Goal: Task Accomplishment & Management: Manage account settings

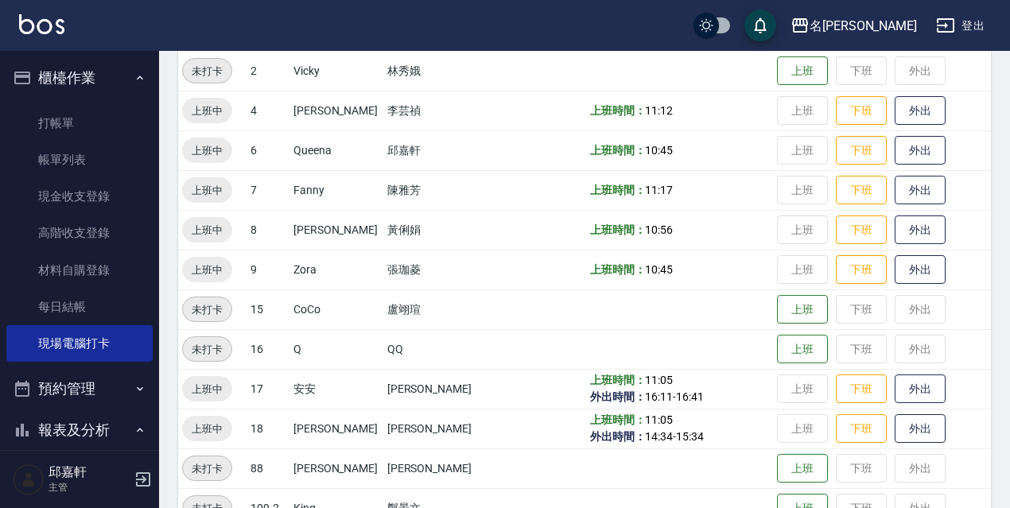
scroll to position [325, 0]
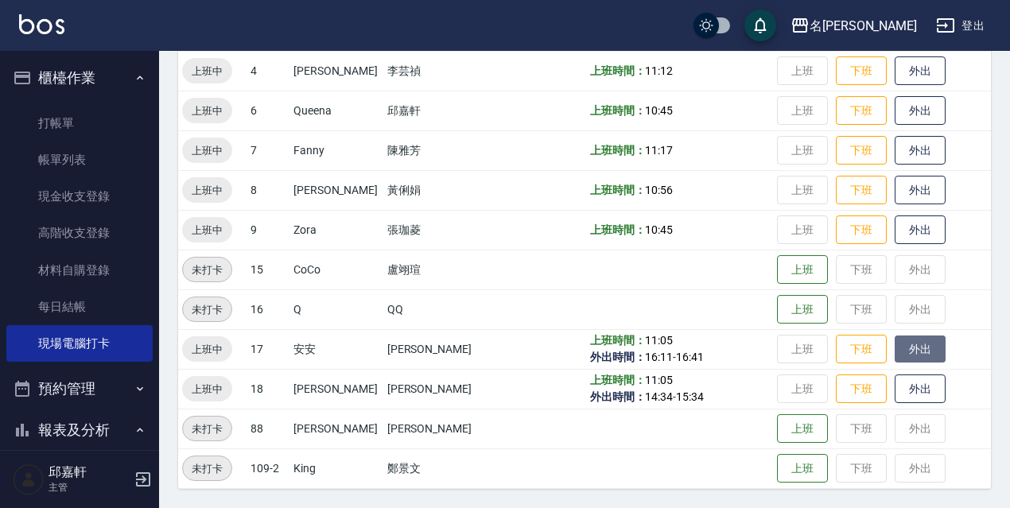
click at [902, 352] on button "外出" at bounding box center [920, 350] width 51 height 28
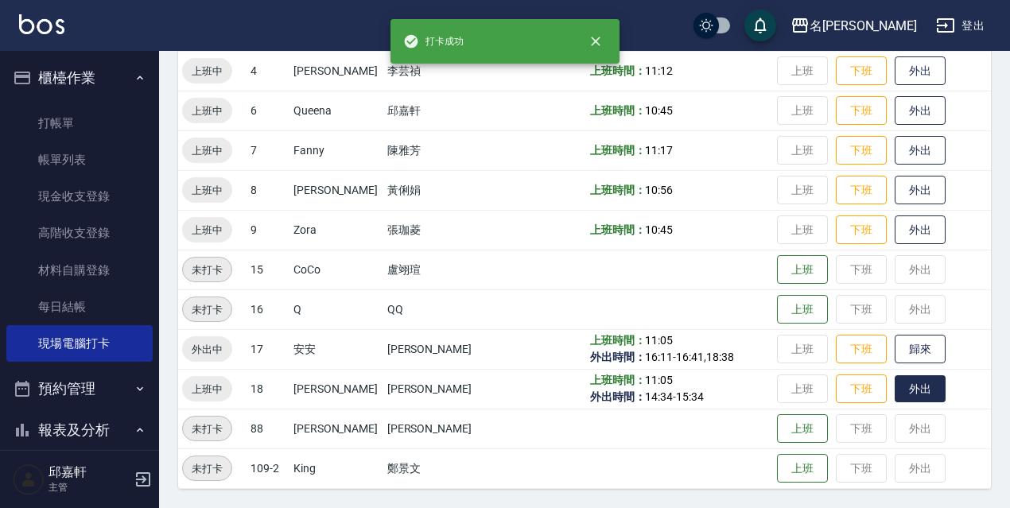
click at [916, 388] on button "外出" at bounding box center [920, 389] width 51 height 28
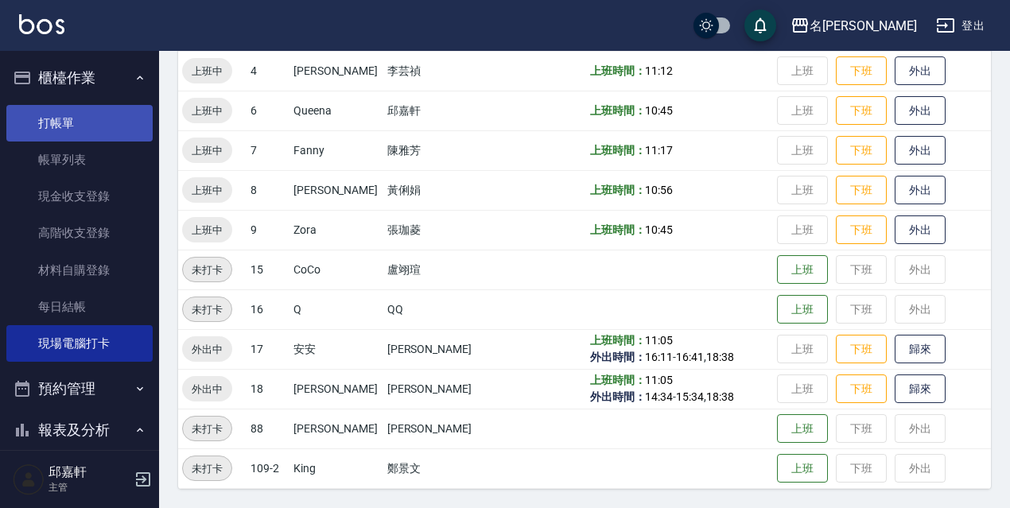
click at [45, 125] on link "打帳單" at bounding box center [79, 123] width 146 height 37
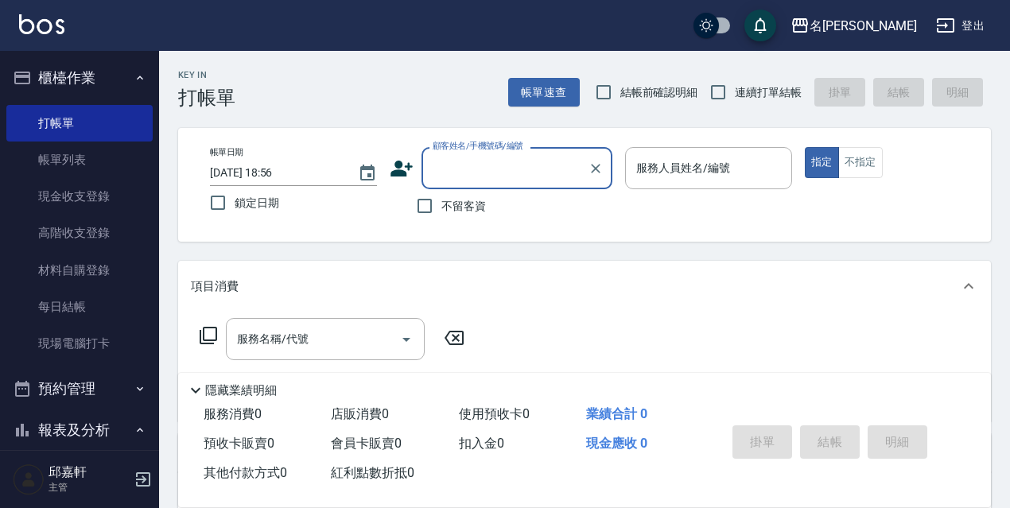
click at [260, 212] on label "鎖定日期" at bounding box center [282, 202] width 163 height 33
click at [235, 212] on input "鎖定日期" at bounding box center [217, 202] width 33 height 33
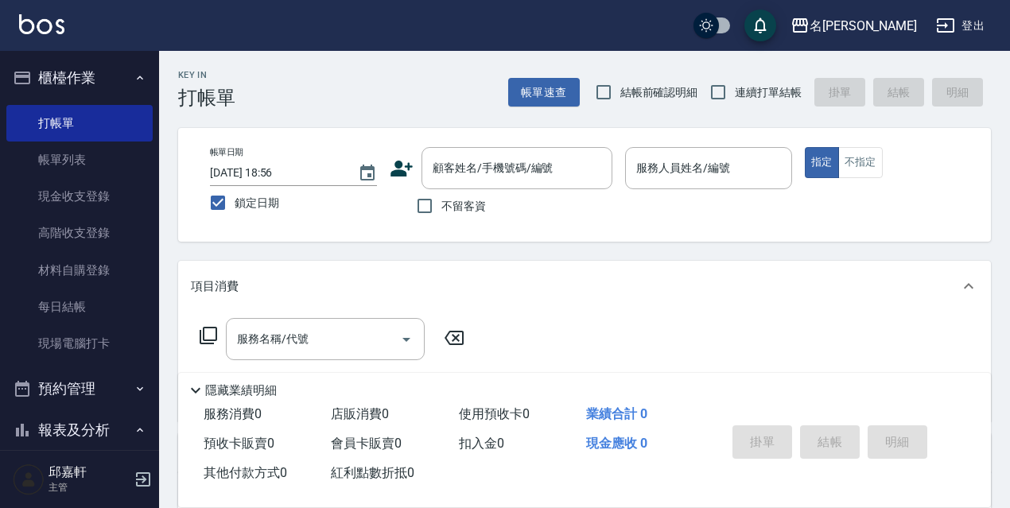
click at [265, 207] on span "鎖定日期" at bounding box center [257, 203] width 45 height 17
click at [235, 207] on input "鎖定日期" at bounding box center [217, 202] width 33 height 33
checkbox input "false"
type input "2025/10/13 19:00"
click at [266, 198] on span "鎖定日期" at bounding box center [257, 203] width 45 height 17
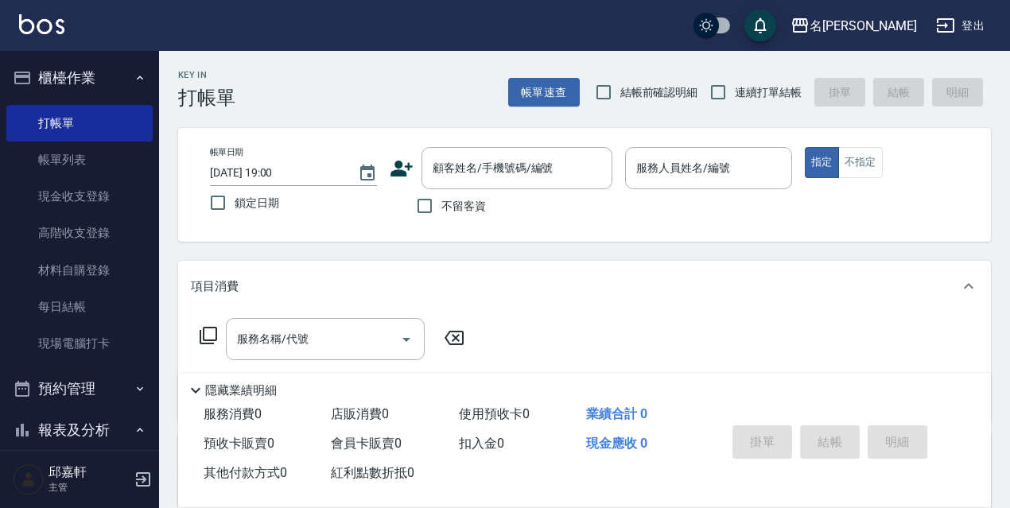
click at [235, 198] on input "鎖定日期" at bounding box center [217, 202] width 33 height 33
checkbox input "true"
click at [449, 212] on span "不留客資" at bounding box center [463, 206] width 45 height 17
click at [441, 212] on input "不留客資" at bounding box center [424, 205] width 33 height 33
checkbox input "true"
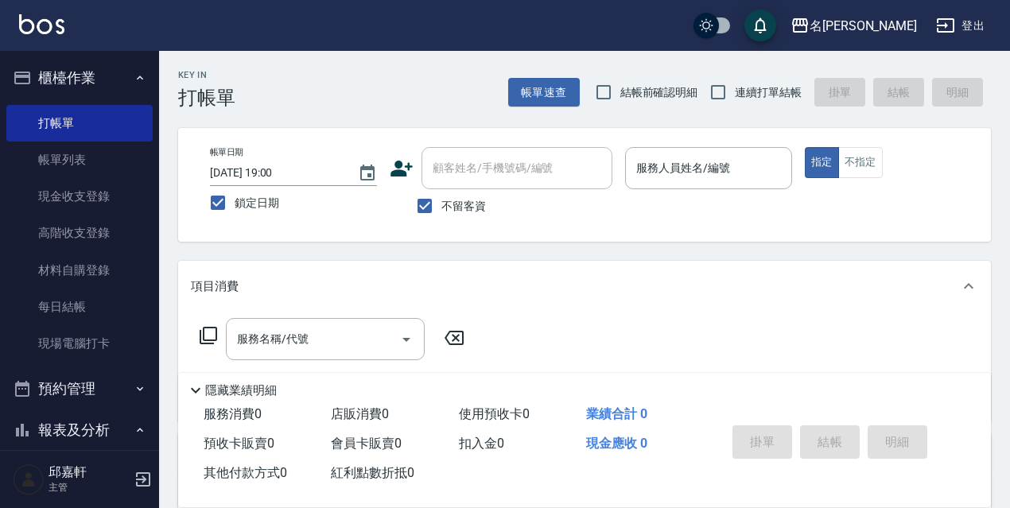
click at [785, 98] on span "連續打單結帳" at bounding box center [768, 92] width 67 height 17
click at [735, 98] on input "連續打單結帳" at bounding box center [717, 92] width 33 height 33
checkbox input "true"
click at [704, 172] on input "服務人員姓名/編號" at bounding box center [708, 168] width 153 height 28
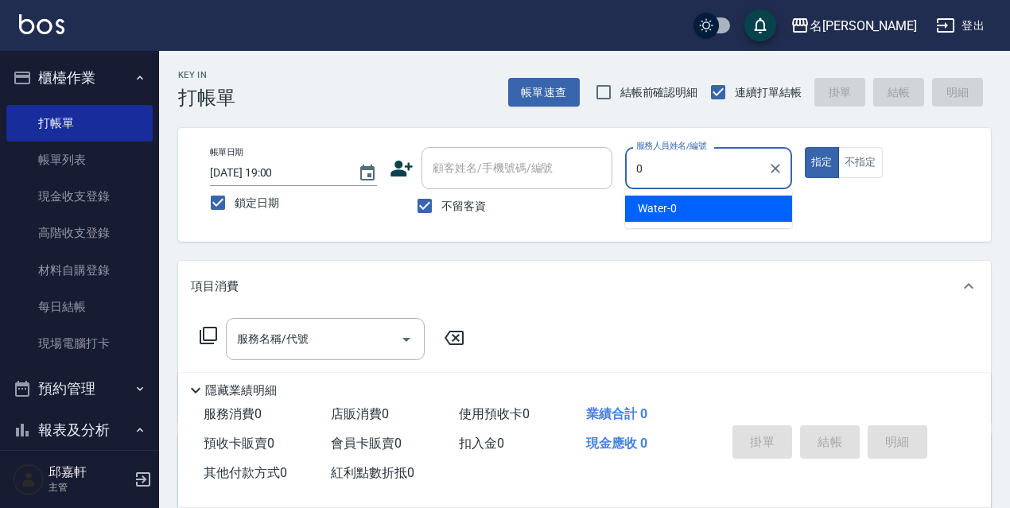
type input "Water-0"
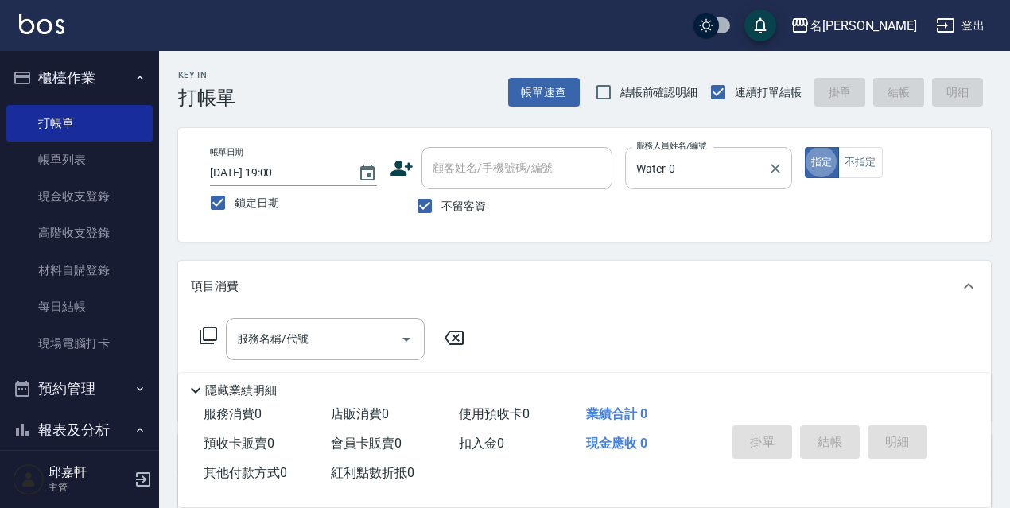
type button "true"
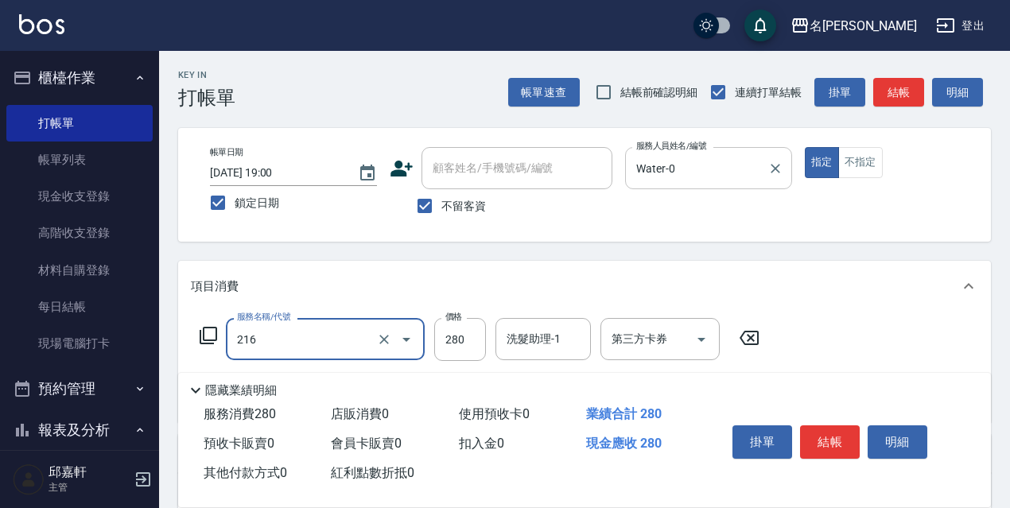
type input "洗髮卷<抵>280(216)"
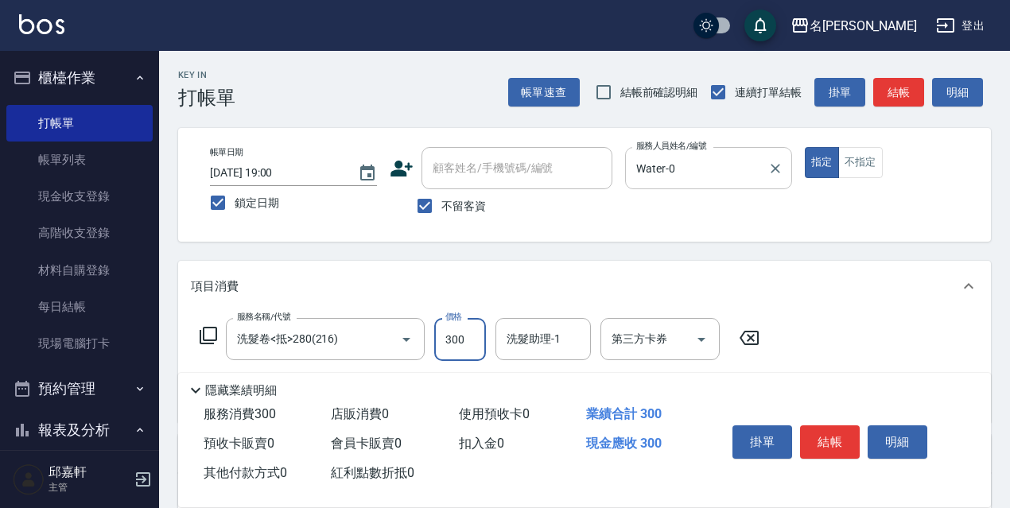
type input "300"
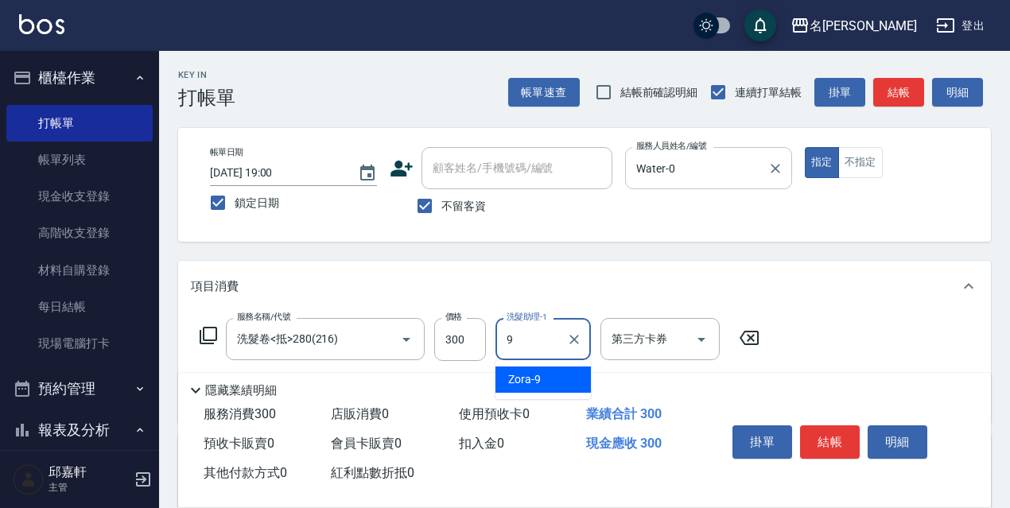
type input "Zora-9"
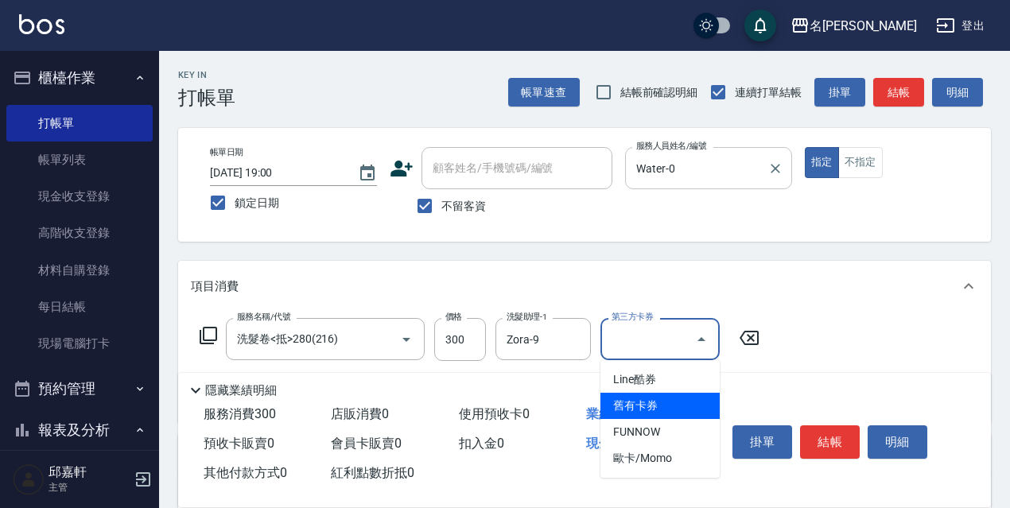
type input "舊有卡券"
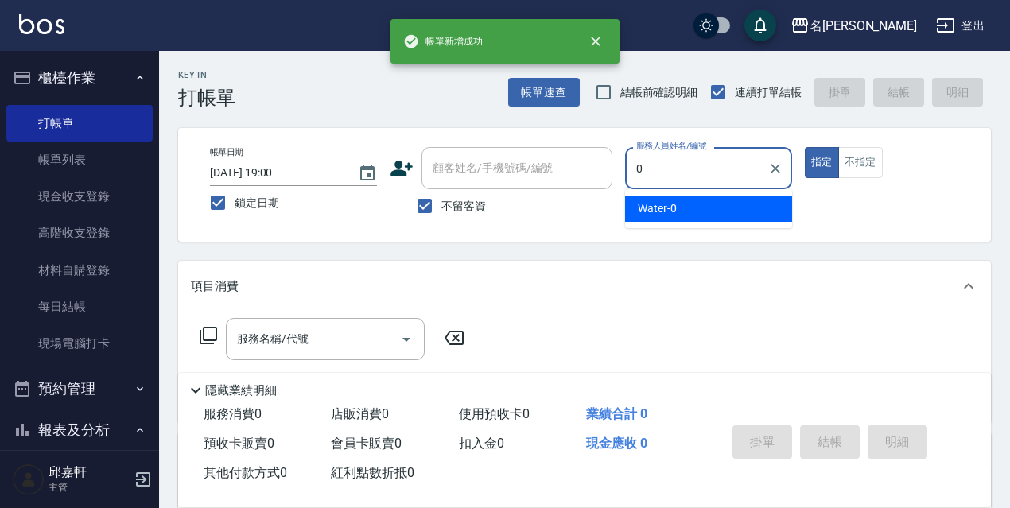
type input "Water-0"
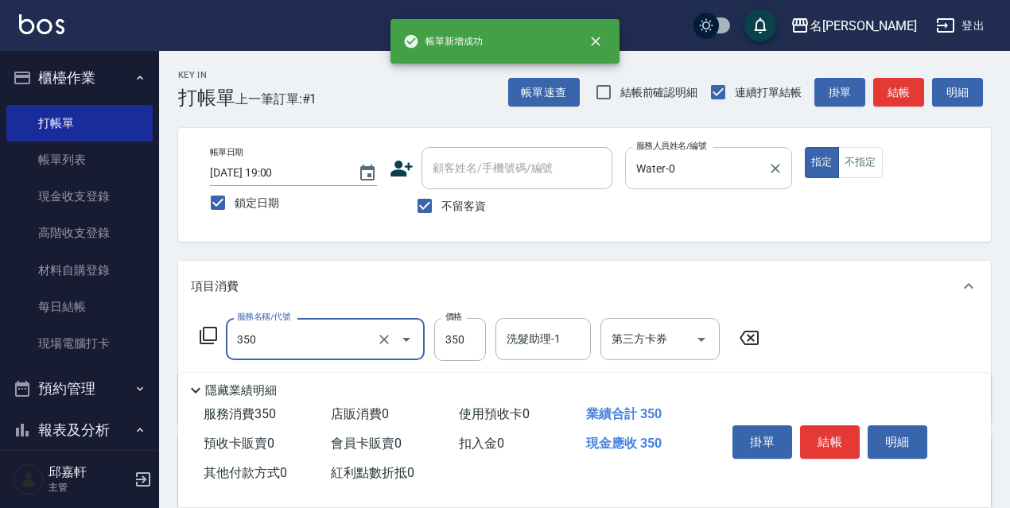
type input "洗髮350(350)"
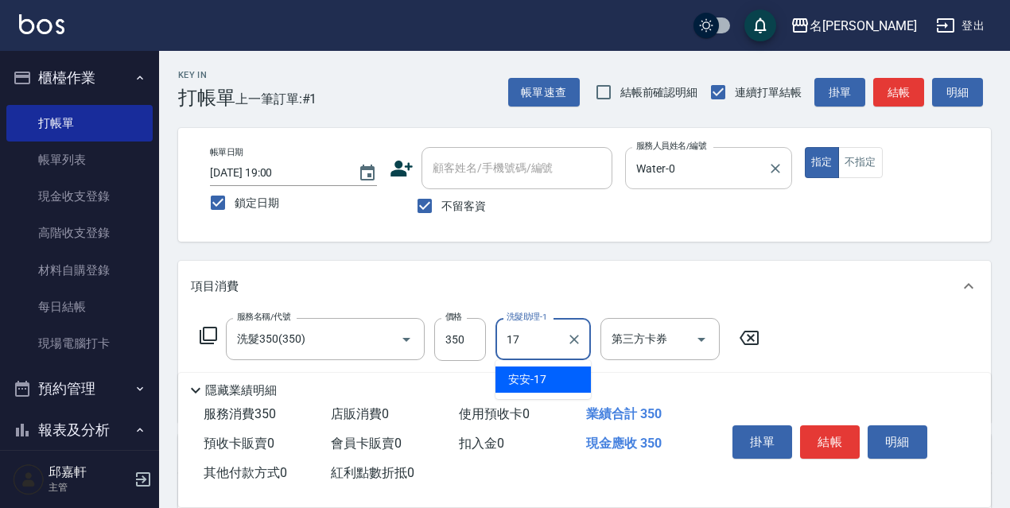
type input "安安-17"
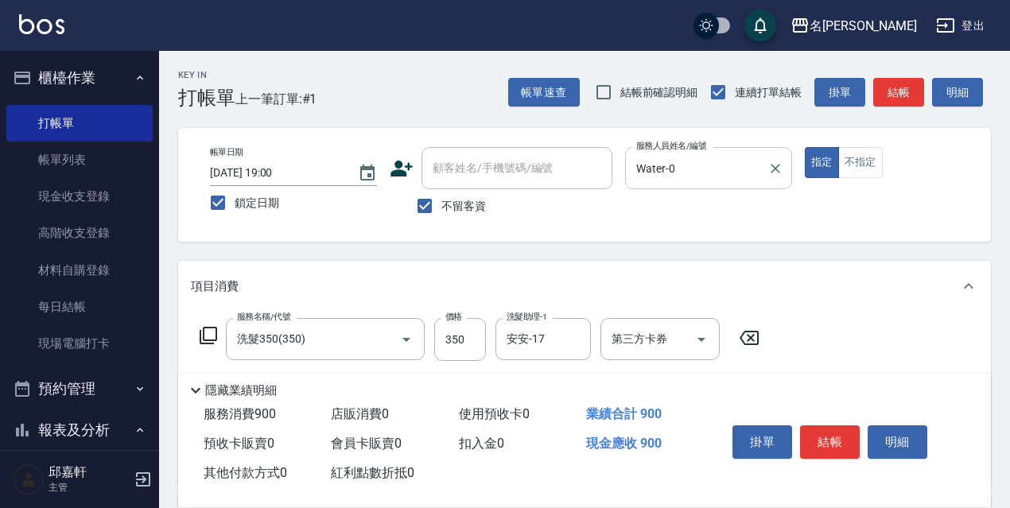
type input "剪髮550(308)"
type input "600"
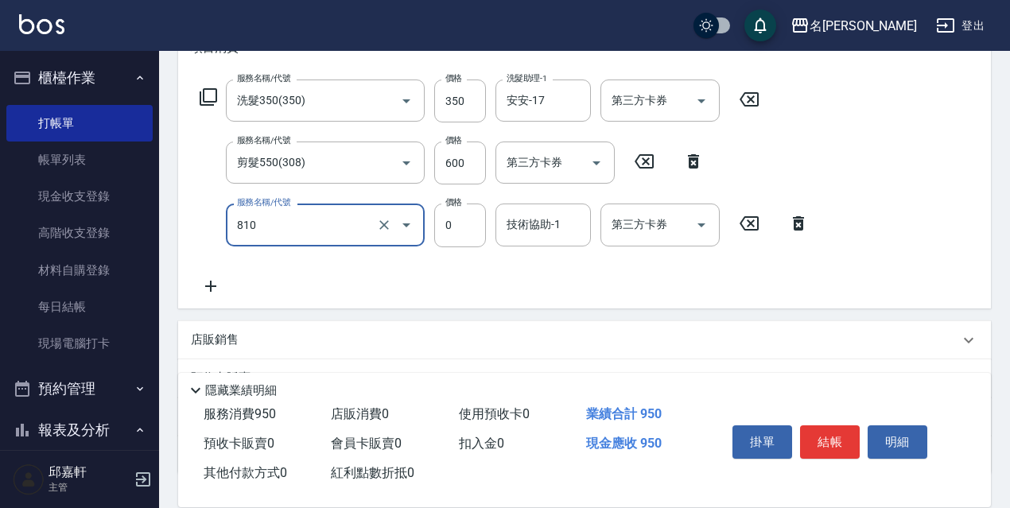
type input "結構式護髮/技術輔助(810)"
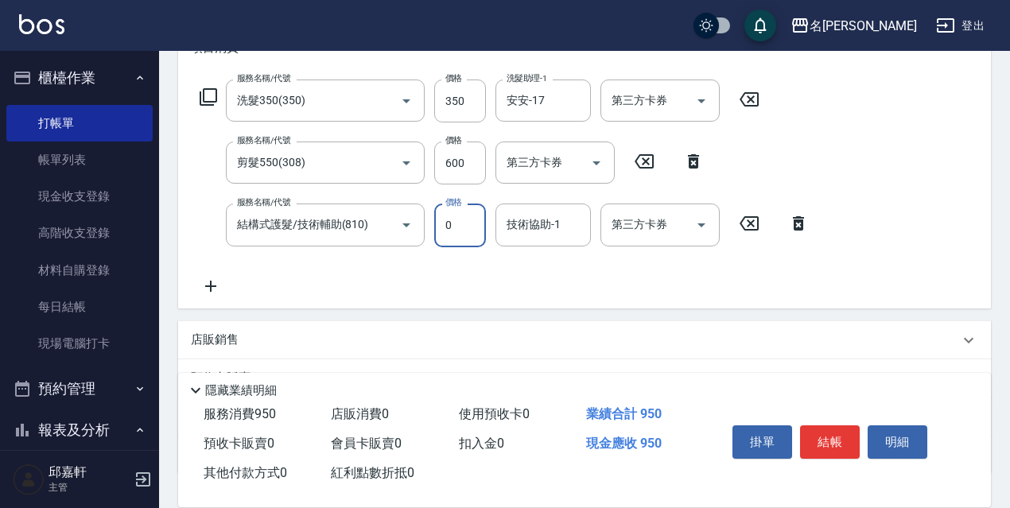
type input "0"
type input "189"
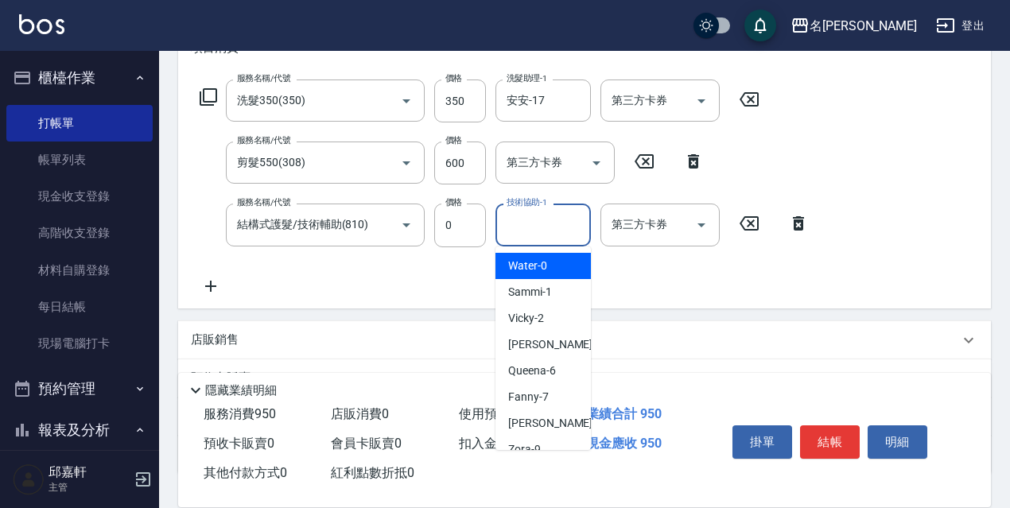
click at [546, 211] on div "技術協助-1 技術協助-1" at bounding box center [542, 225] width 95 height 42
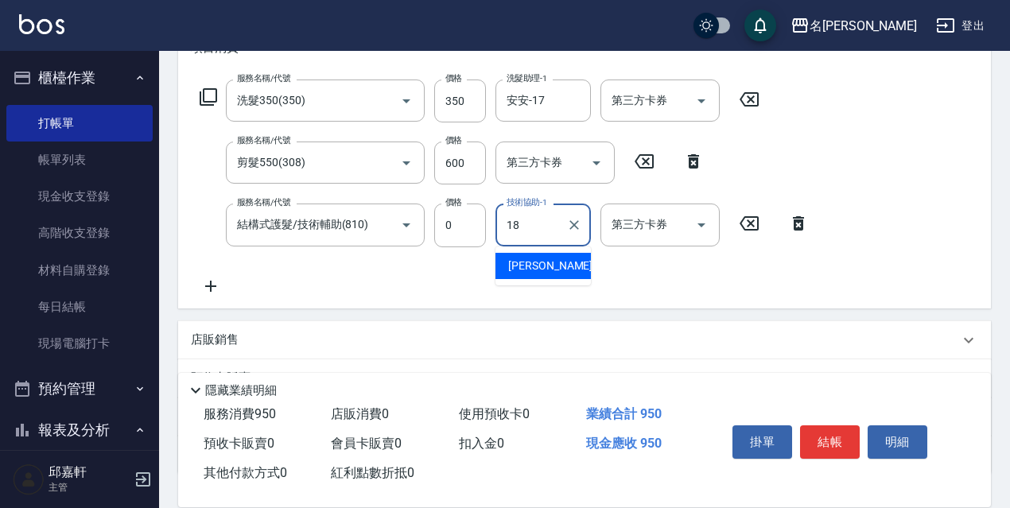
type input "倩倩-18"
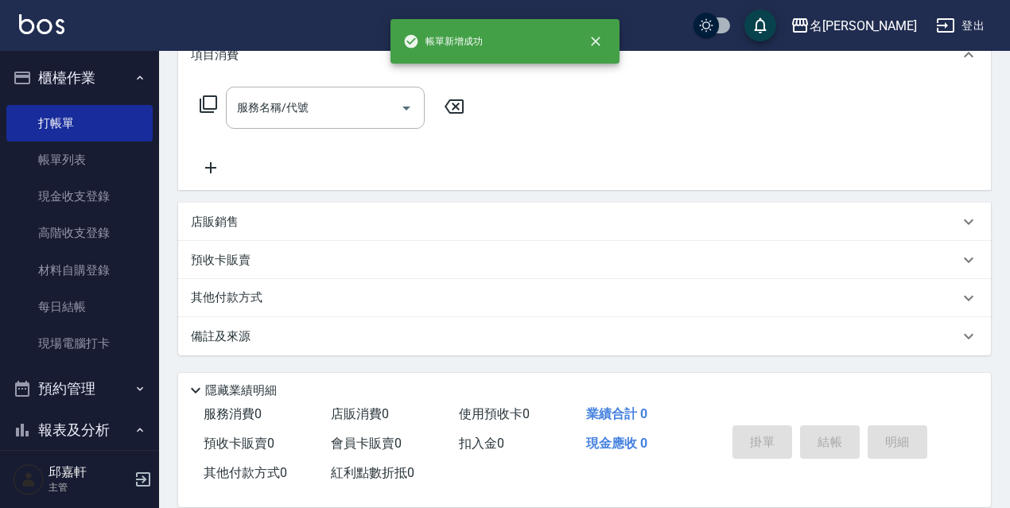
scroll to position [0, 0]
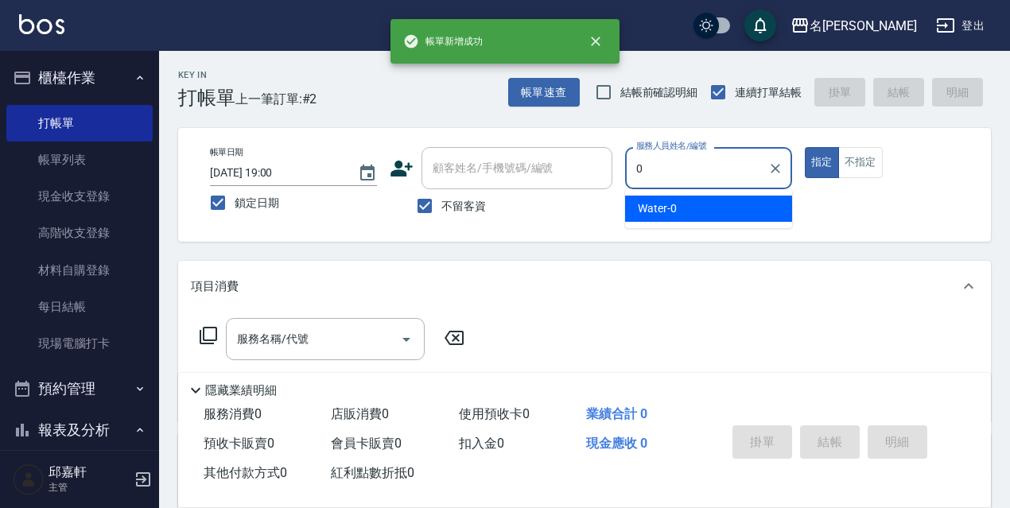
type input "Water-0"
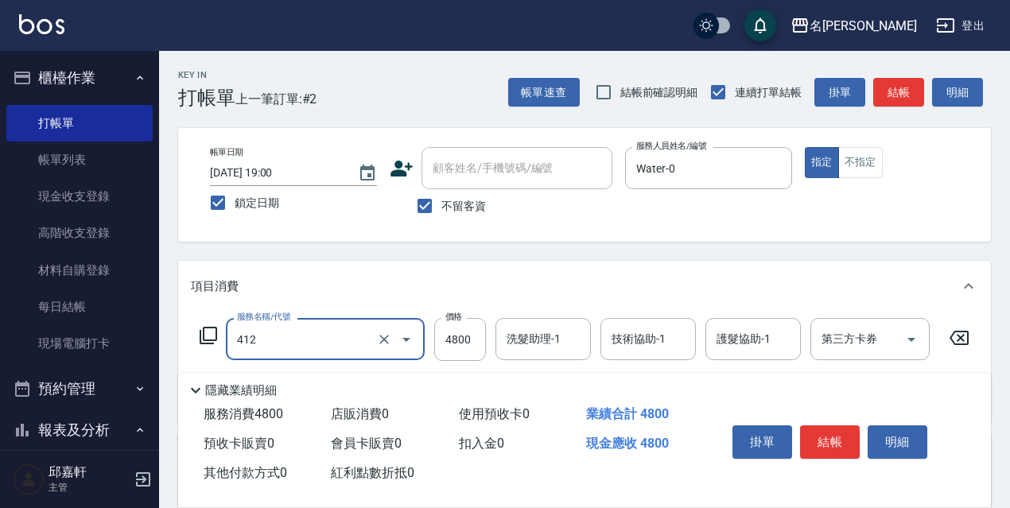
type input "阿速卡醫學燙髮(412)"
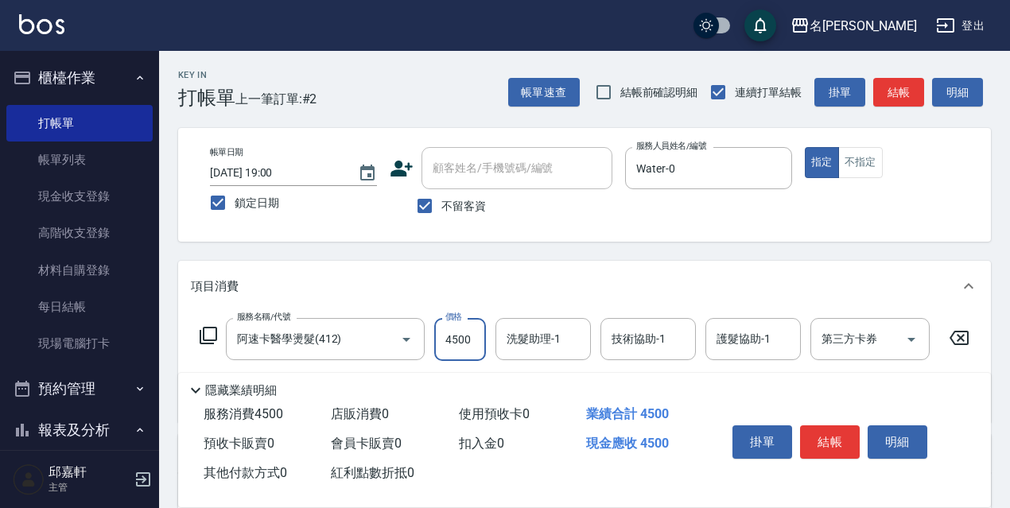
type input "4500"
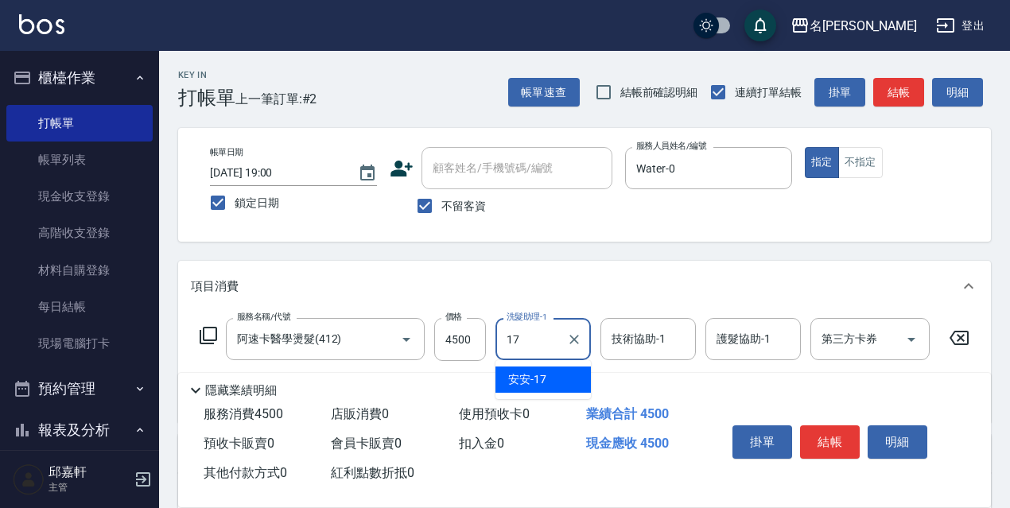
type input "安安-17"
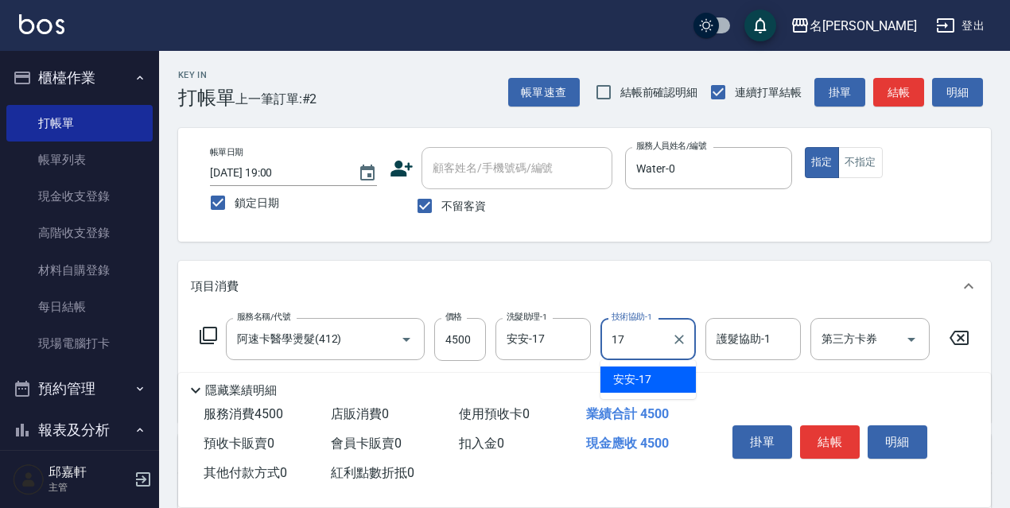
type input "安安-17"
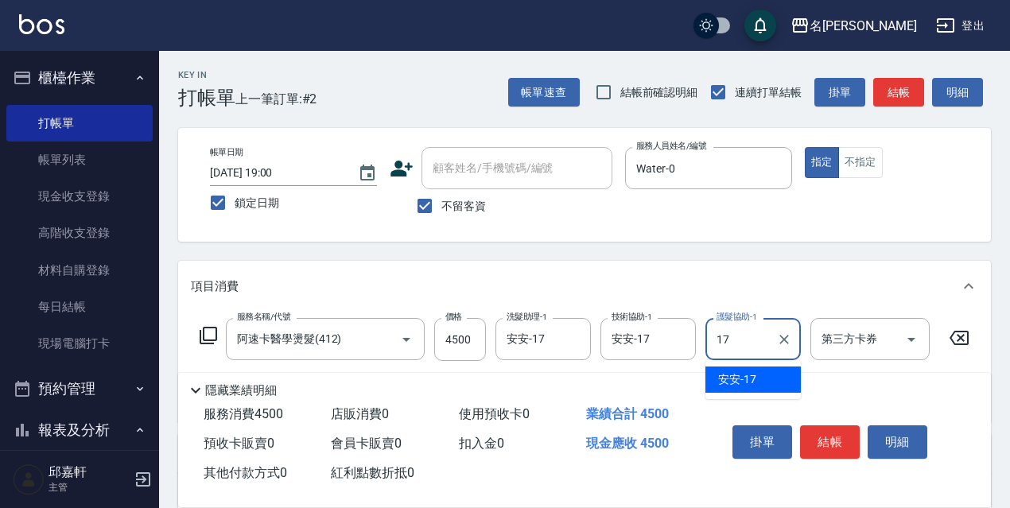
type input "安安-17"
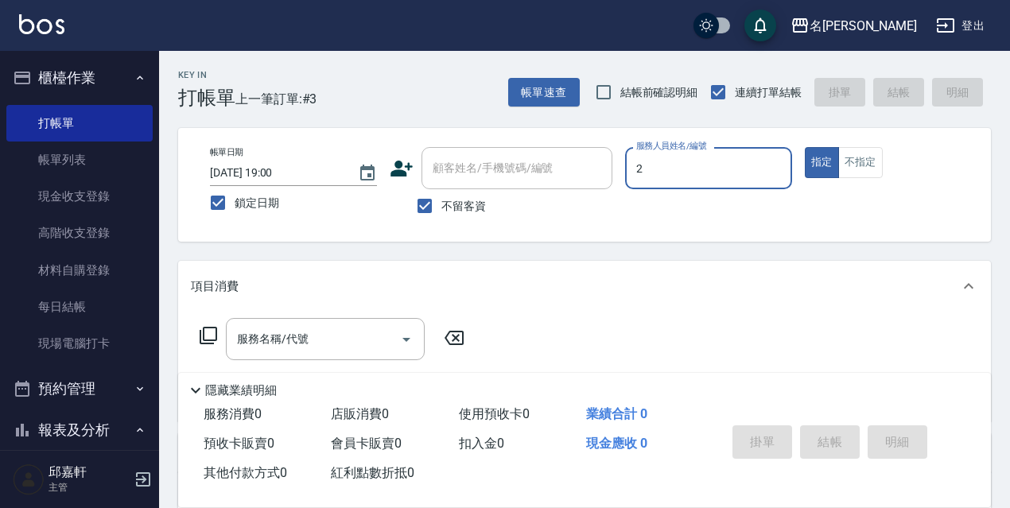
type input "Vicky-2"
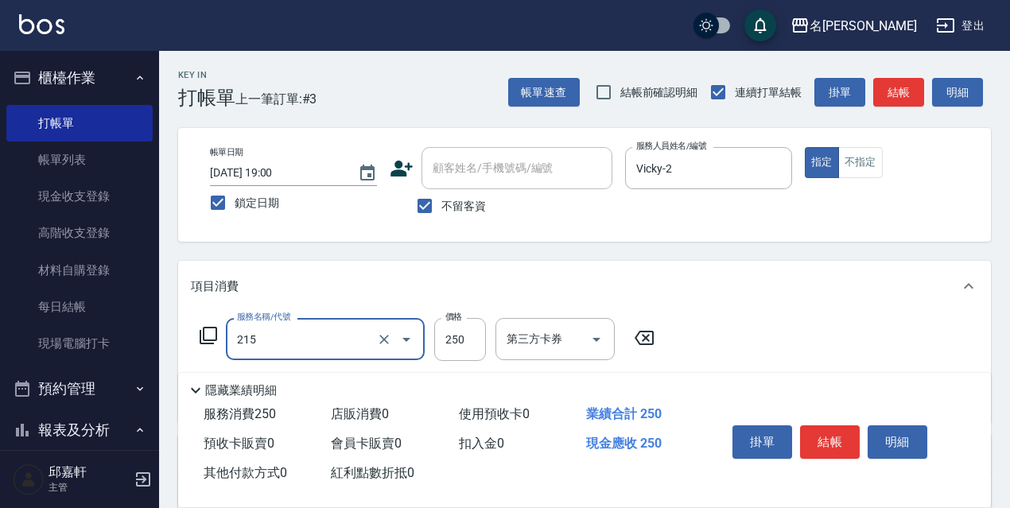
type input "洗髮卷<抵>250(215)"
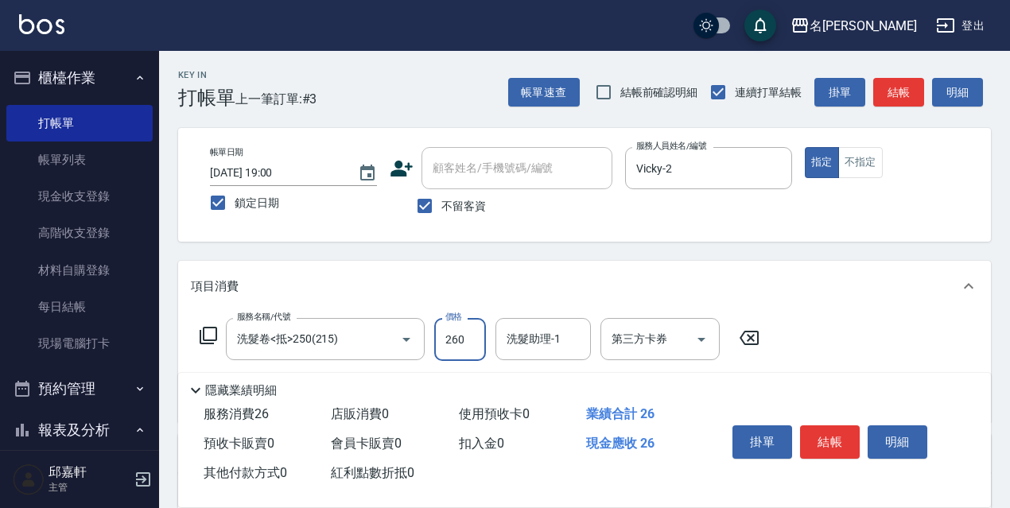
type input "260"
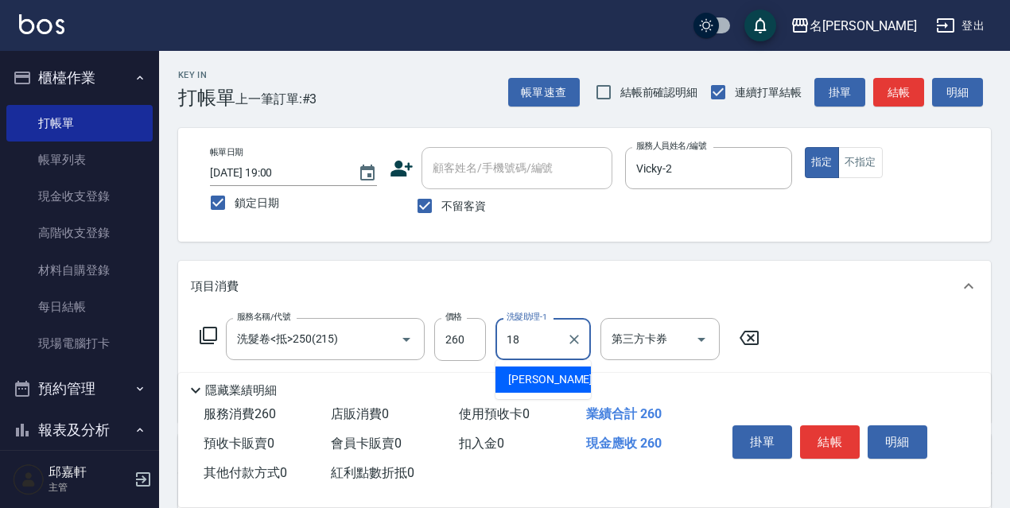
type input "倩倩-18"
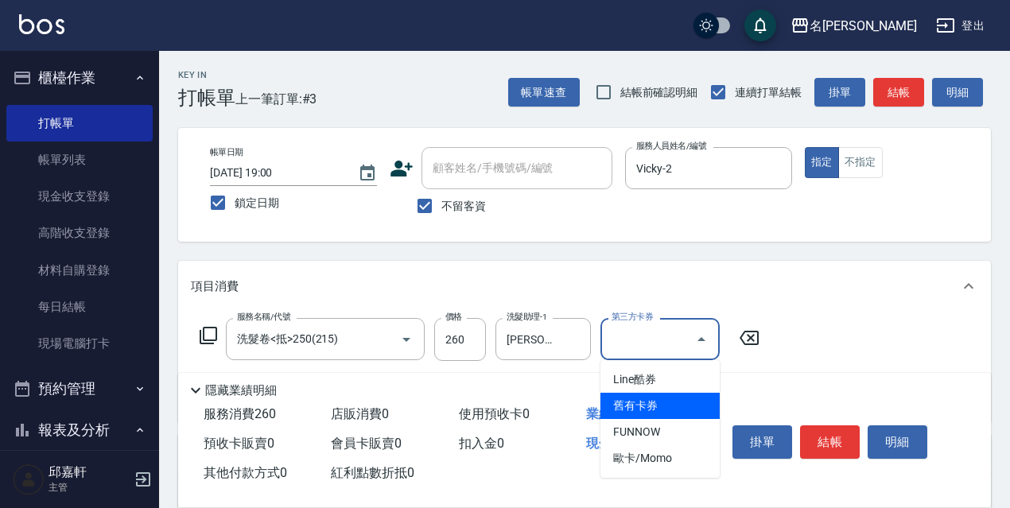
type input "舊有卡券"
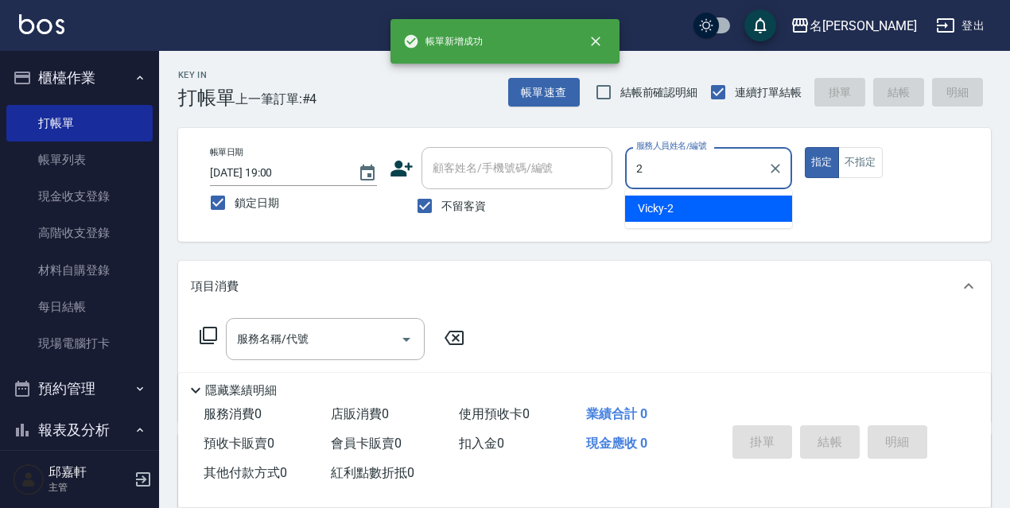
type input "Vicky-2"
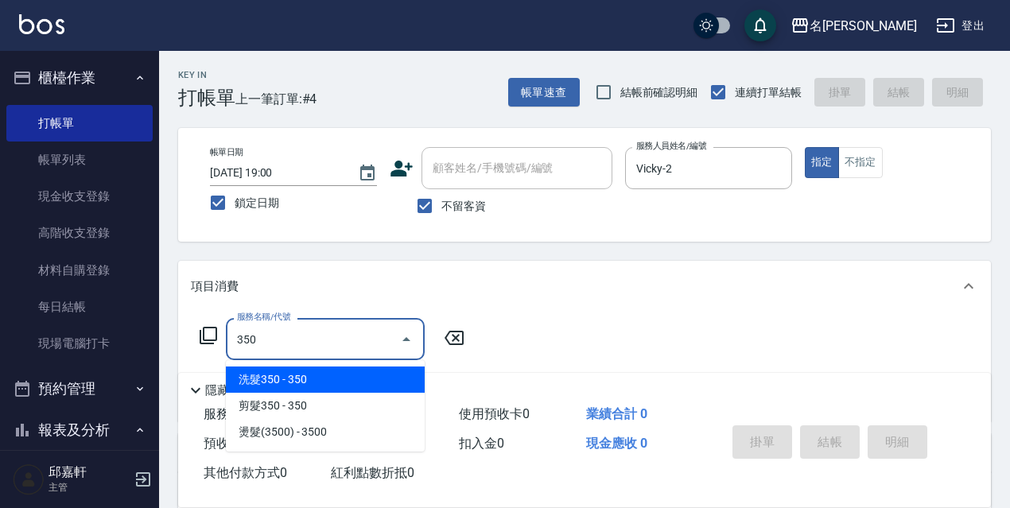
type input "洗髮350(350)"
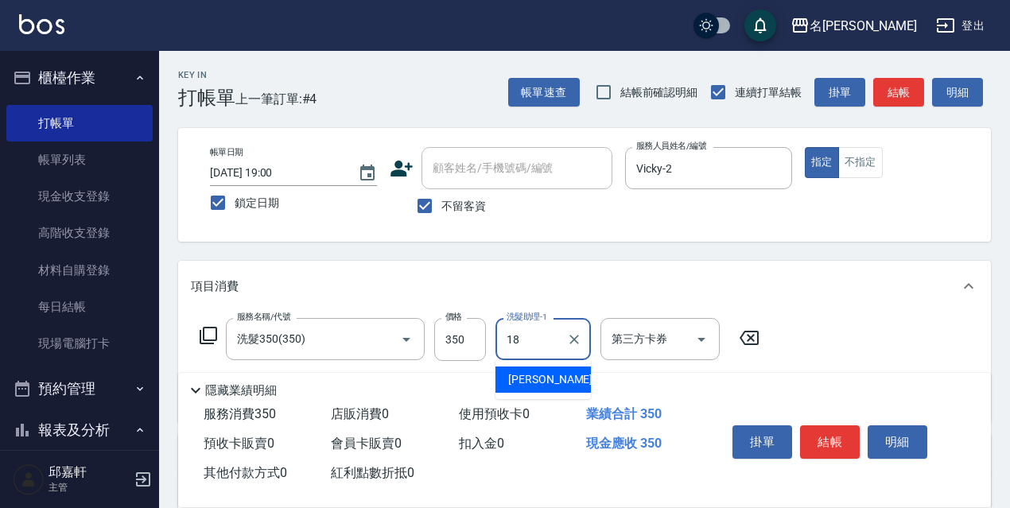
type input "倩倩-18"
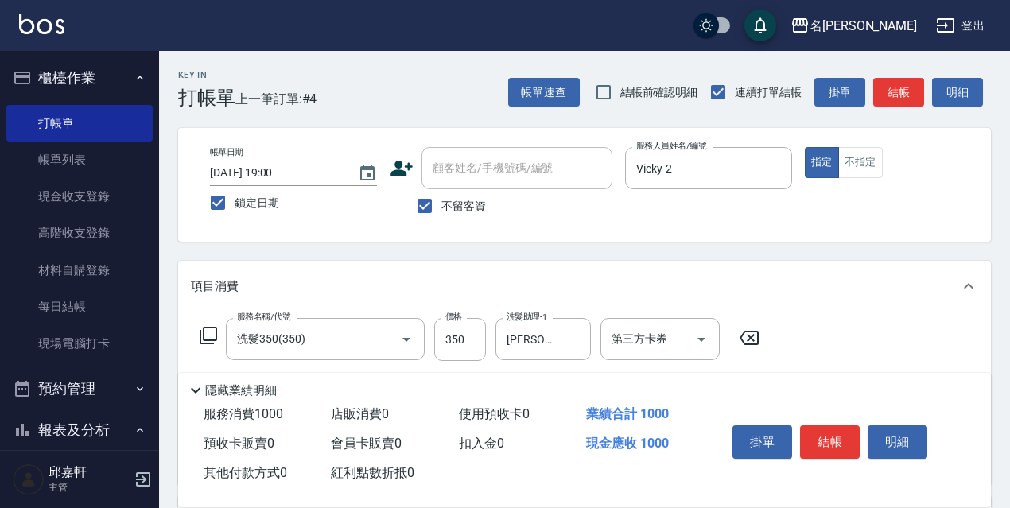
type input "剪髮650(309)"
type input "700"
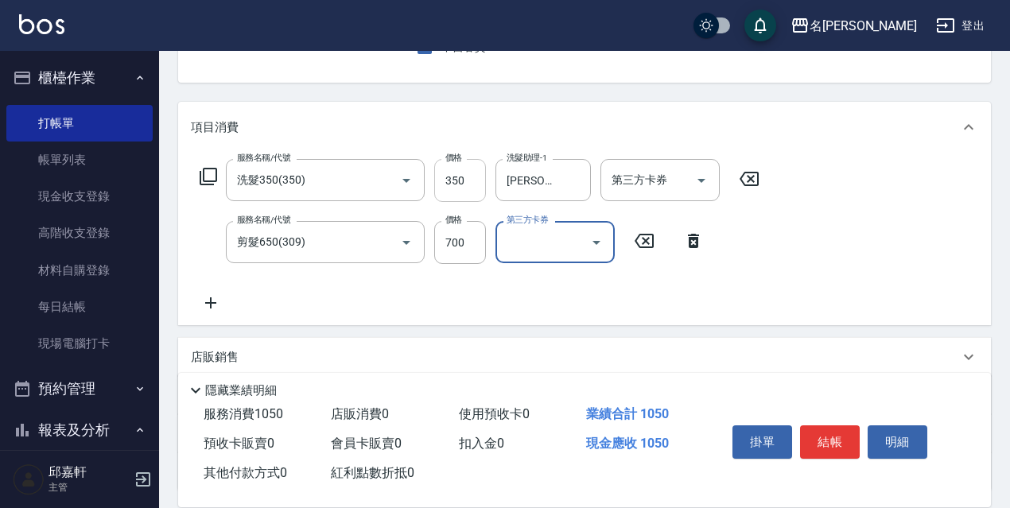
click at [446, 173] on input "350" at bounding box center [460, 180] width 52 height 43
click at [448, 171] on input "350" at bounding box center [460, 180] width 52 height 43
type input "330"
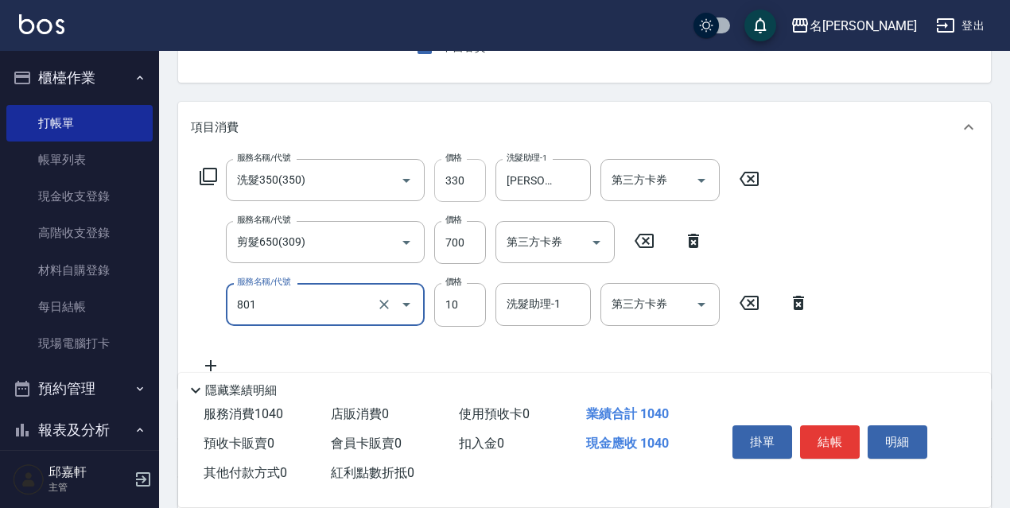
type input "潤絲精(801)"
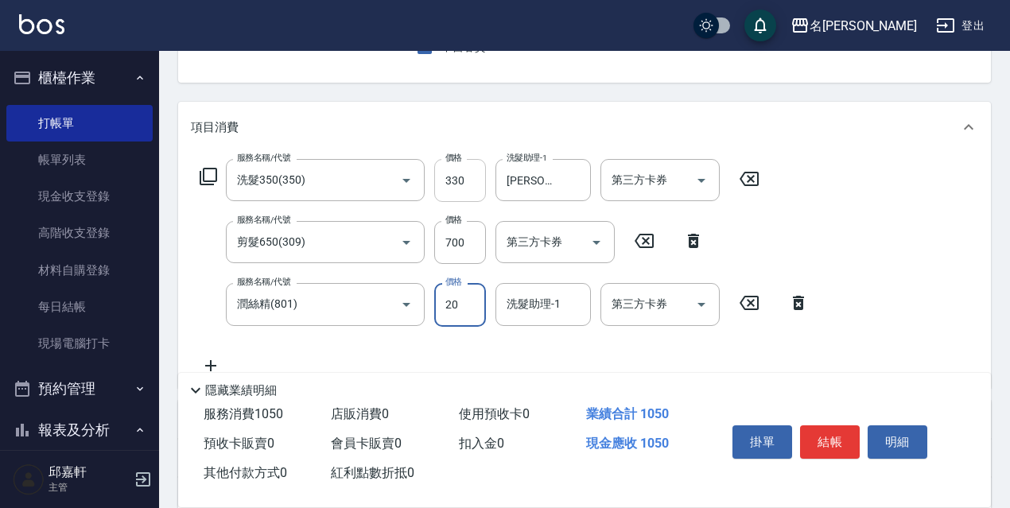
type input "20"
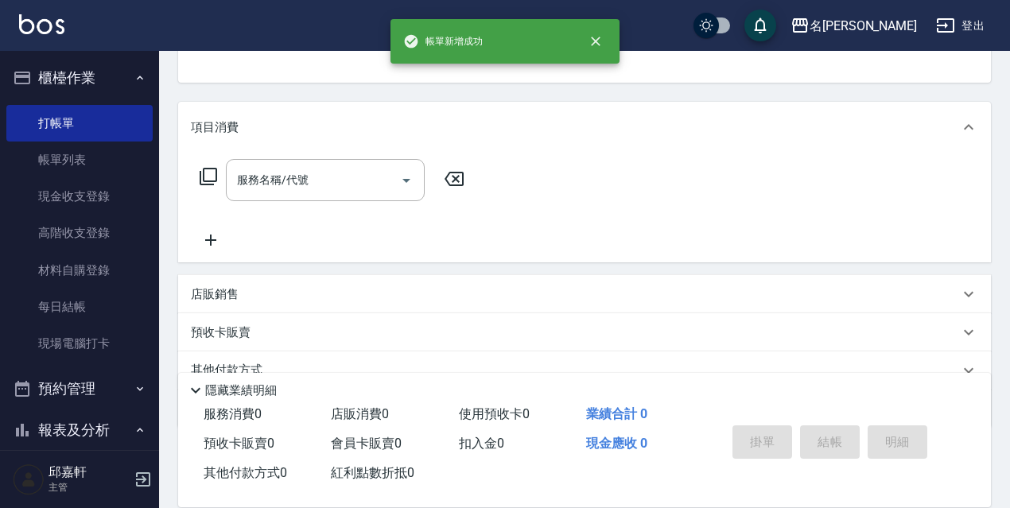
scroll to position [154, 0]
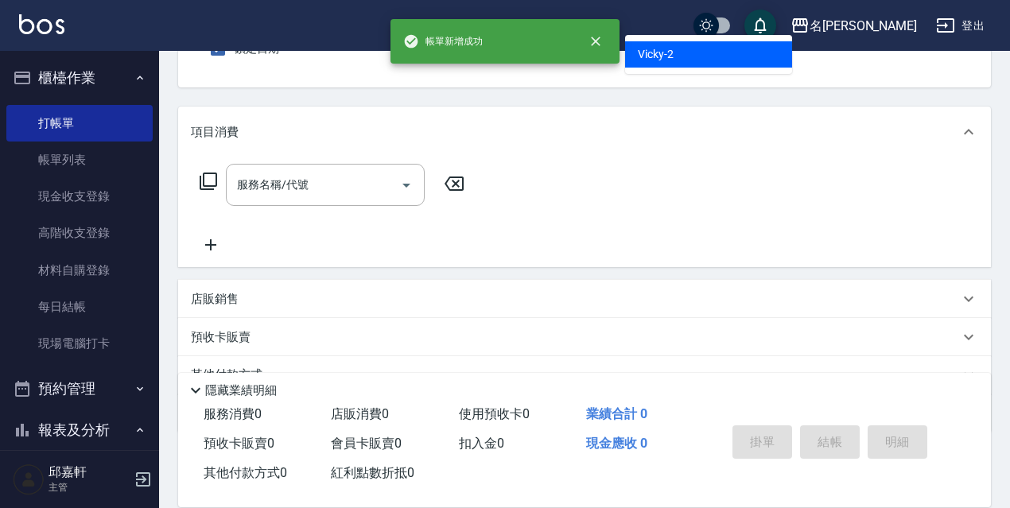
type input "Vicky-2"
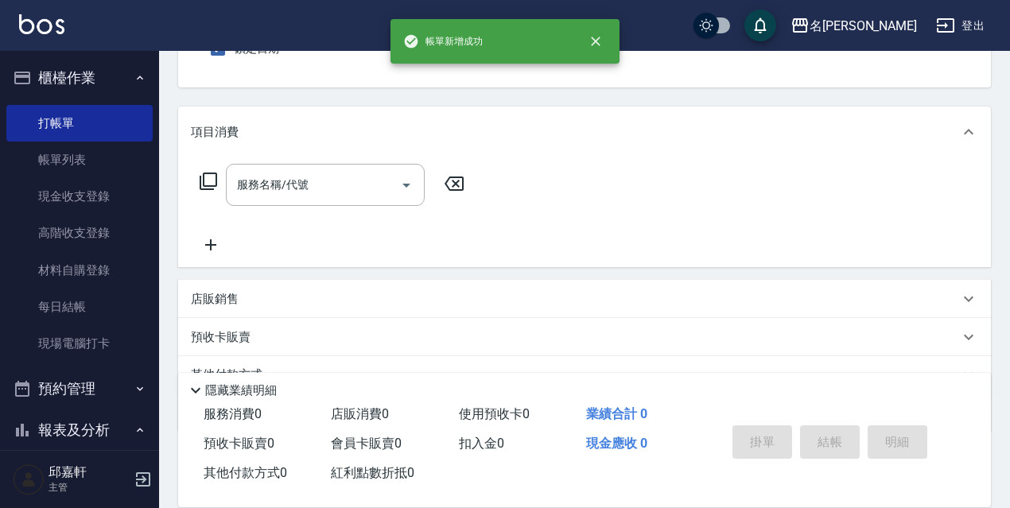
scroll to position [147, 0]
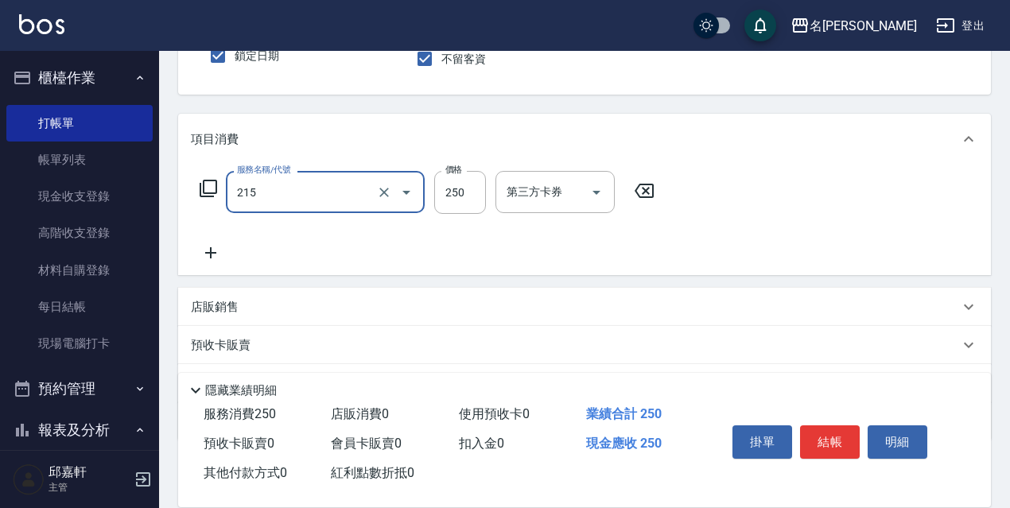
type input "洗髮卷<抵>250(215)"
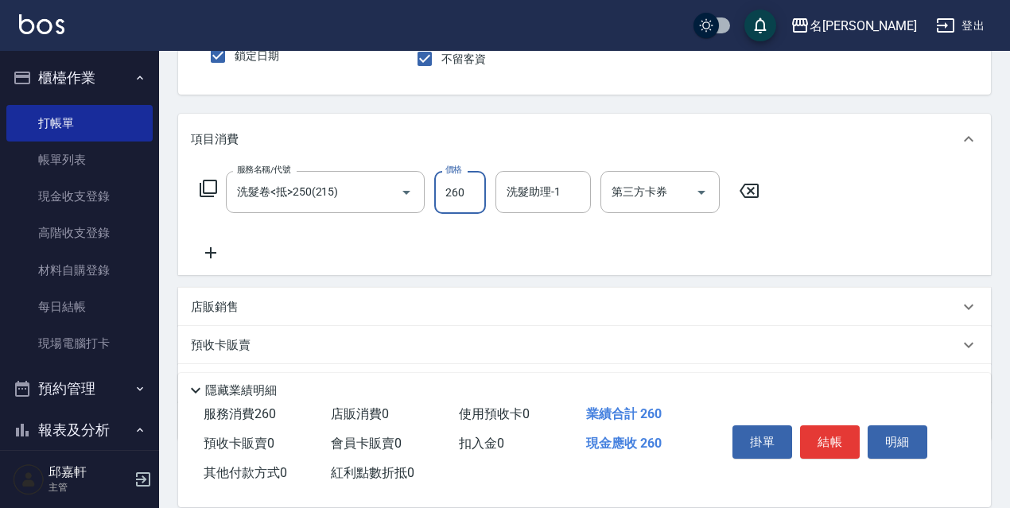
type input "260"
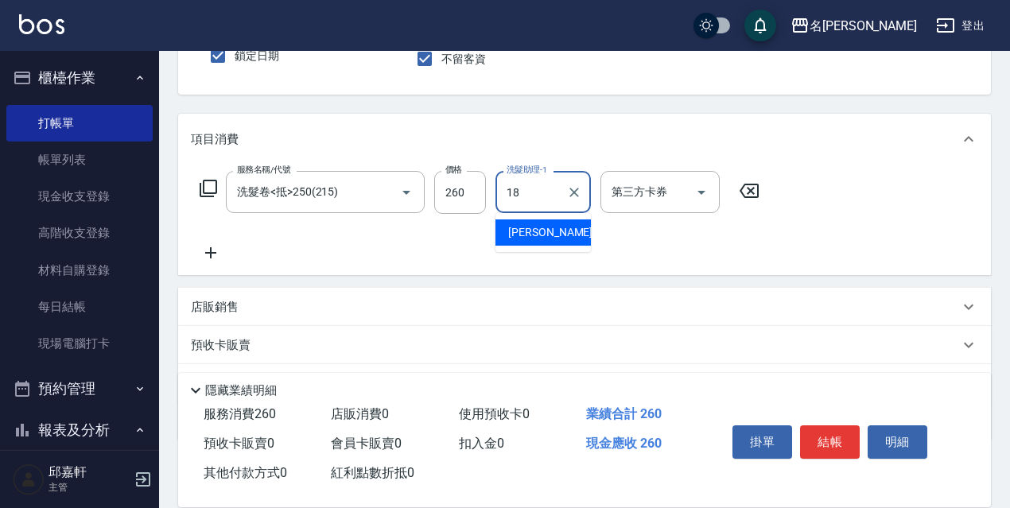
type input "倩倩-18"
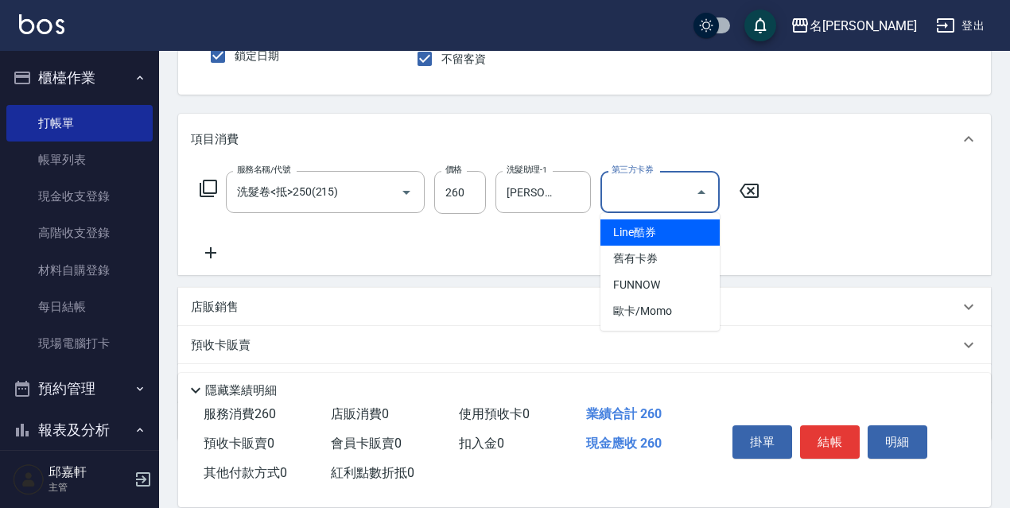
type input "舊有卡券"
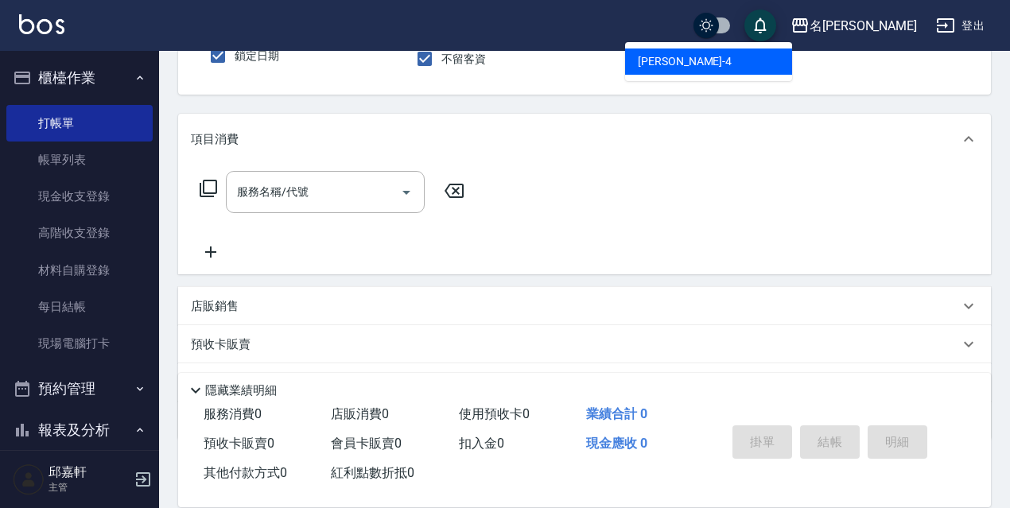
type input "小禎-4"
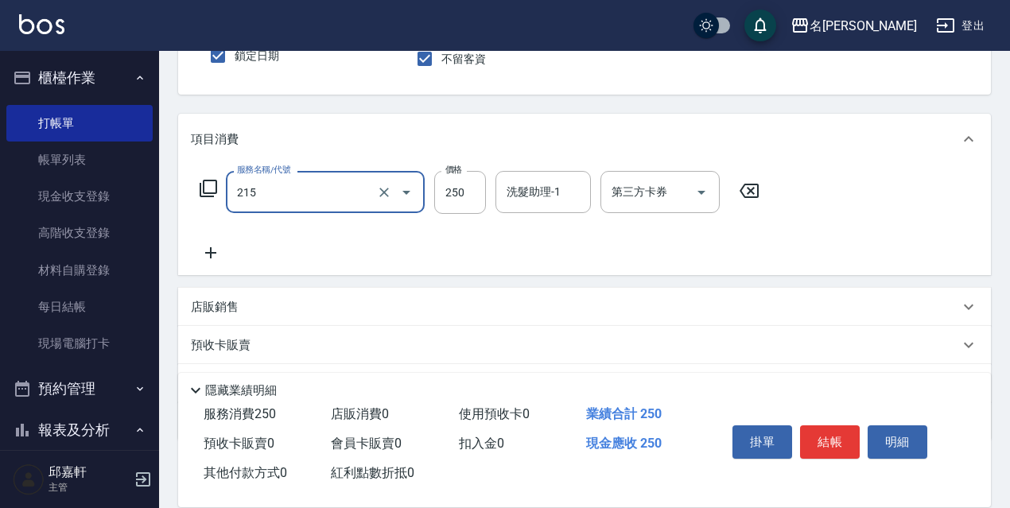
type input "洗髮卷<抵>250(215)"
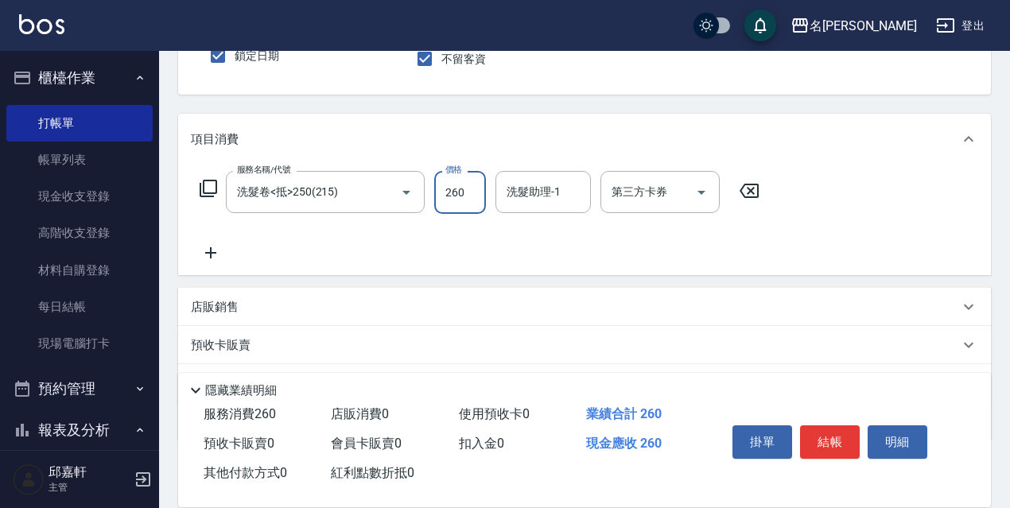
type input "260"
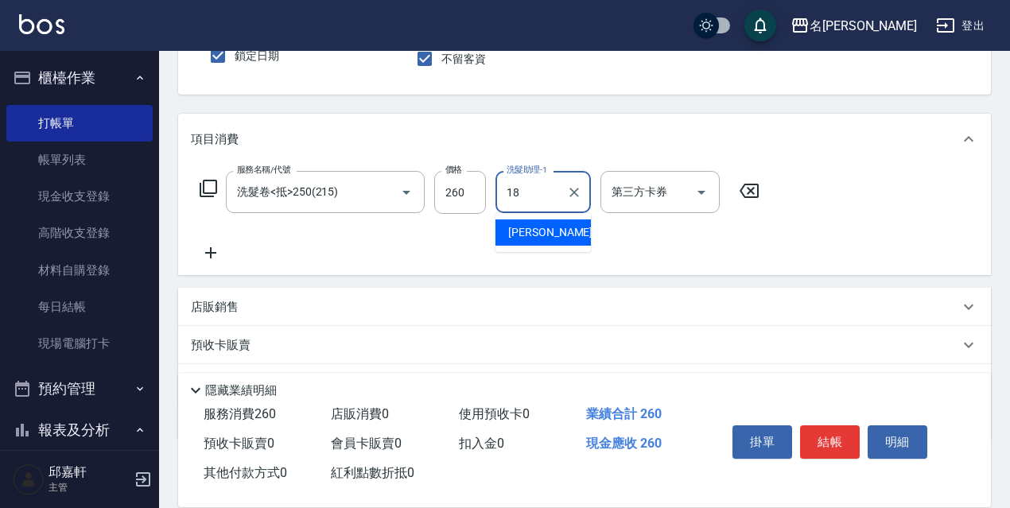
type input "倩倩-18"
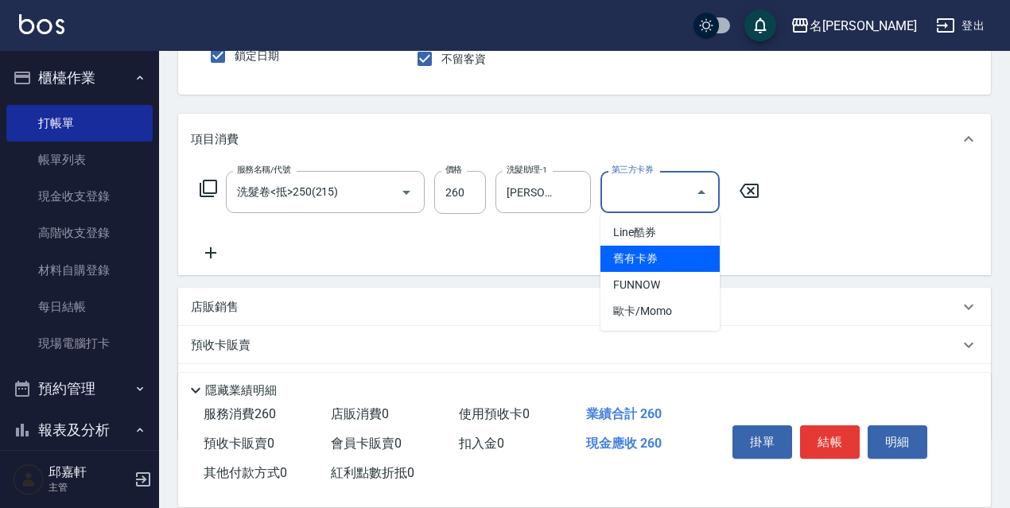
type input "舊有卡券"
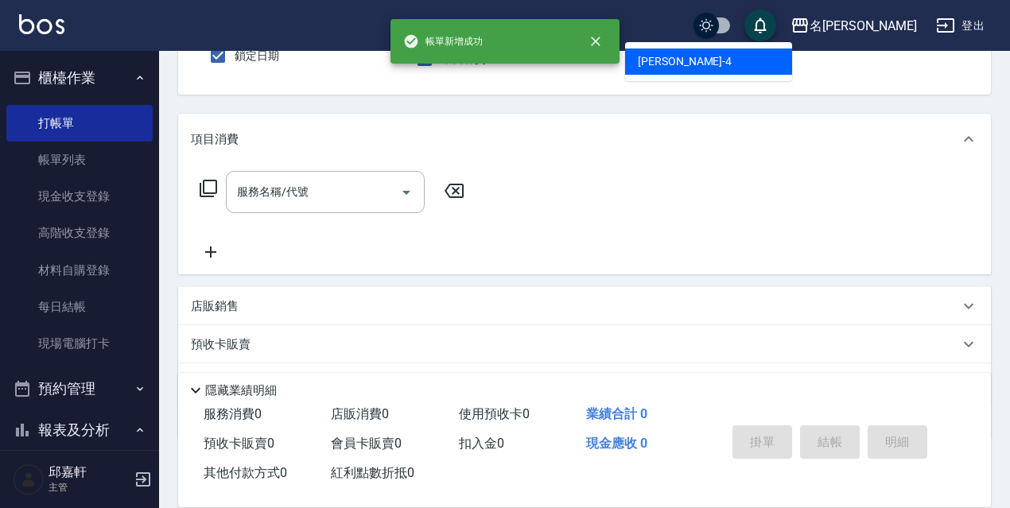
type input "小禎-4"
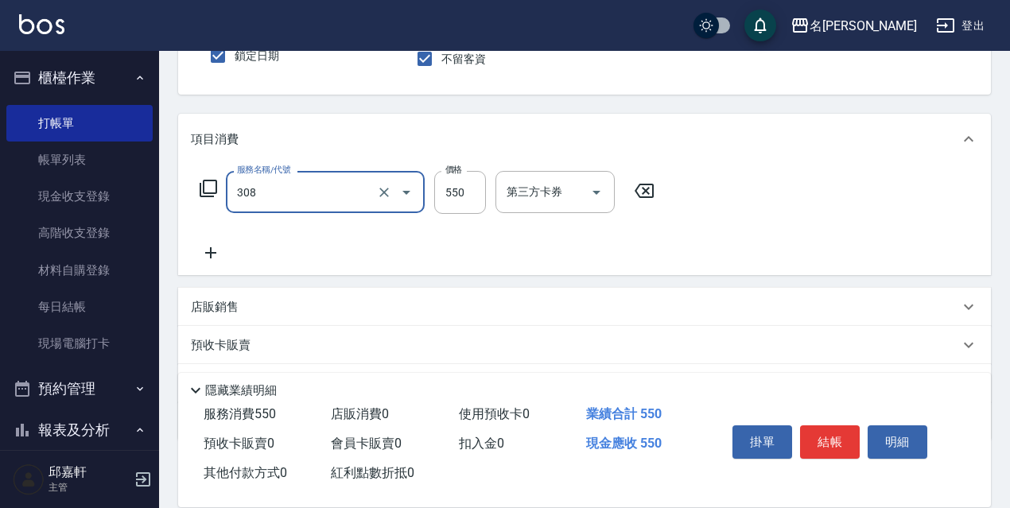
type input "剪髮550(308)"
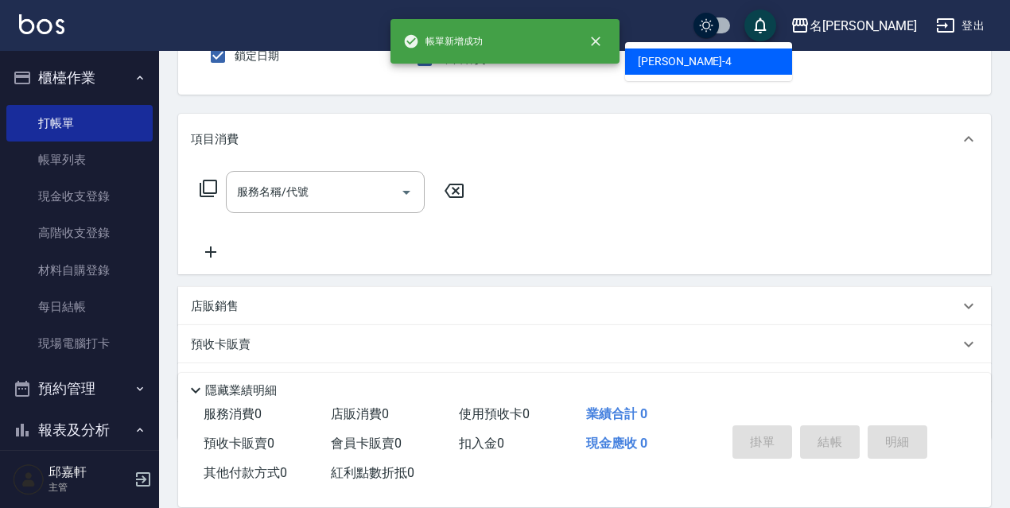
type input "小禎-4"
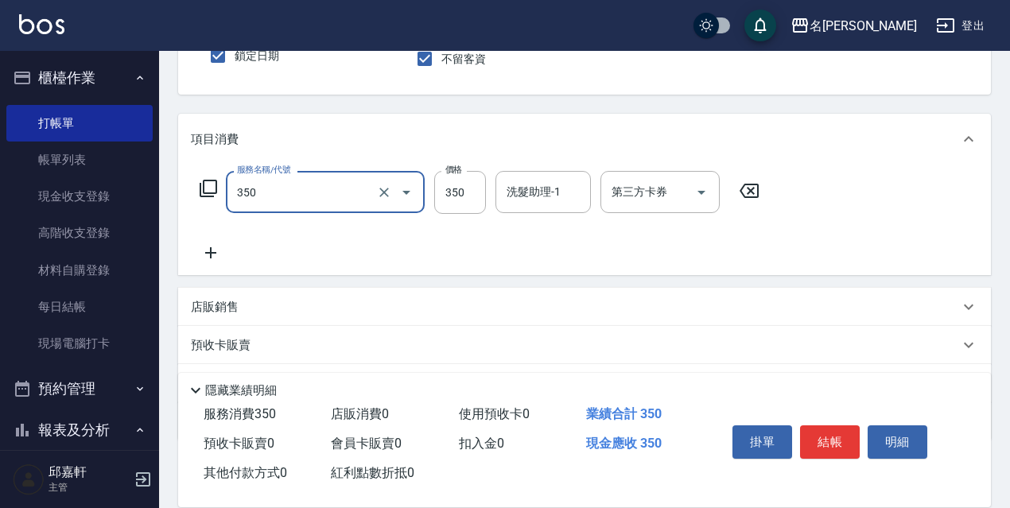
type input "洗髮350(350)"
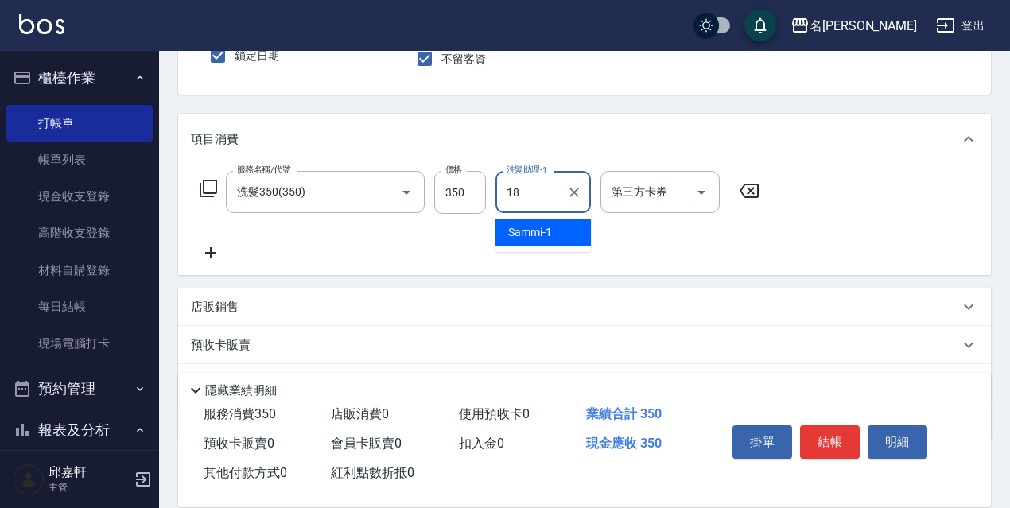
type input "倩倩-18"
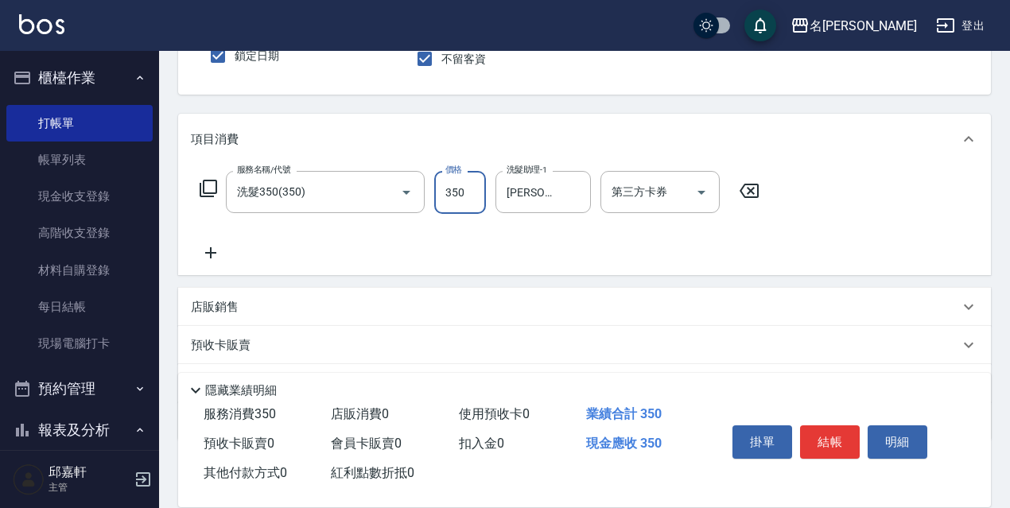
click at [472, 187] on input "350" at bounding box center [460, 192] width 52 height 43
type input "330"
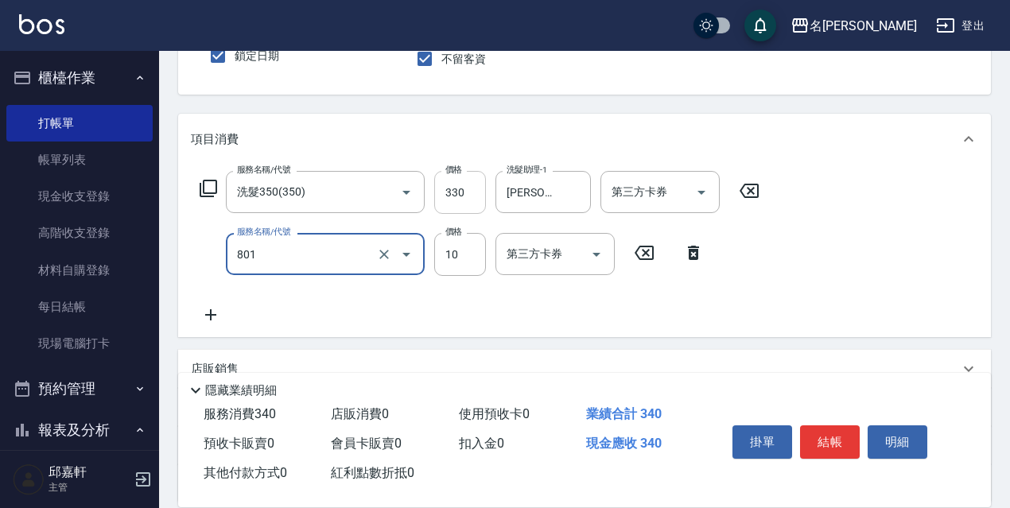
type input "潤絲精(801)"
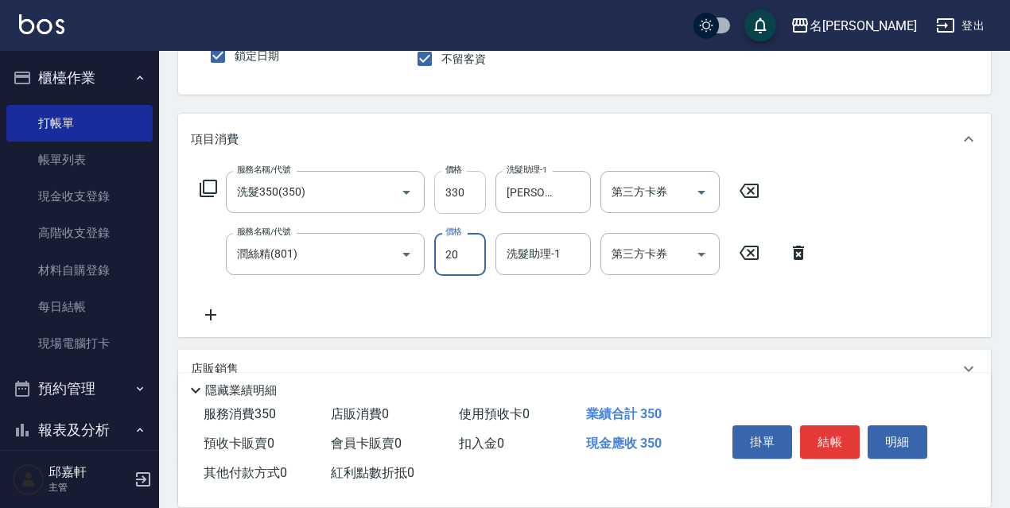
type input "20"
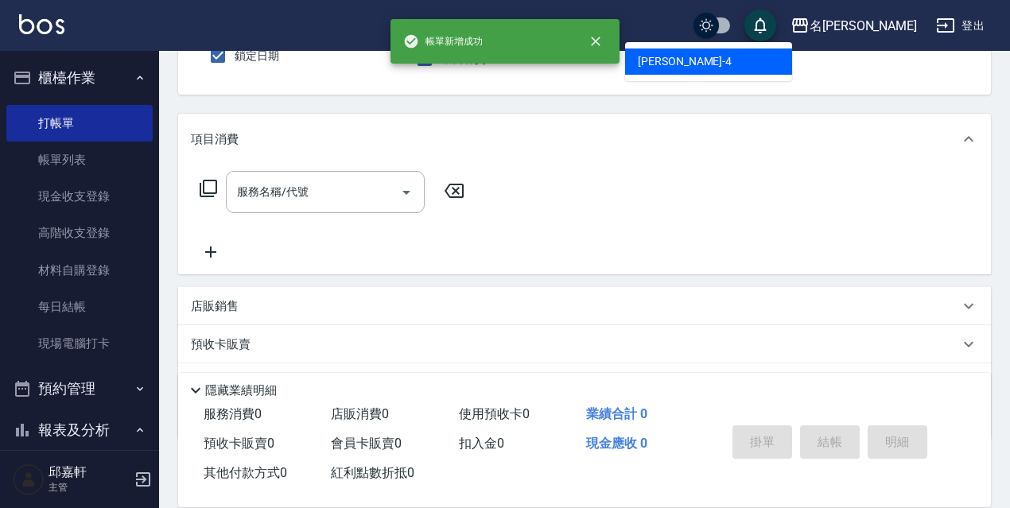
type input "小禎-4"
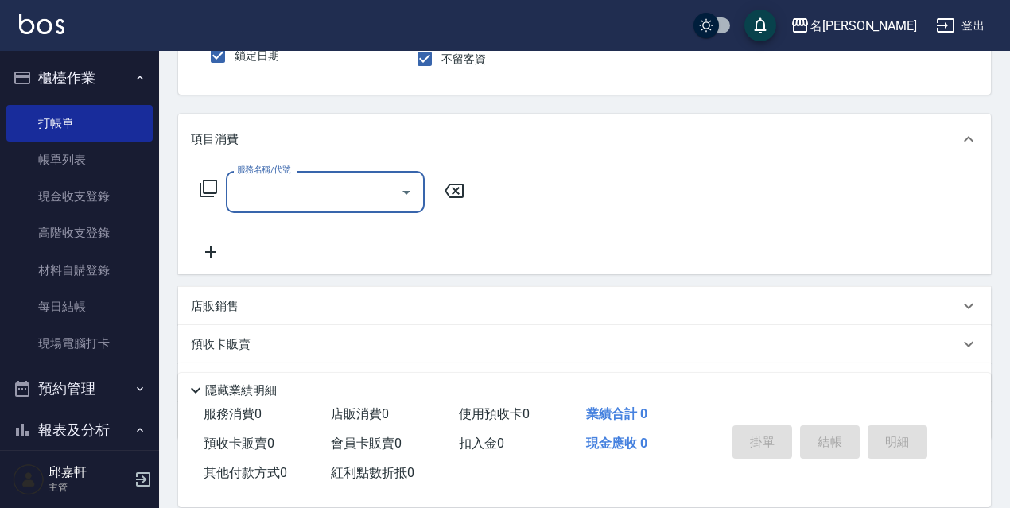
type input "3"
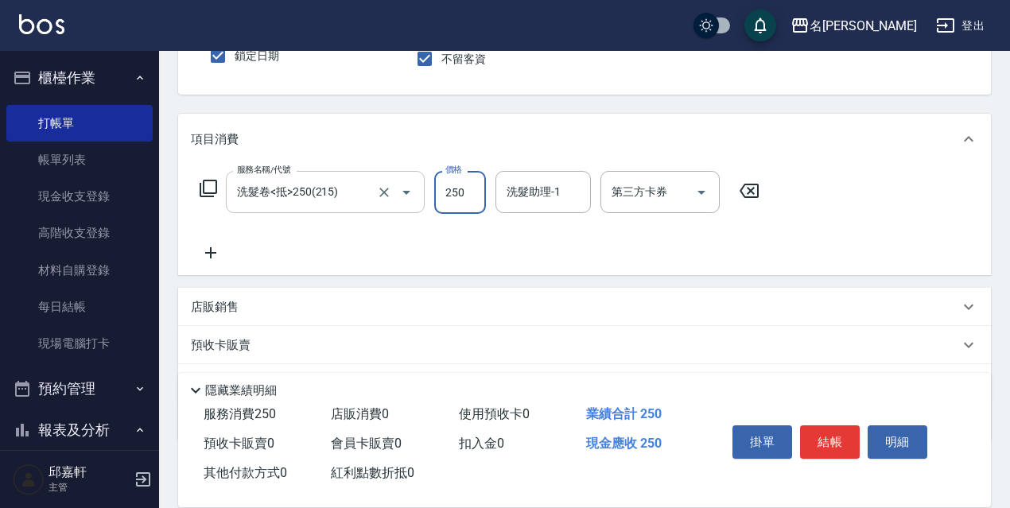
click at [341, 200] on input "洗髮卷<抵>250(215)" at bounding box center [303, 192] width 140 height 28
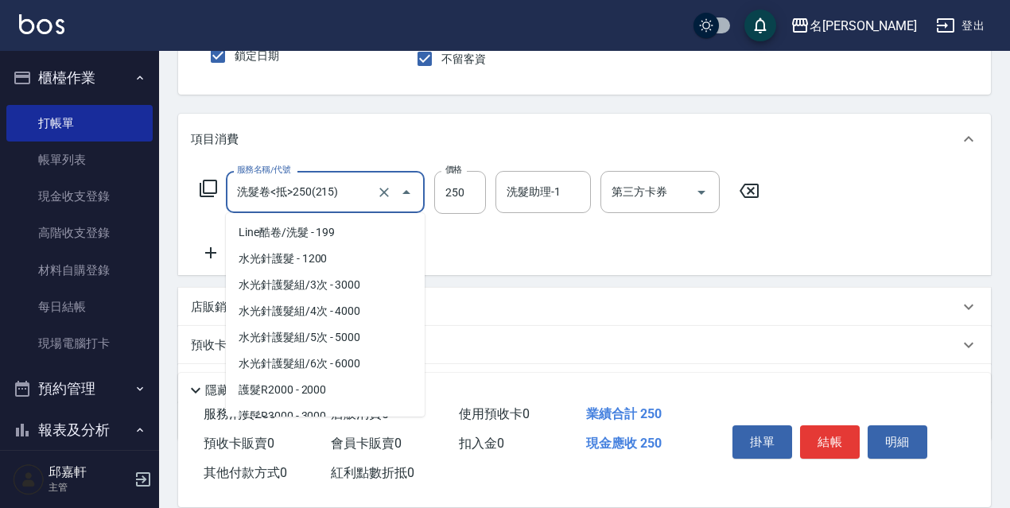
scroll to position [459, 0]
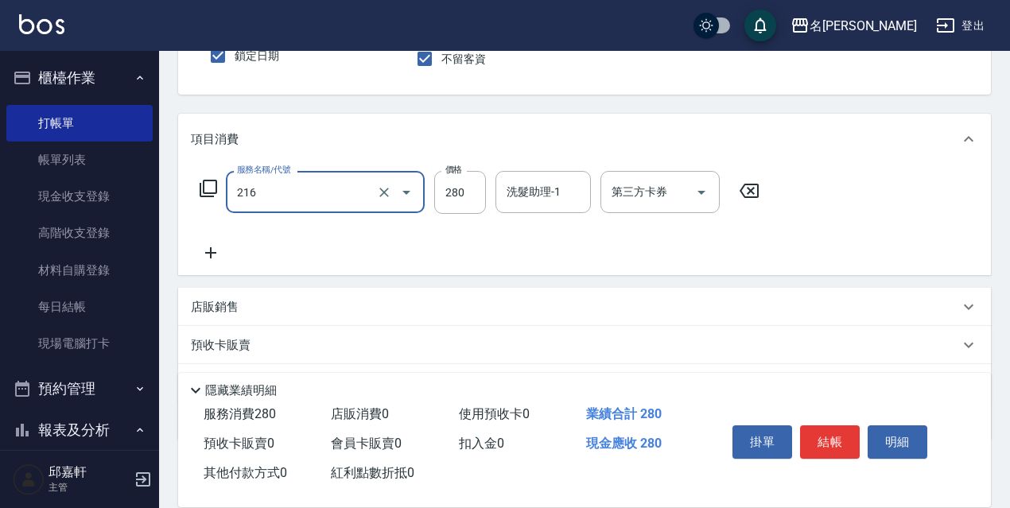
type input "洗髮卷<抵>280(216)"
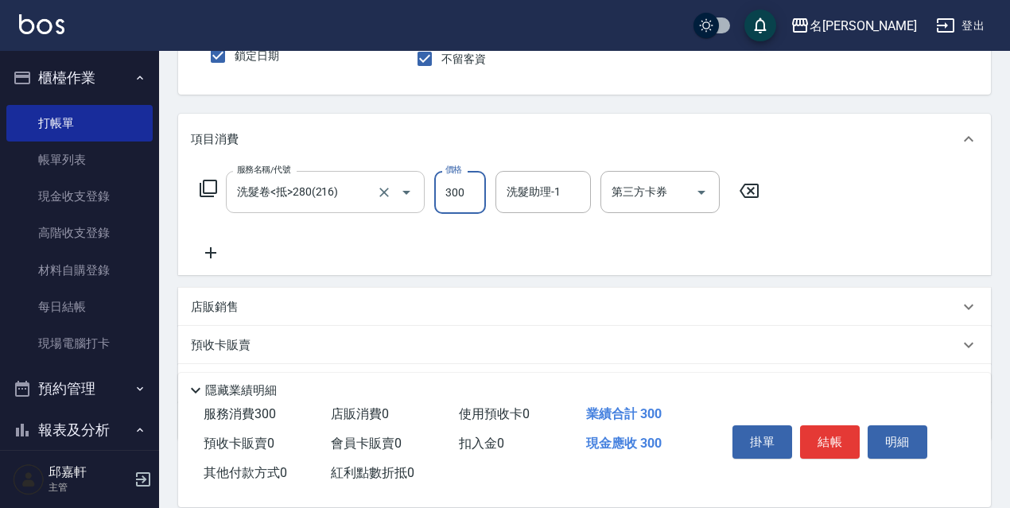
type input "300"
type input "小禎-4"
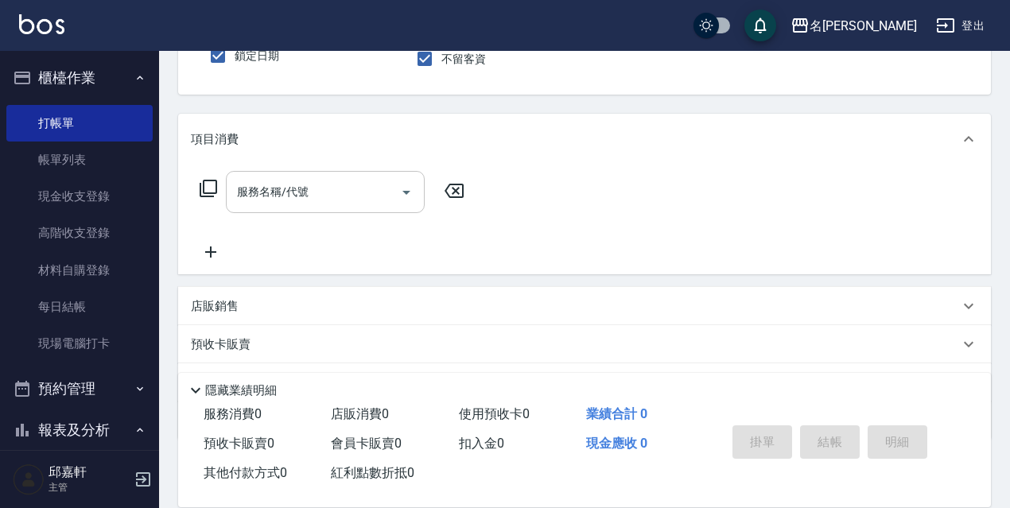
scroll to position [68, 0]
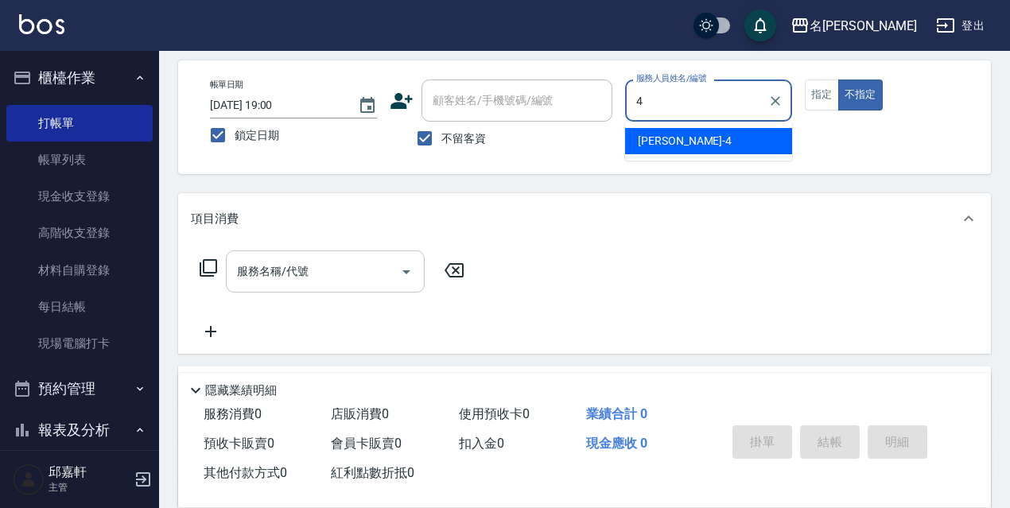
type input "小禎-4"
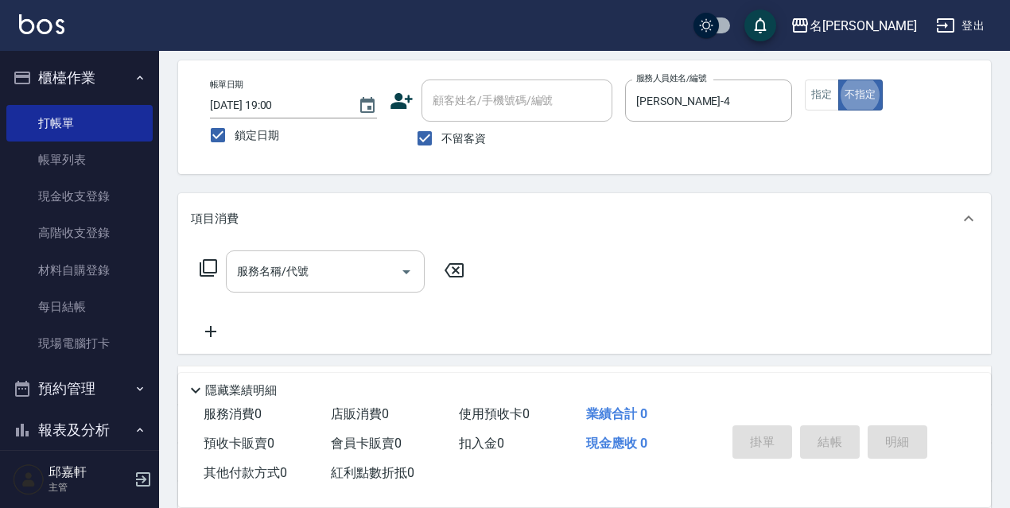
type button "false"
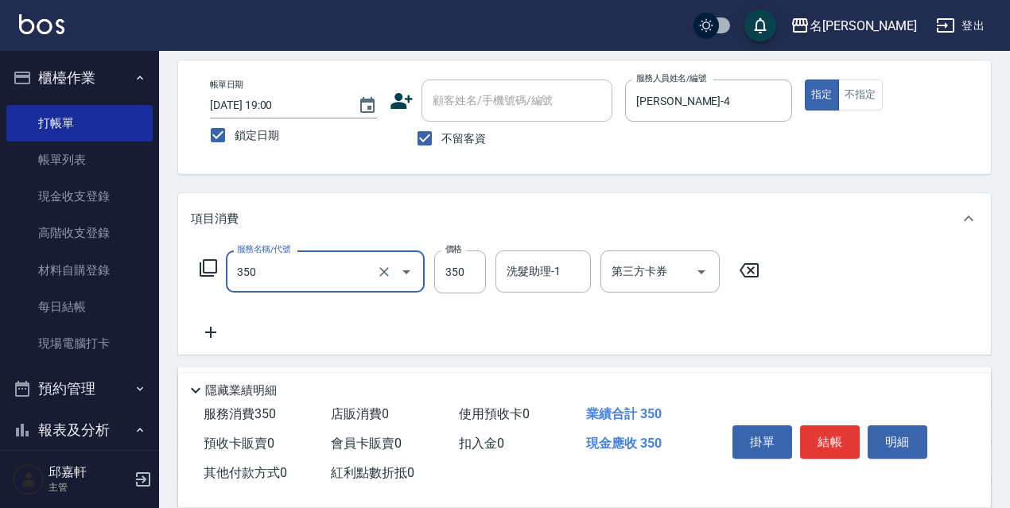
type input "洗髮350(350)"
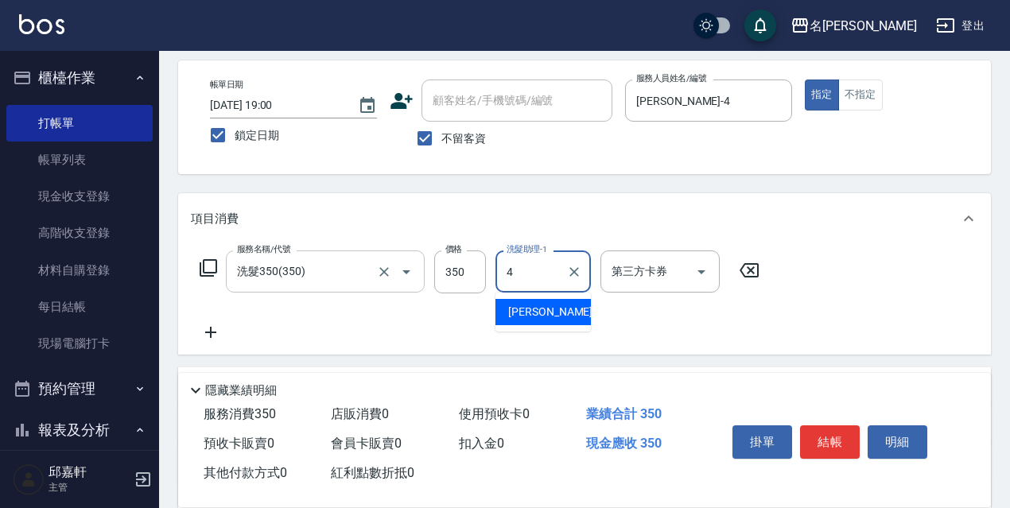
type input "小禎-4"
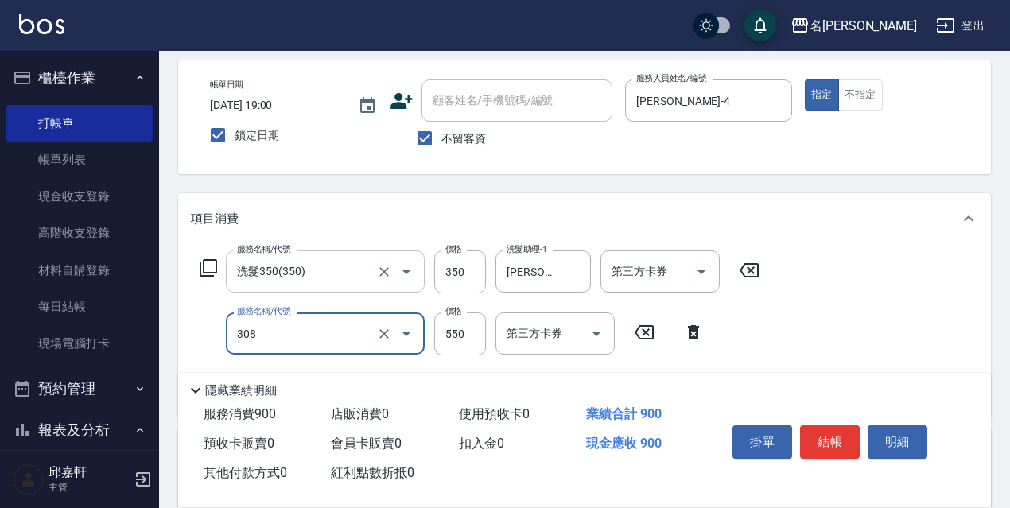
type input "剪髮550(308)"
type input "保濕護髮(809)"
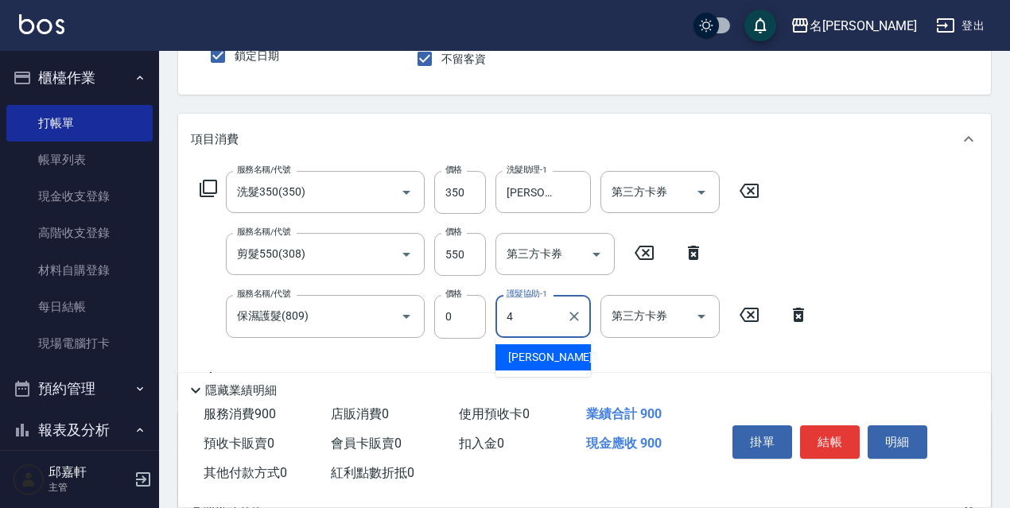
type input "小禎-4"
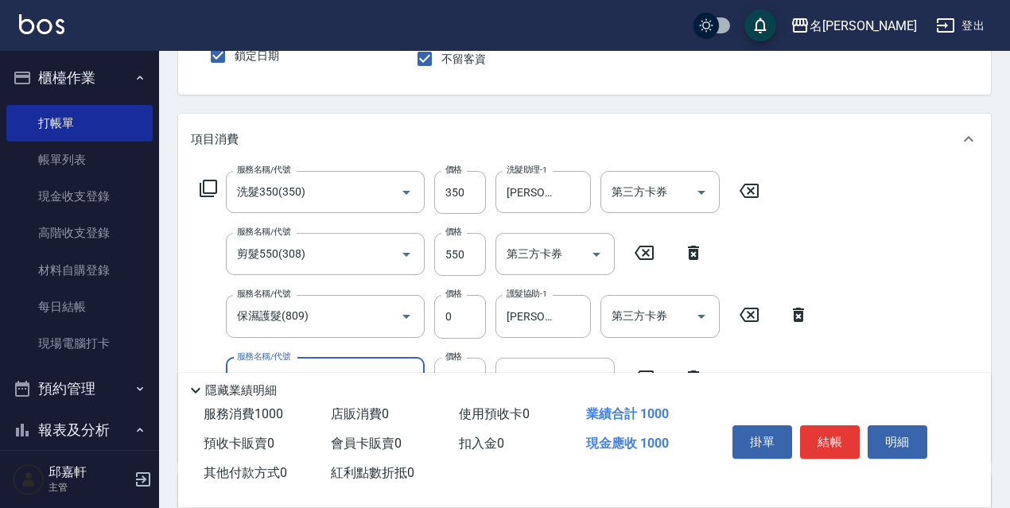
type input "電棒/夾直(803)"
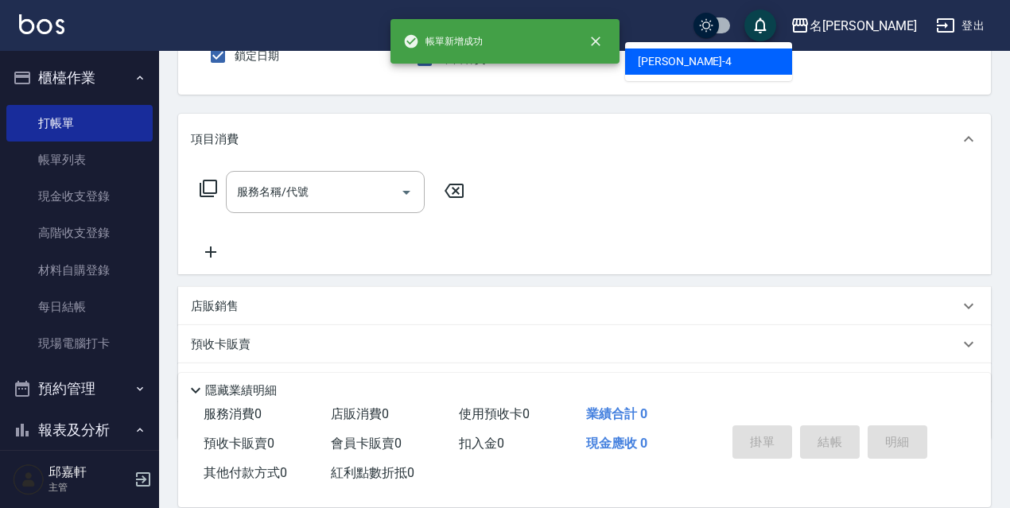
type input "小禎-4"
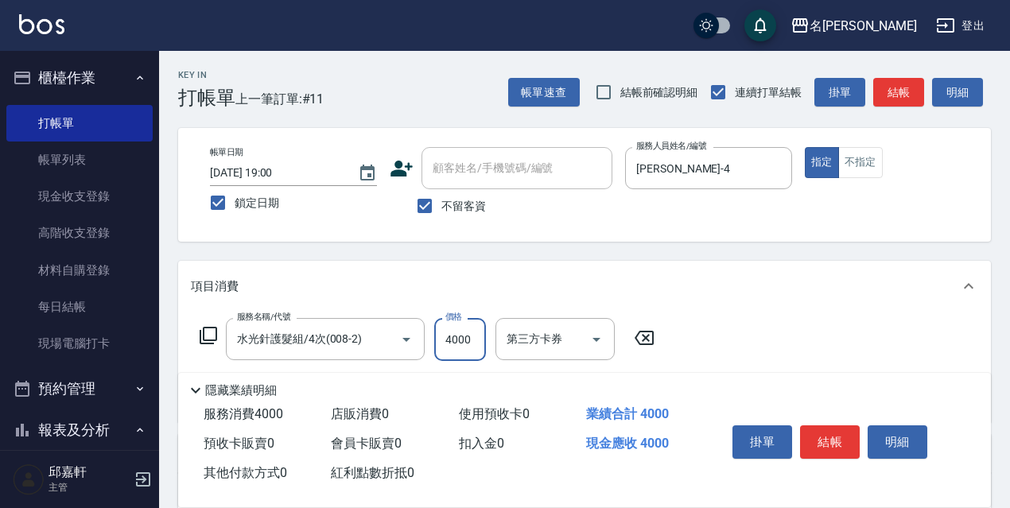
scroll to position [80, 0]
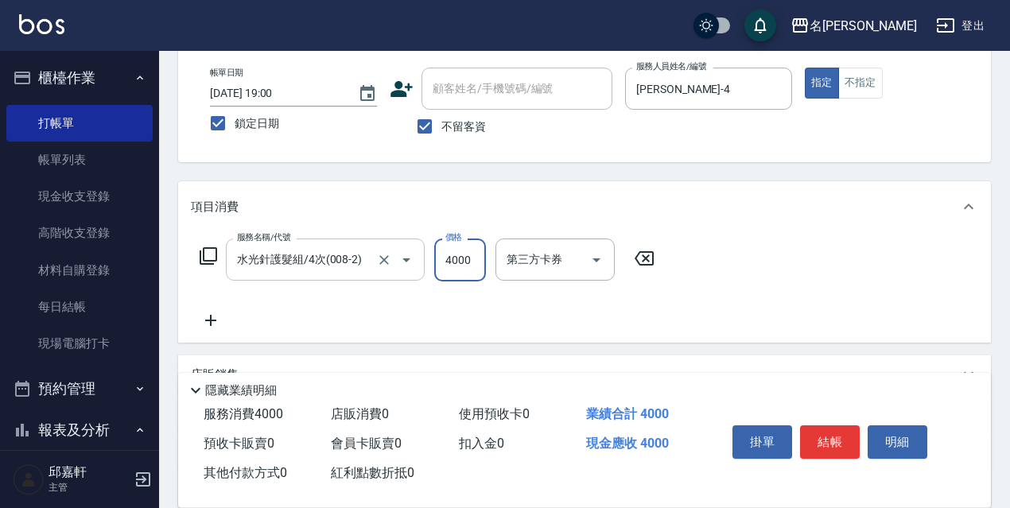
click at [302, 275] on div "水光針護髮組/4次(008-2) 服務名稱/代號" at bounding box center [325, 260] width 199 height 42
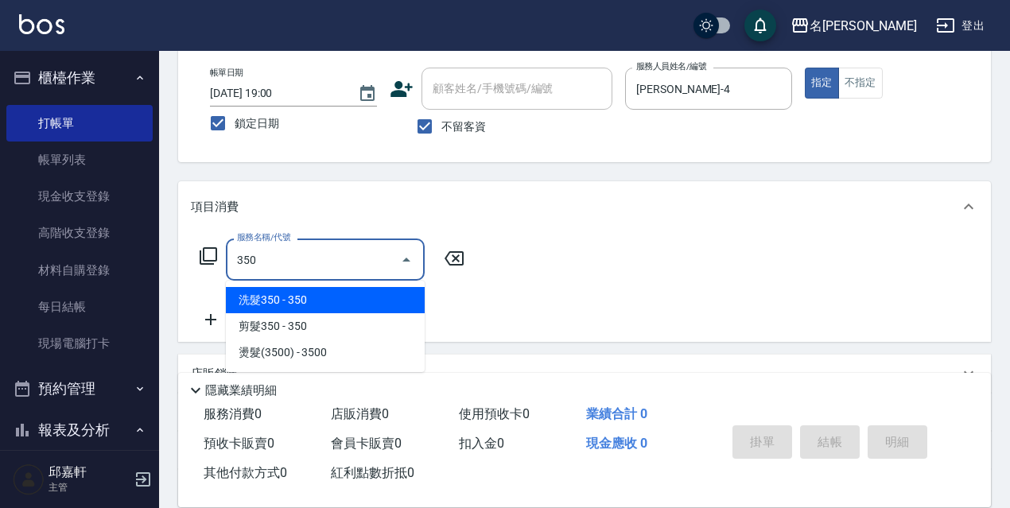
type input "洗髮350(350)"
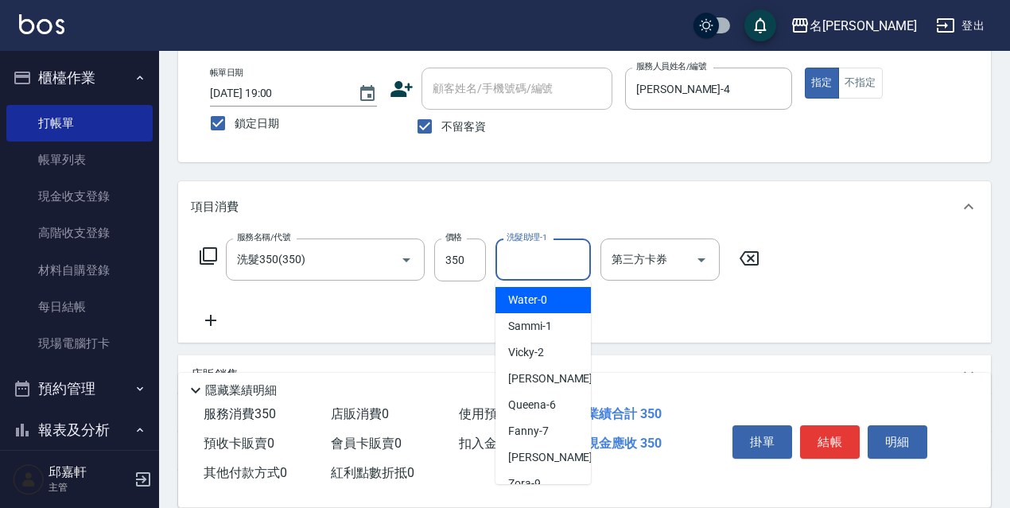
click at [528, 262] on input "洗髮助理-1" at bounding box center [543, 260] width 81 height 28
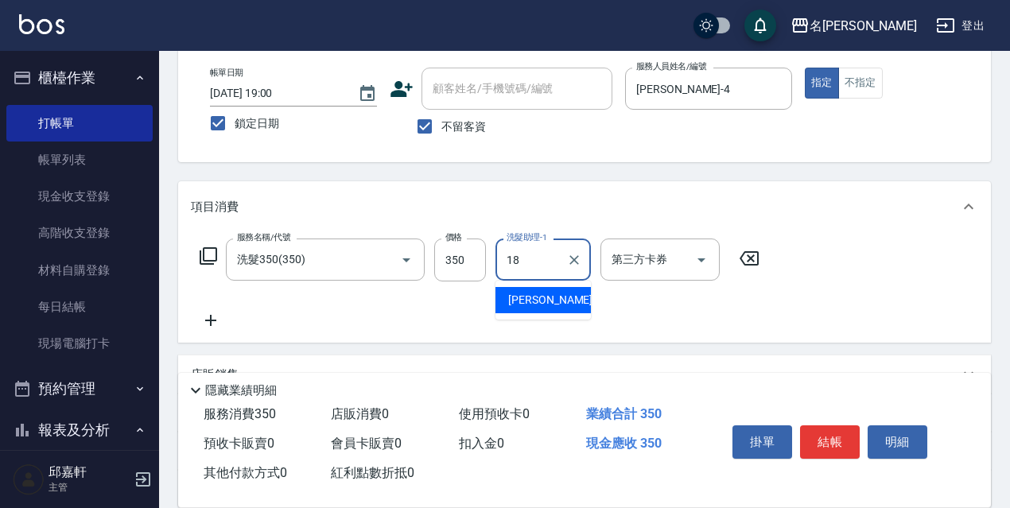
type input "倩倩-18"
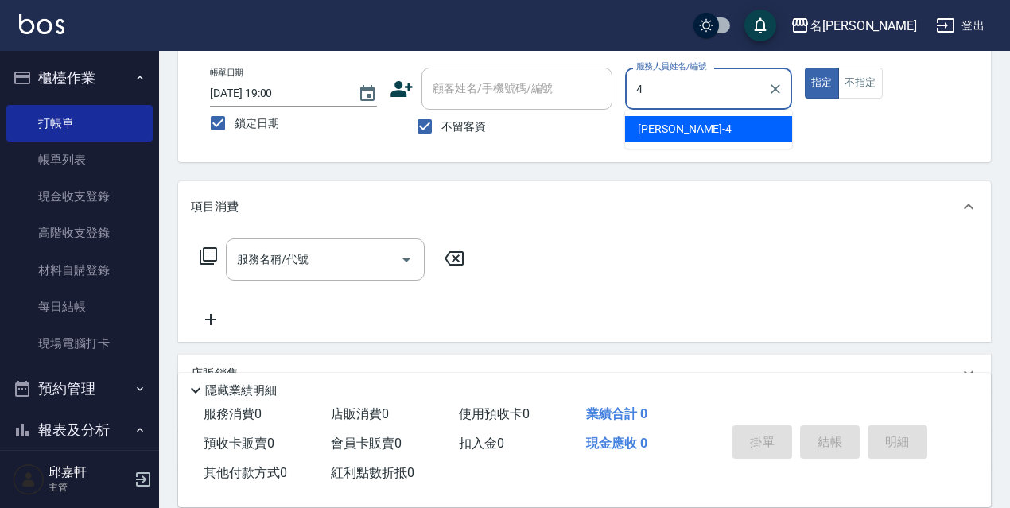
type input "小禎-4"
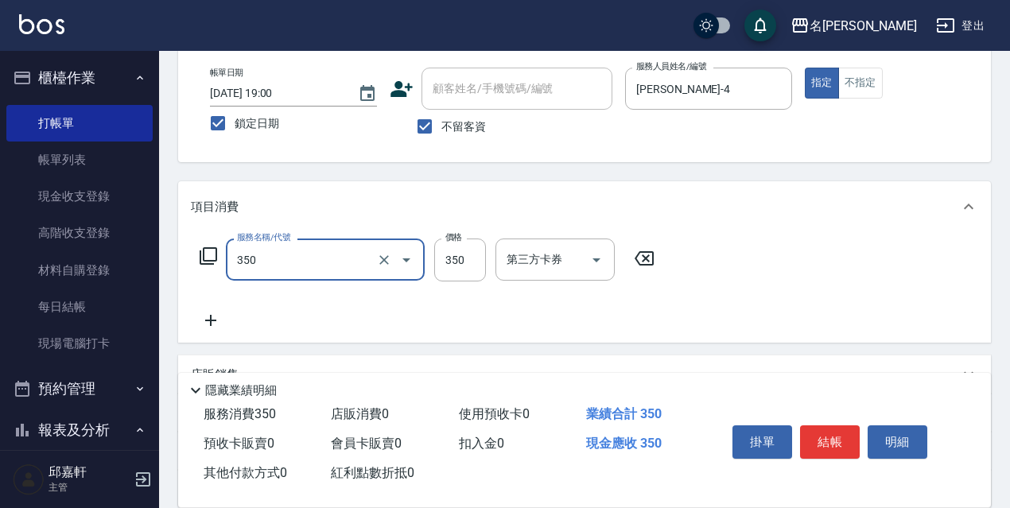
type input "洗髮350(350)"
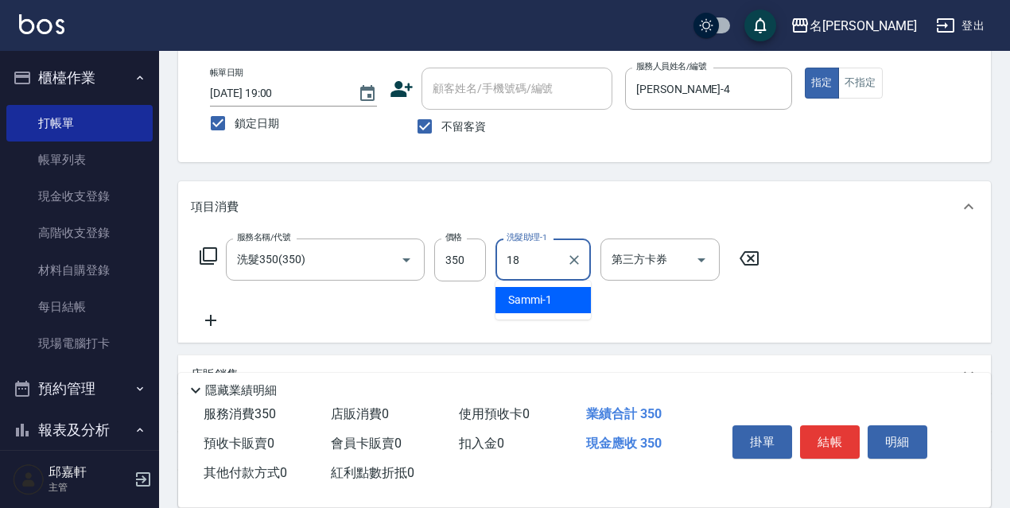
type input "倩倩-18"
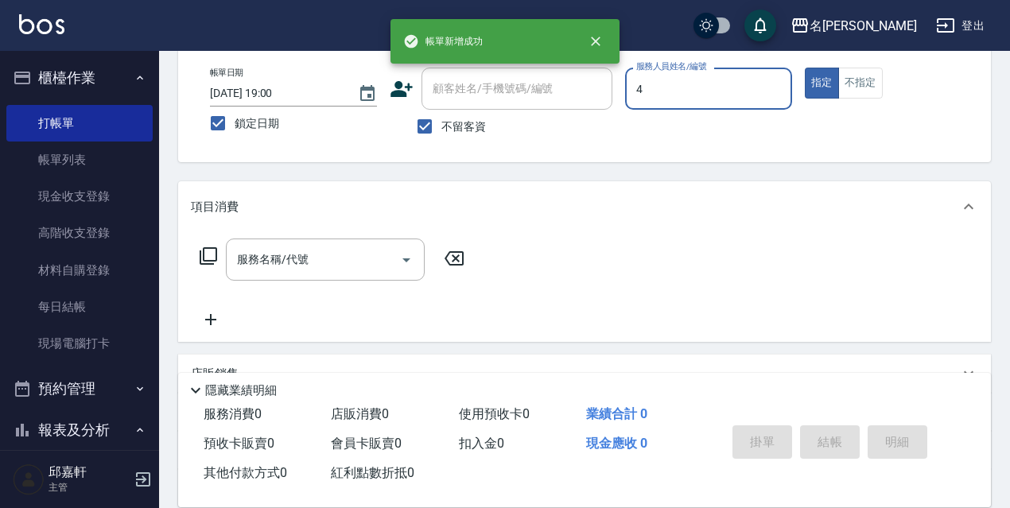
type input "小禎-4"
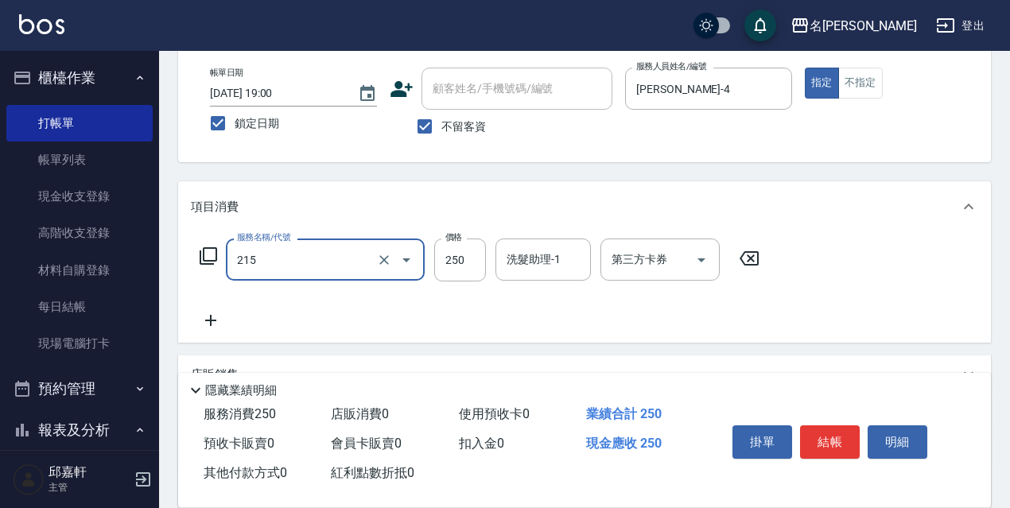
type input "洗髮卷<抵>250(215)"
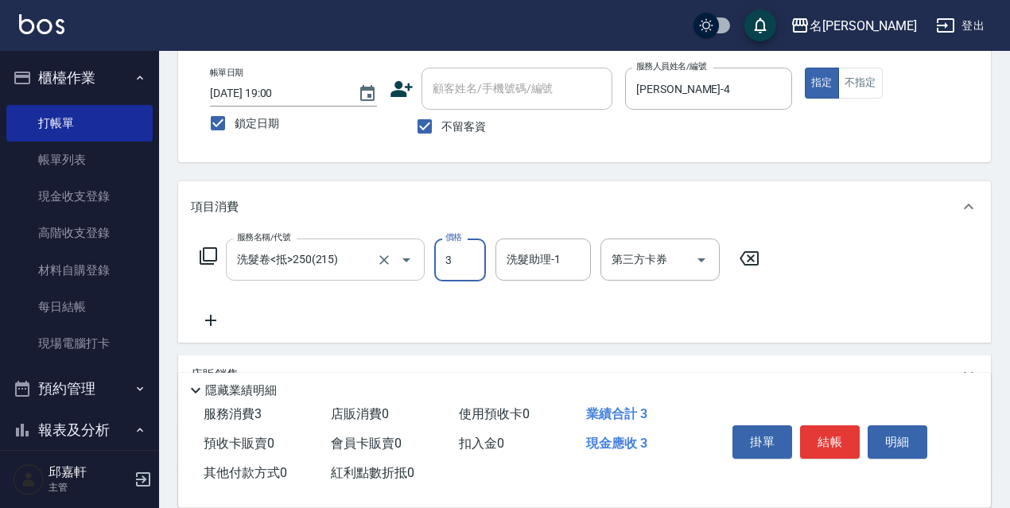
type input "3"
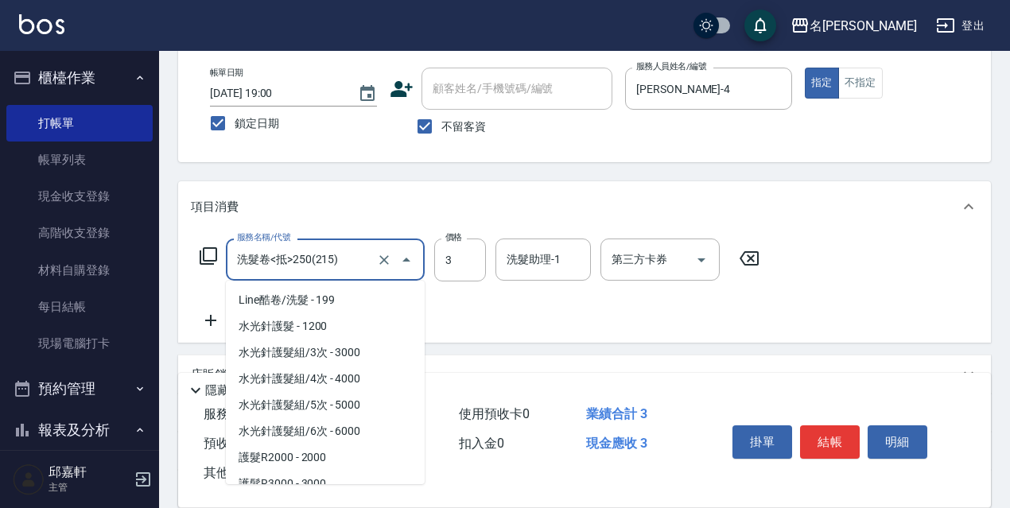
click at [340, 251] on input "洗髮卷<抵>250(215)" at bounding box center [303, 260] width 140 height 28
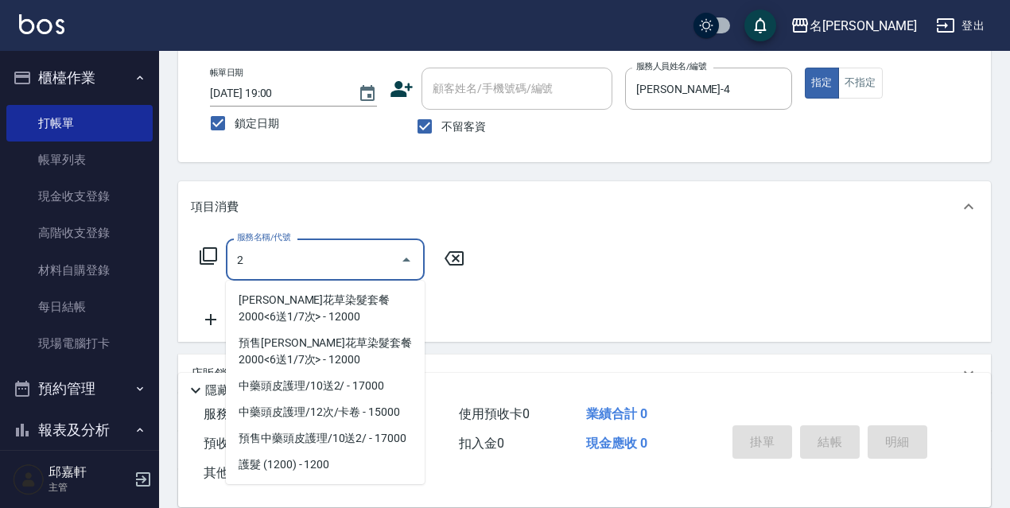
scroll to position [0, 0]
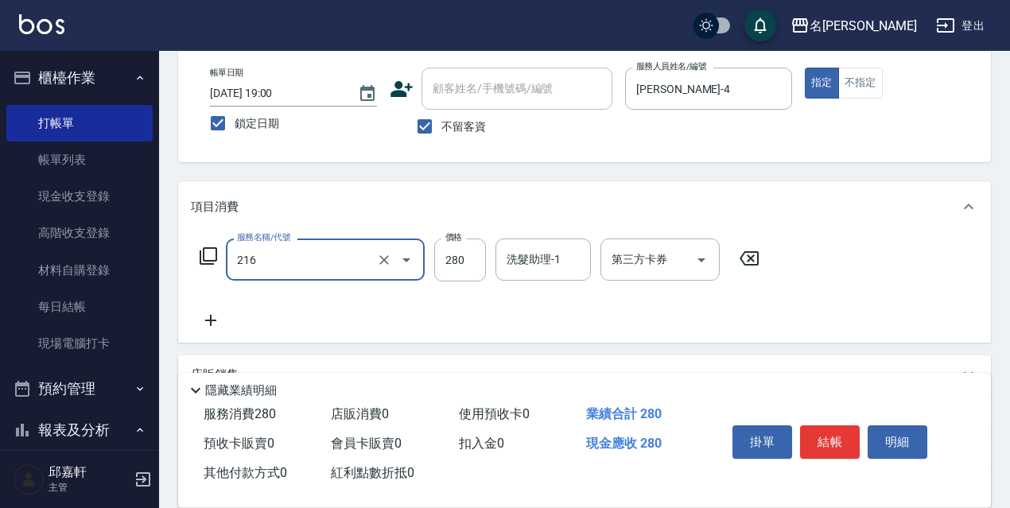
type input "洗髮卷<抵>280(216)"
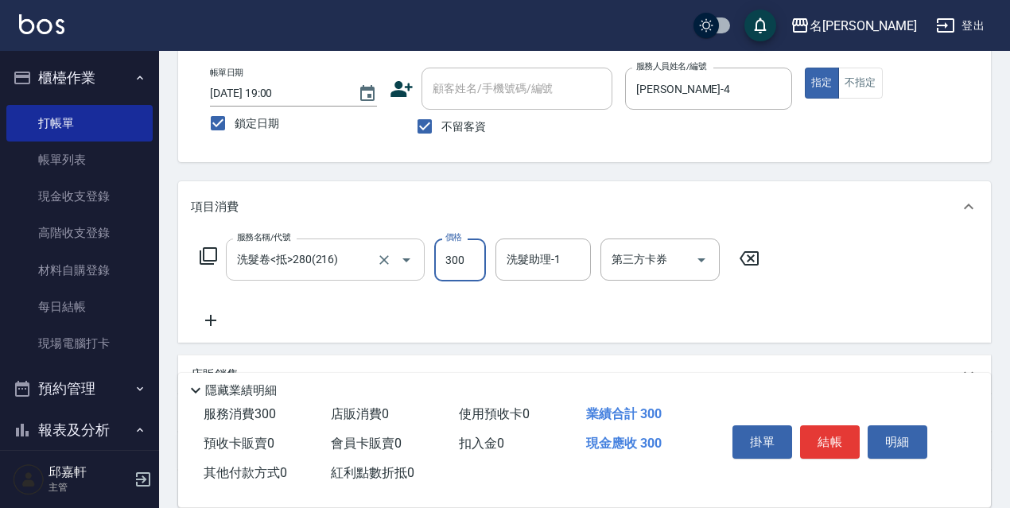
type input "300"
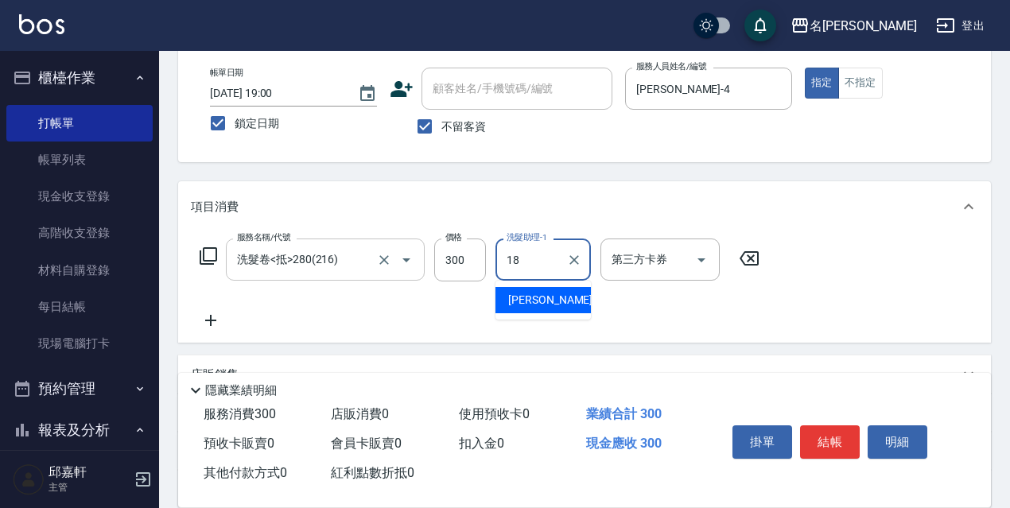
type input "倩倩-18"
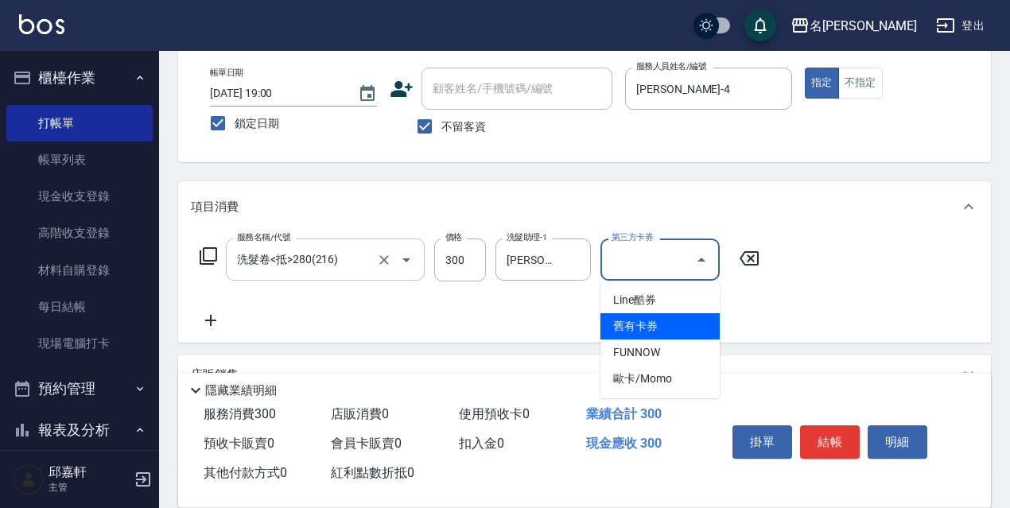
type input "舊有卡券"
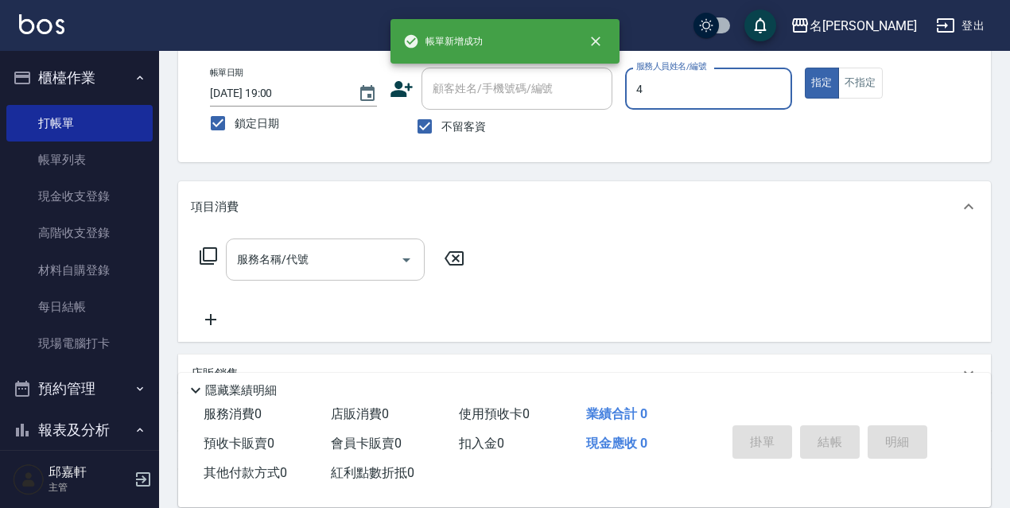
type input "小禎-4"
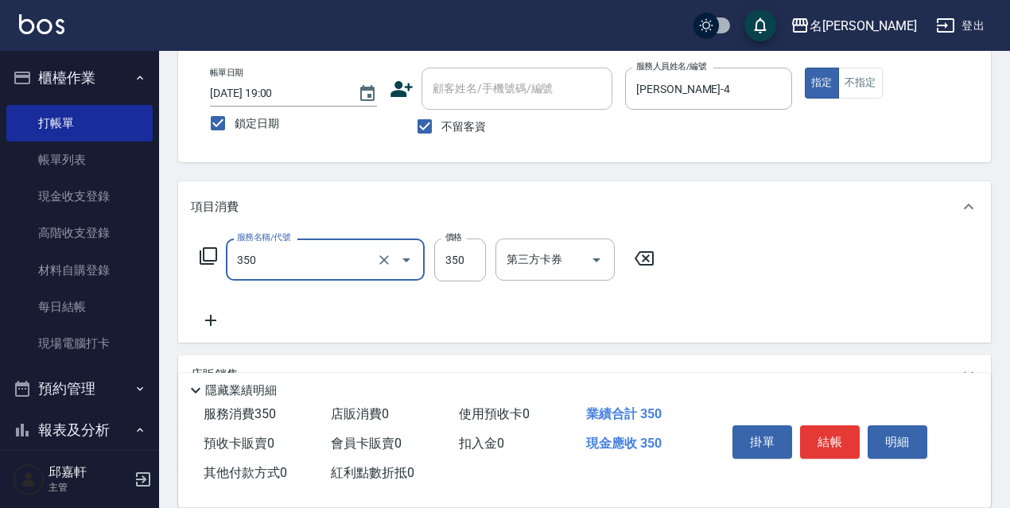
type input "洗髮350(350)"
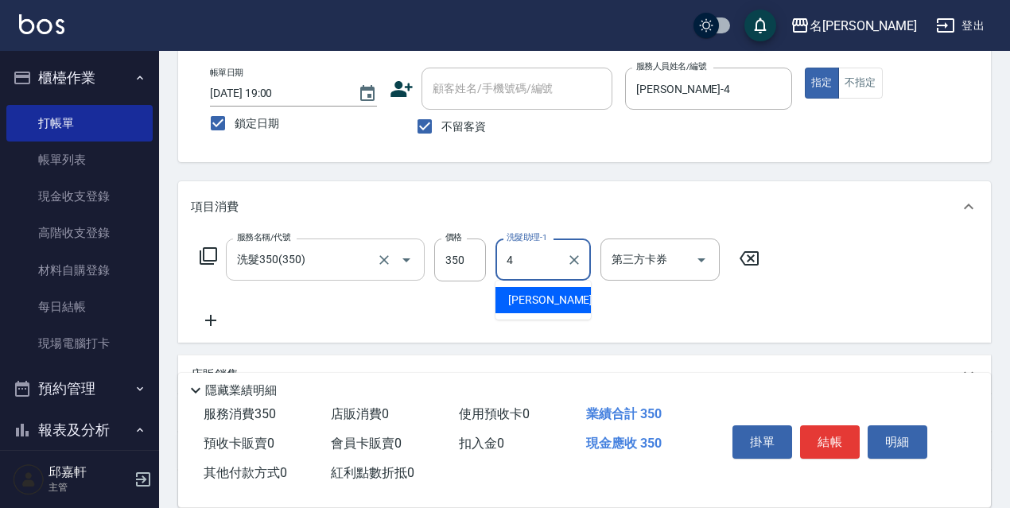
type input "小禎-4"
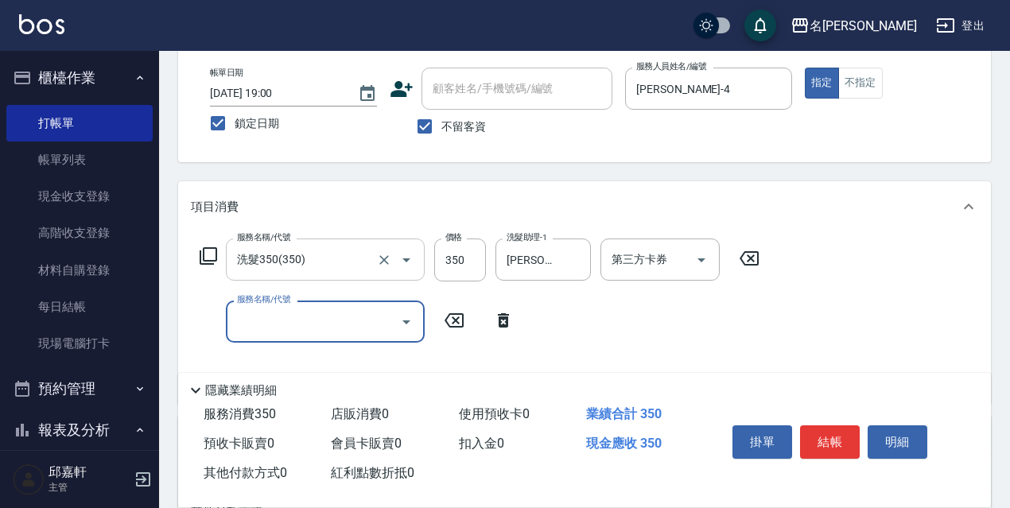
type input "8"
type input "剪髮<瀏海>(302)"
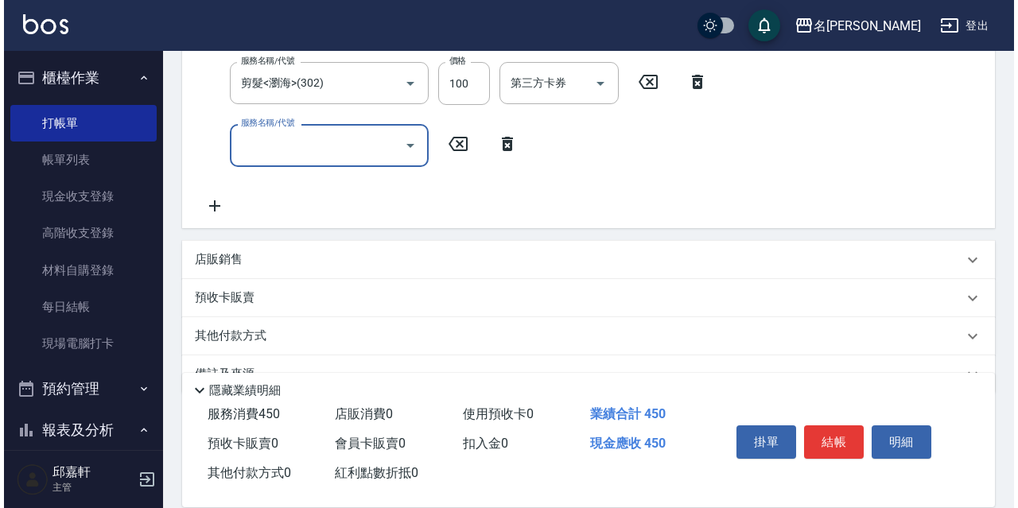
scroll to position [239, 0]
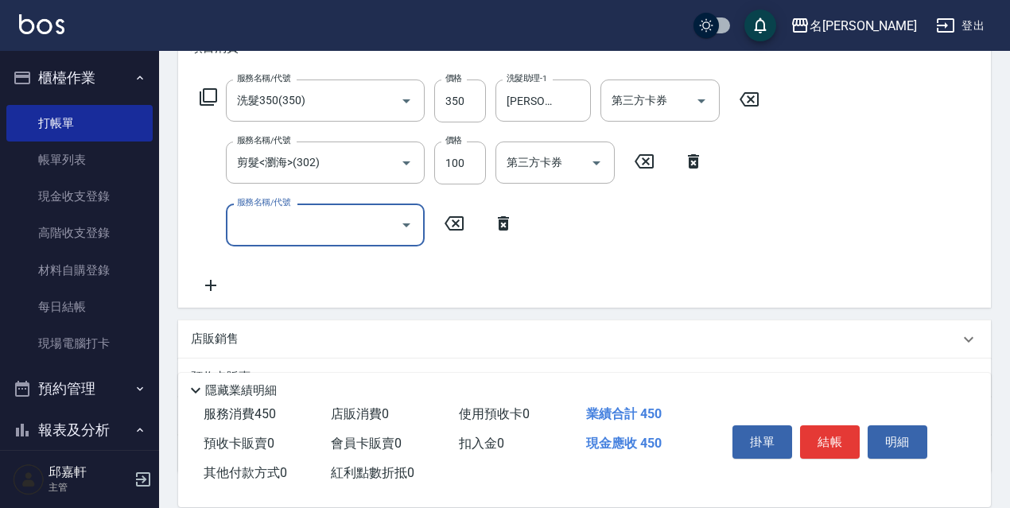
click at [209, 95] on icon at bounding box center [208, 96] width 19 height 19
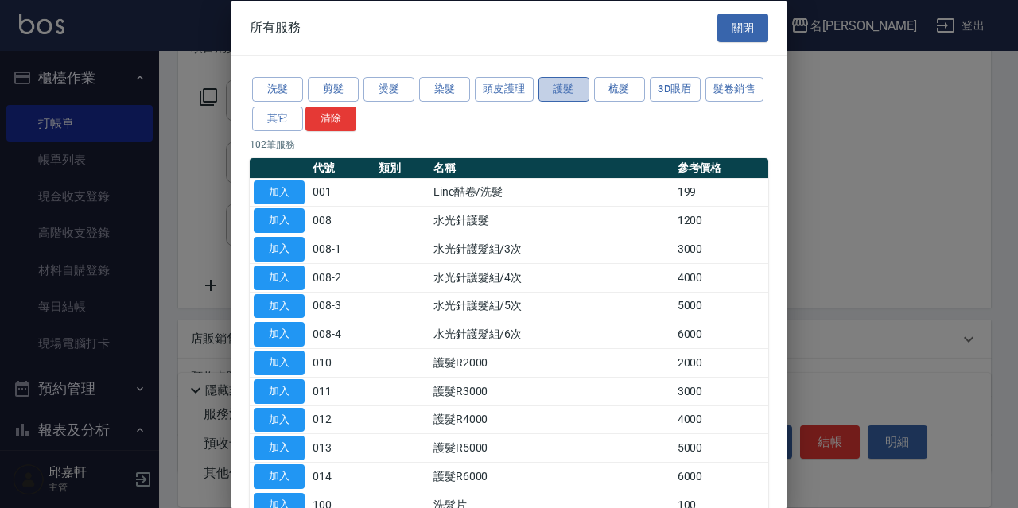
click at [561, 89] on button "護髮" at bounding box center [563, 89] width 51 height 25
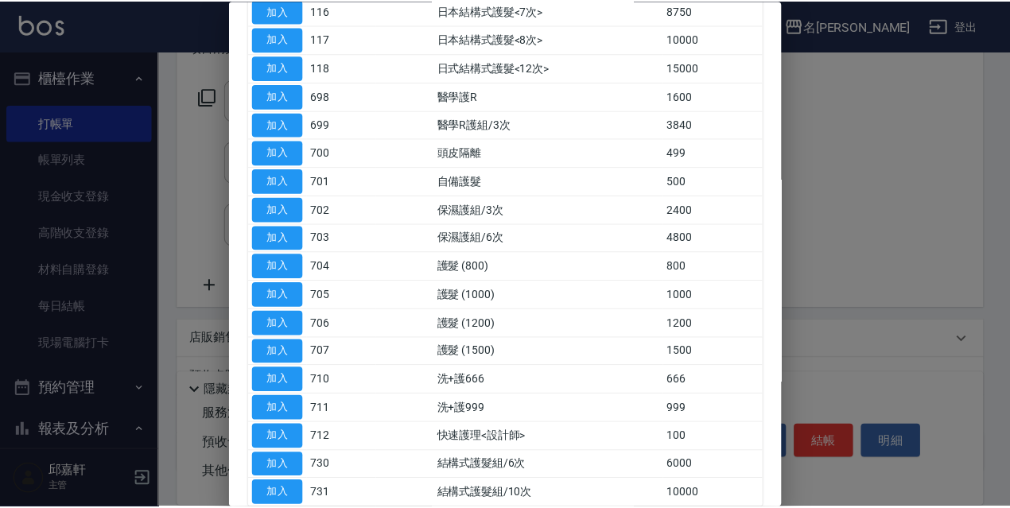
scroll to position [724, 0]
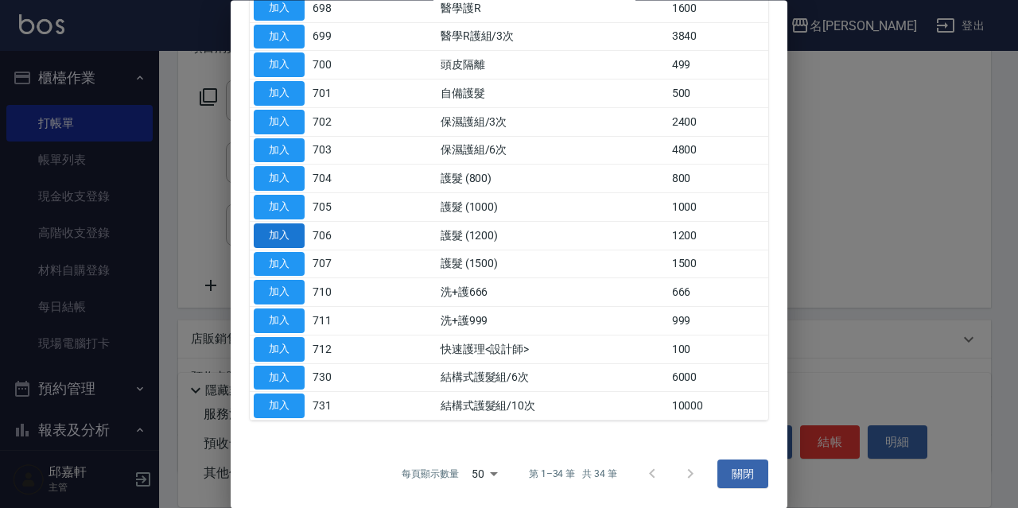
click at [297, 243] on button "加入" at bounding box center [279, 235] width 51 height 25
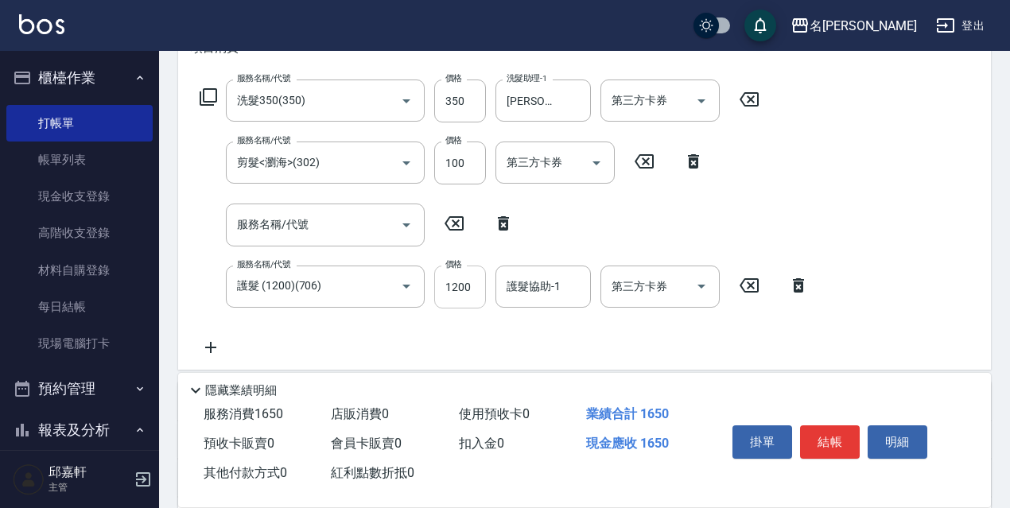
click at [471, 292] on input "1200" at bounding box center [460, 287] width 52 height 43
type input "1250"
click at [503, 220] on icon at bounding box center [504, 223] width 40 height 19
type input "護髮 (1200)(706)"
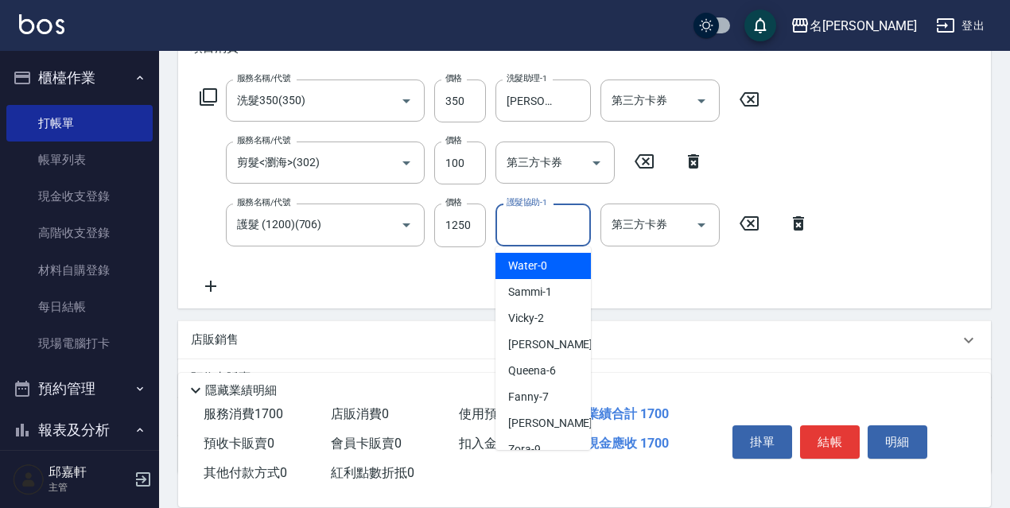
click at [519, 226] on input "護髮協助-1" at bounding box center [543, 225] width 81 height 28
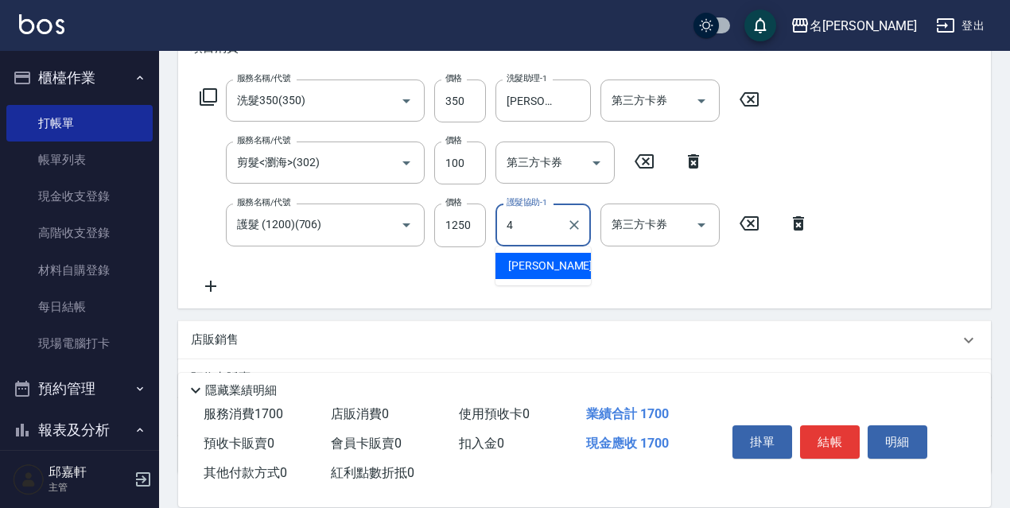
type input "小禎-4"
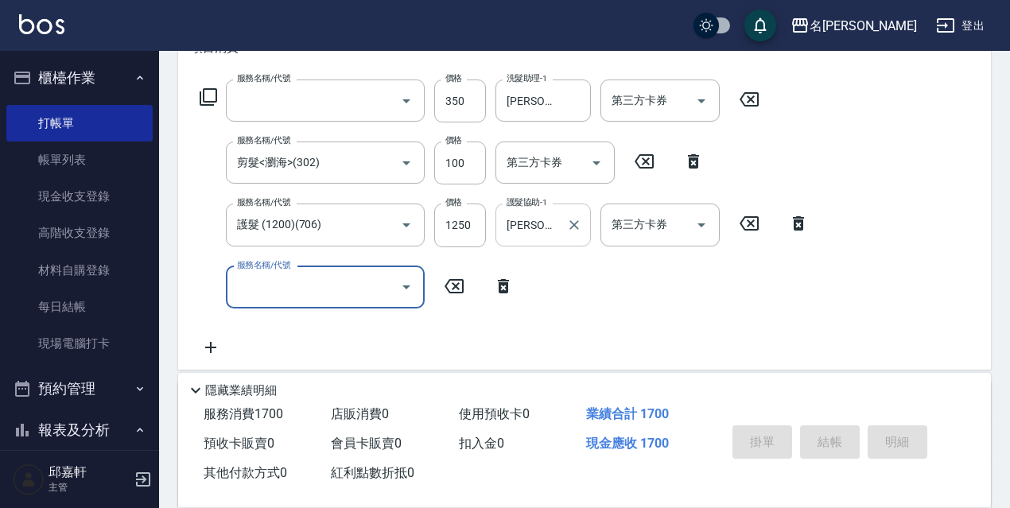
scroll to position [0, 0]
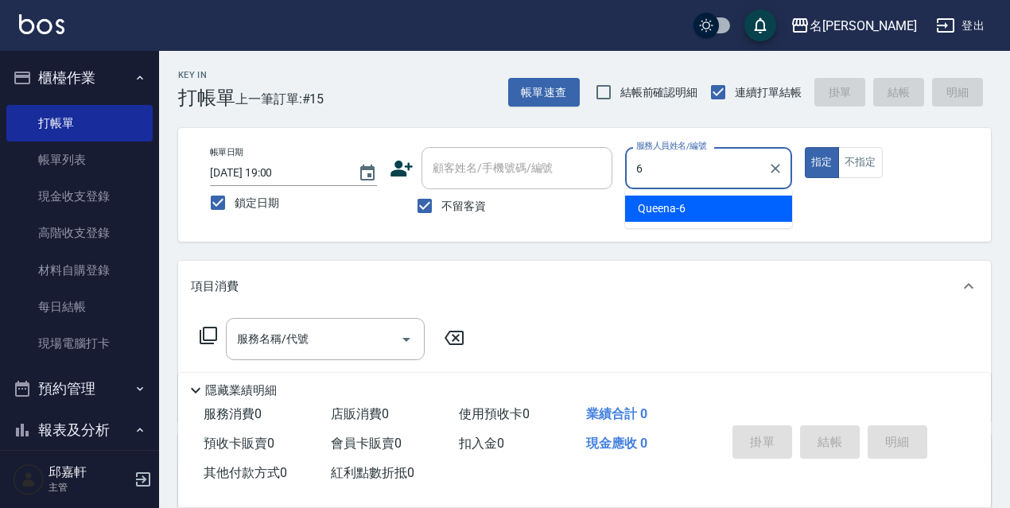
type input "Queena-6"
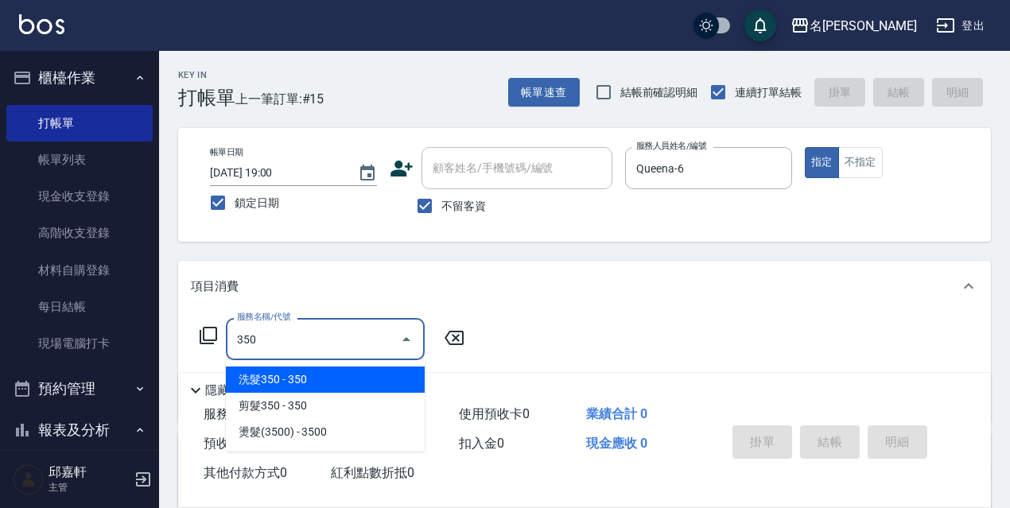
type input "洗髮350(350)"
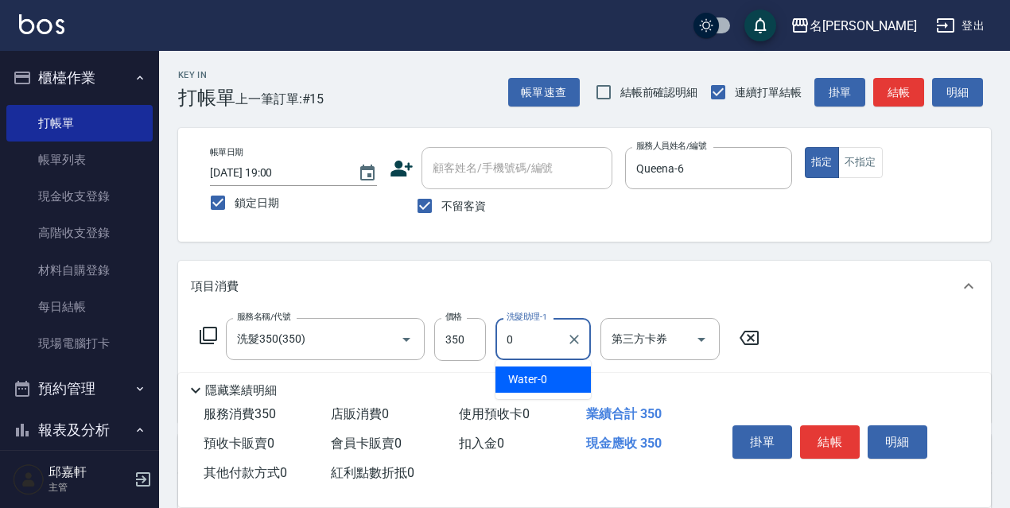
type input "Water-0"
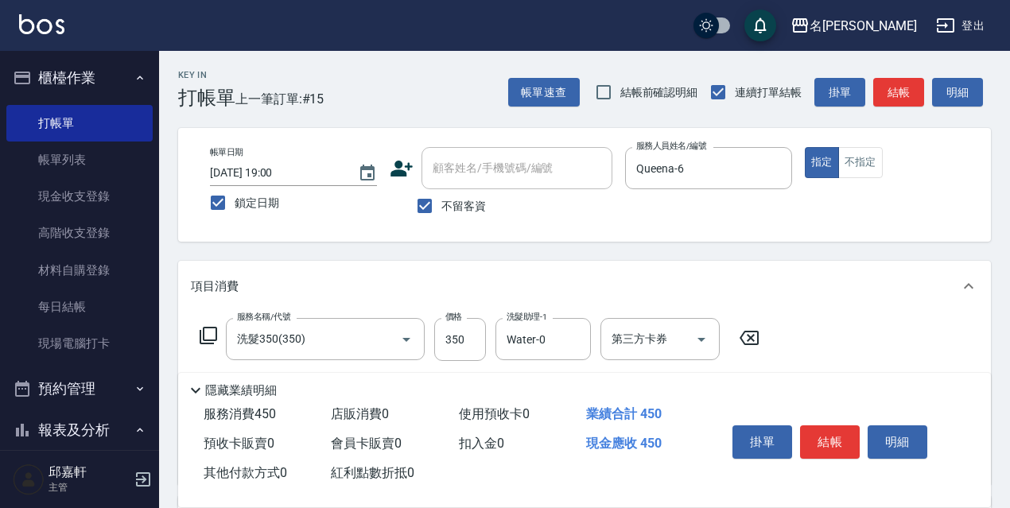
type input "電棒/夾直(803)"
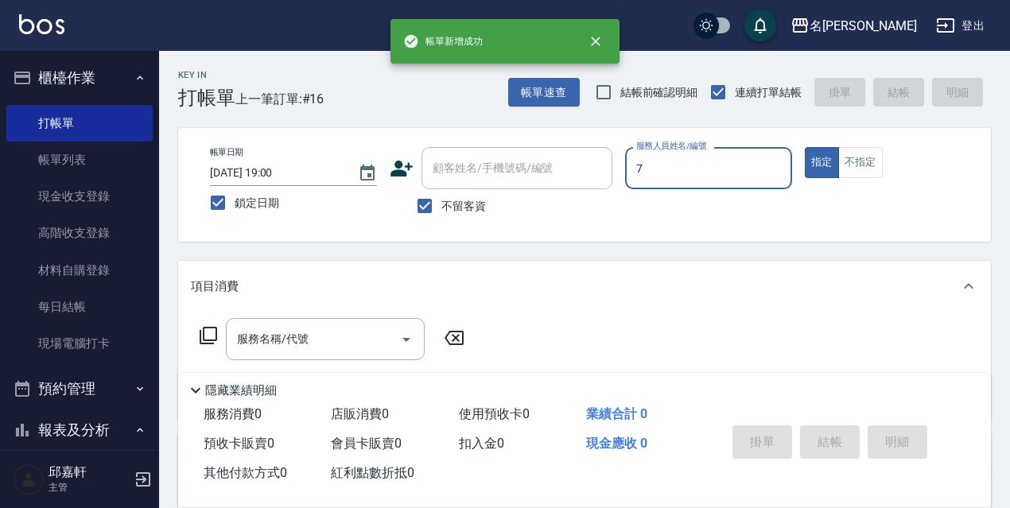
type input "Fanny-7"
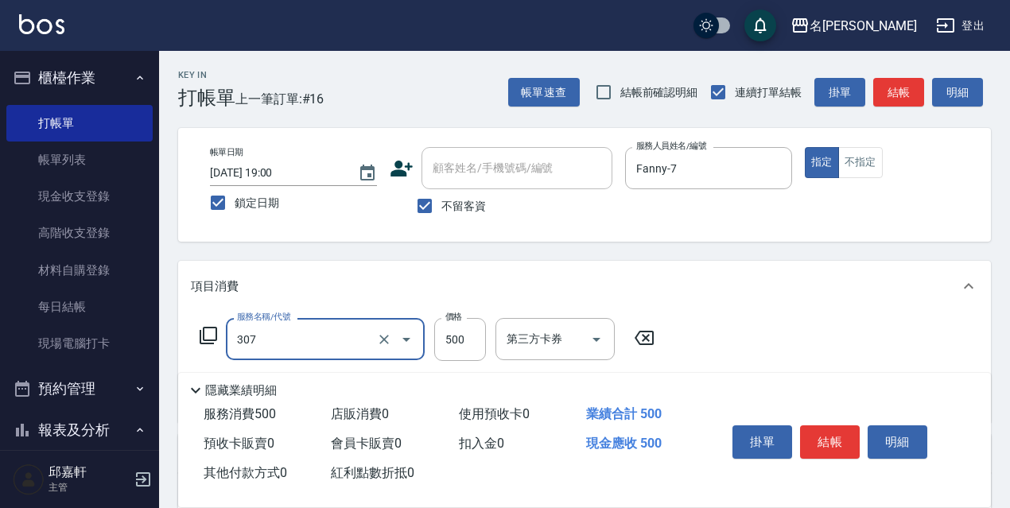
type input "剪髮500(307)"
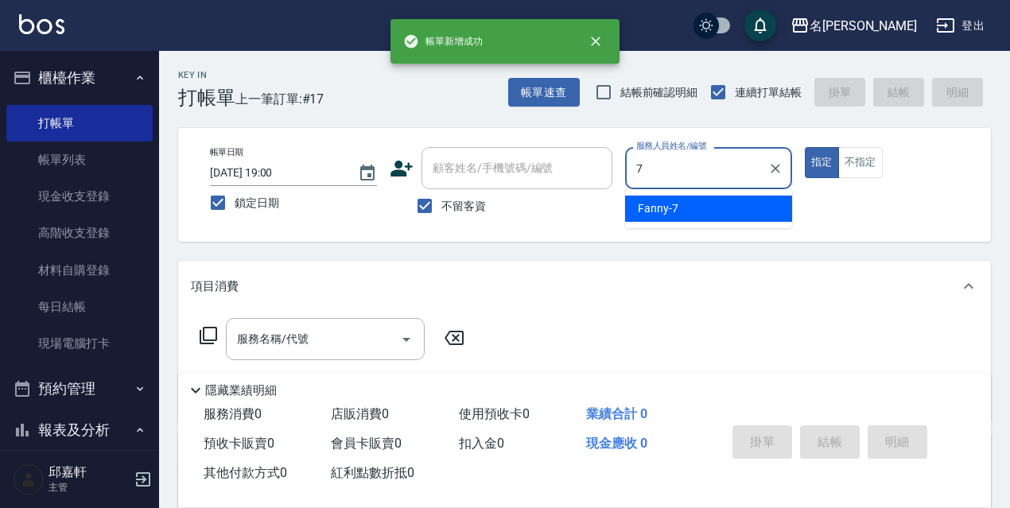
type input "Fanny-7"
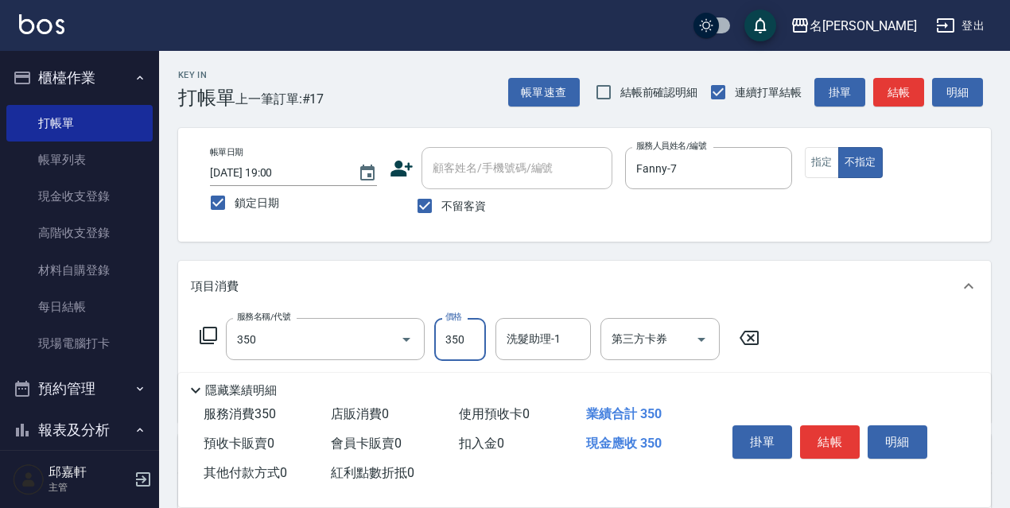
type input "洗髮350(350)"
type input "400"
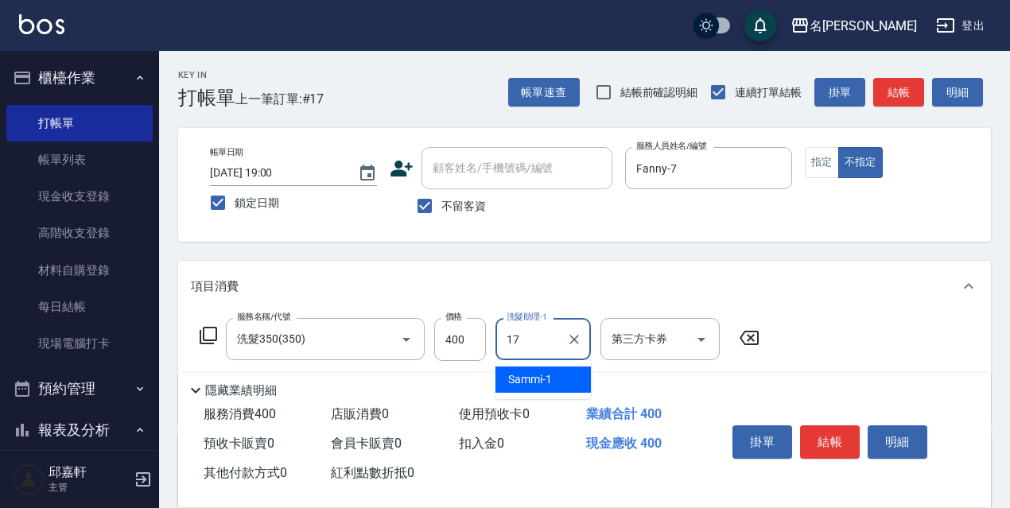
type input "安安-17"
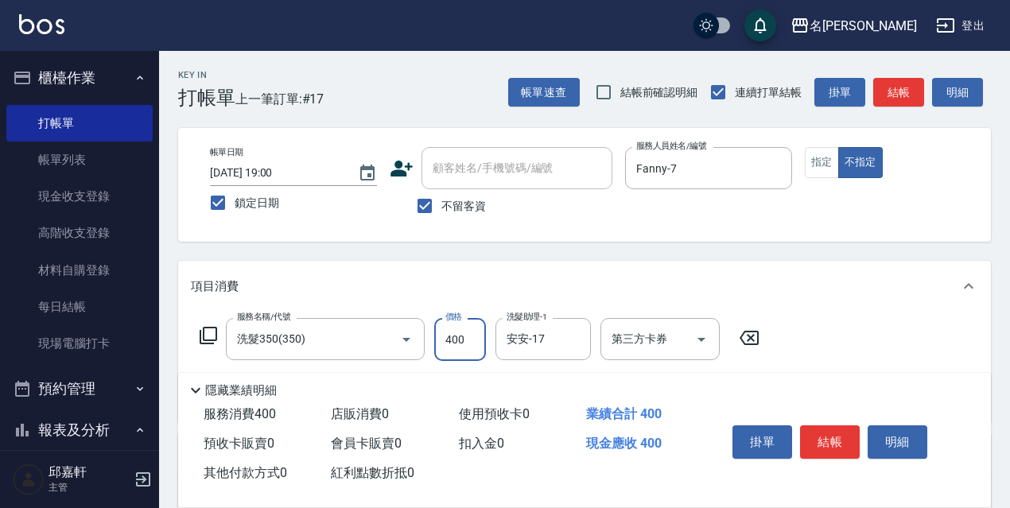
click at [443, 345] on input "400" at bounding box center [460, 339] width 52 height 43
type input "380"
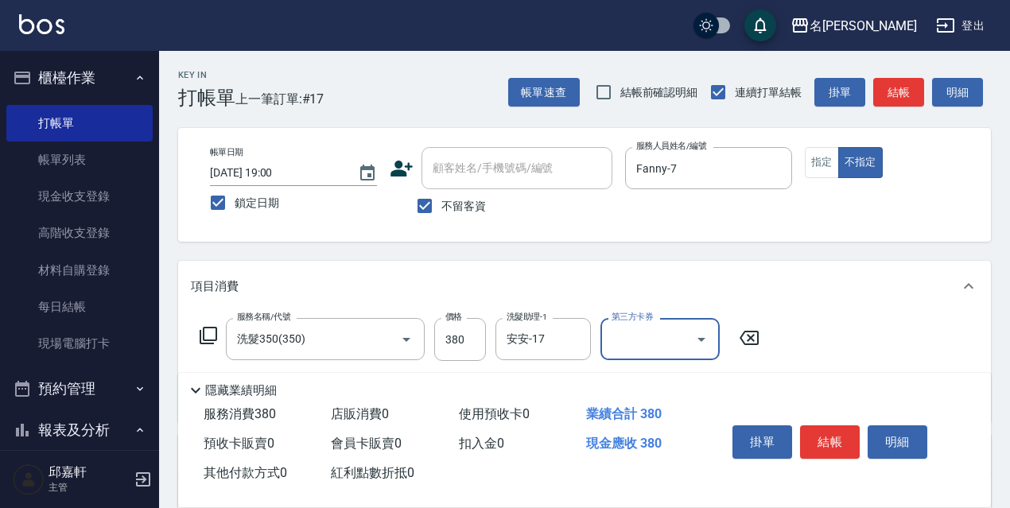
scroll to position [80, 0]
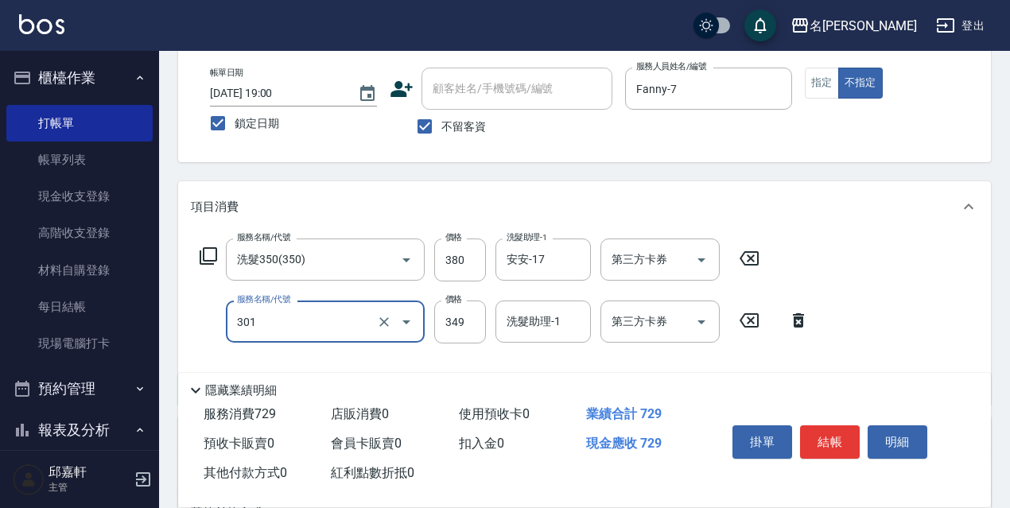
click at [356, 315] on input "301" at bounding box center [303, 322] width 140 height 28
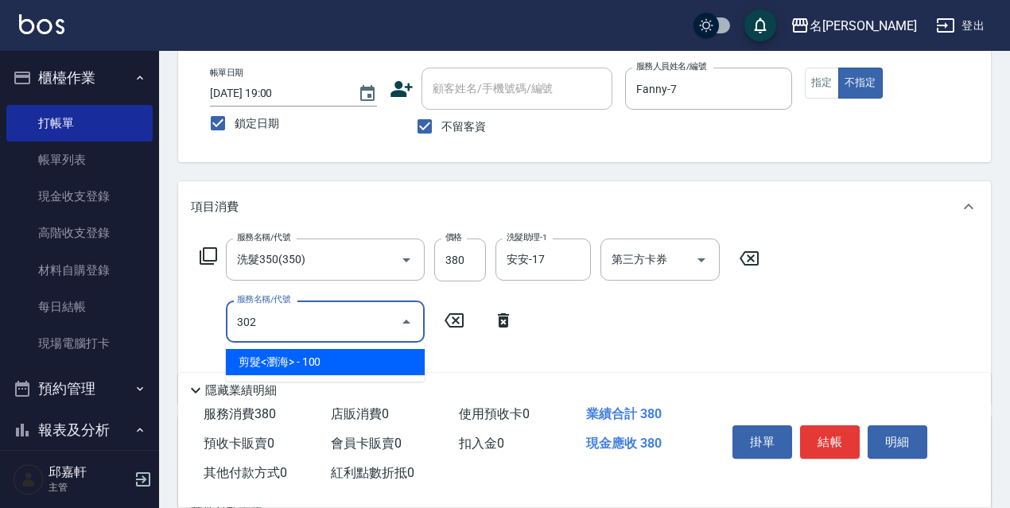
type input "剪髮<瀏海>(302)"
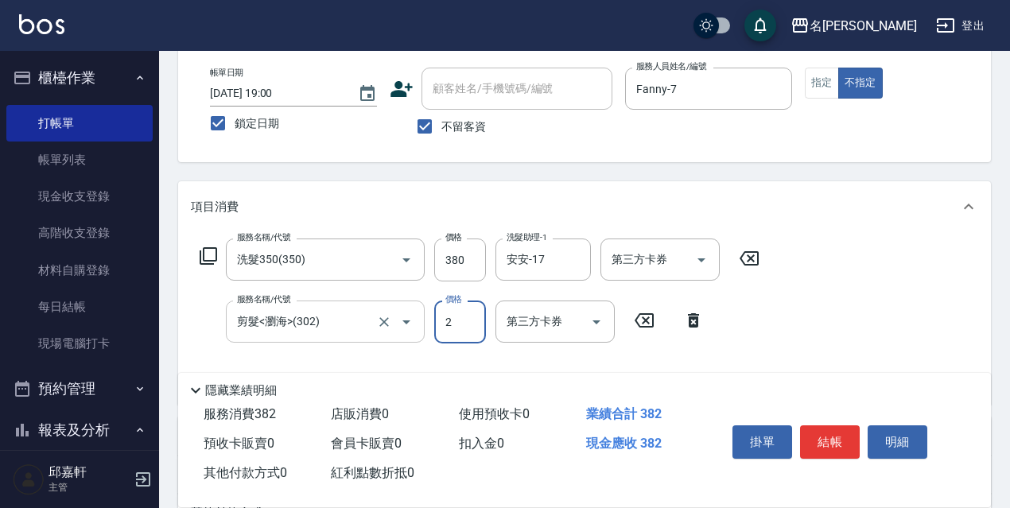
type input "2"
click at [356, 315] on input "剪髮<瀏海>(302)" at bounding box center [303, 322] width 140 height 28
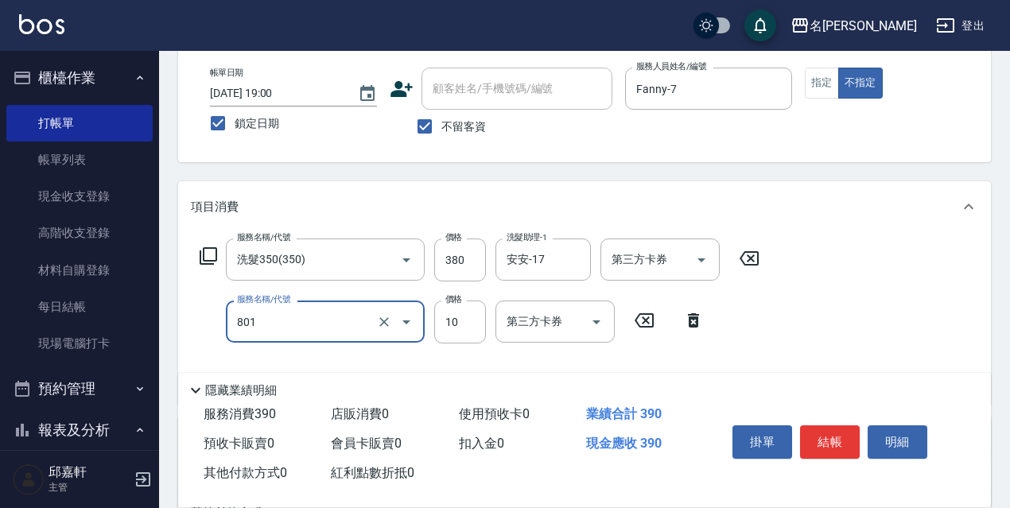
type input "潤絲精(801)"
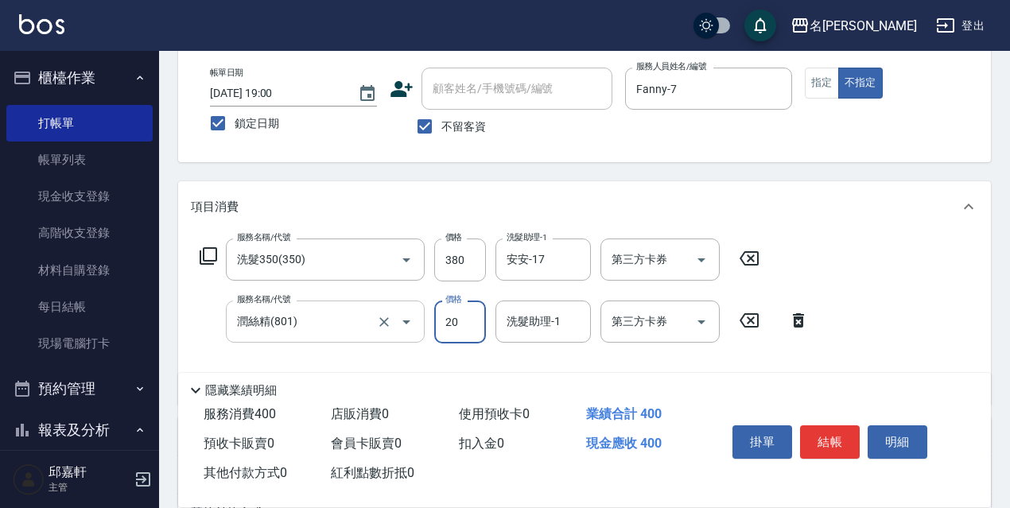
type input "20"
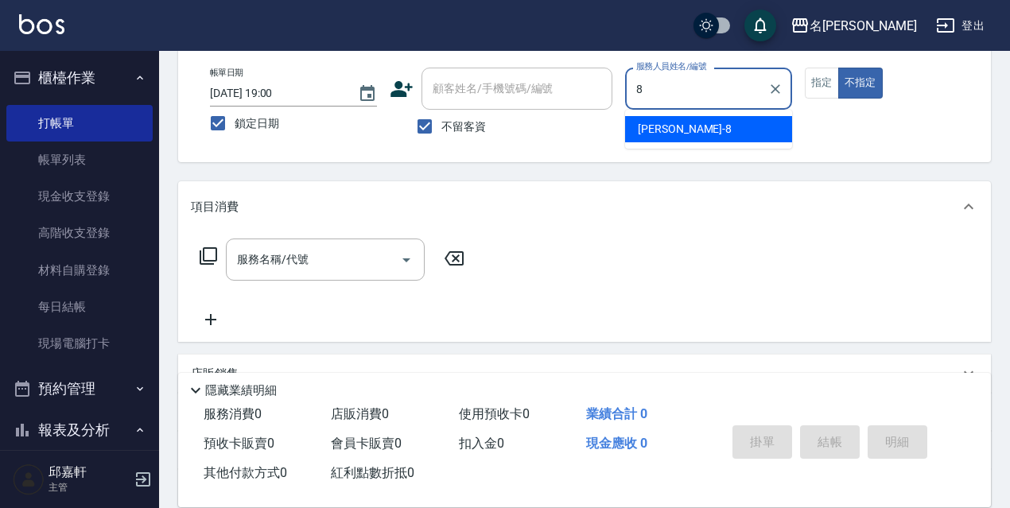
type input "Cindy-8"
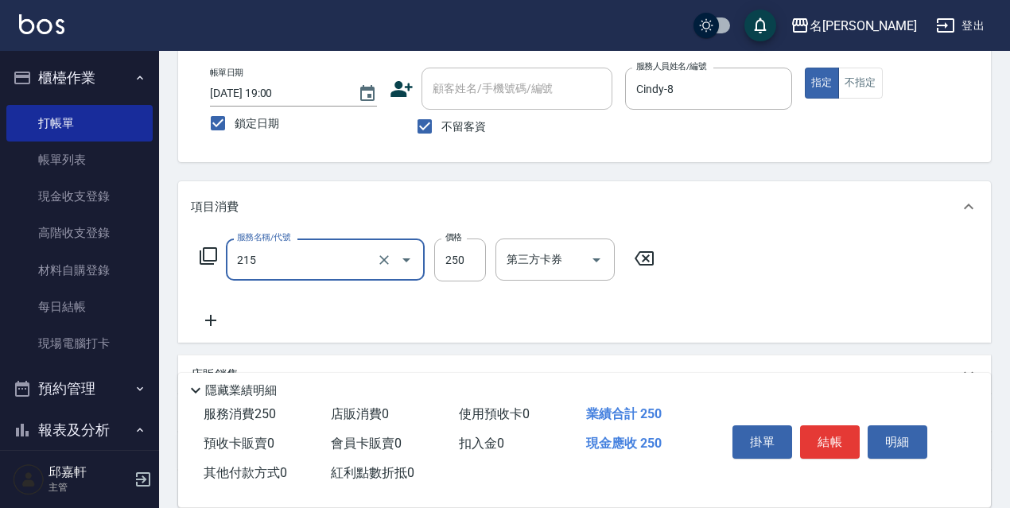
type input "洗髮卷<抵>250(215)"
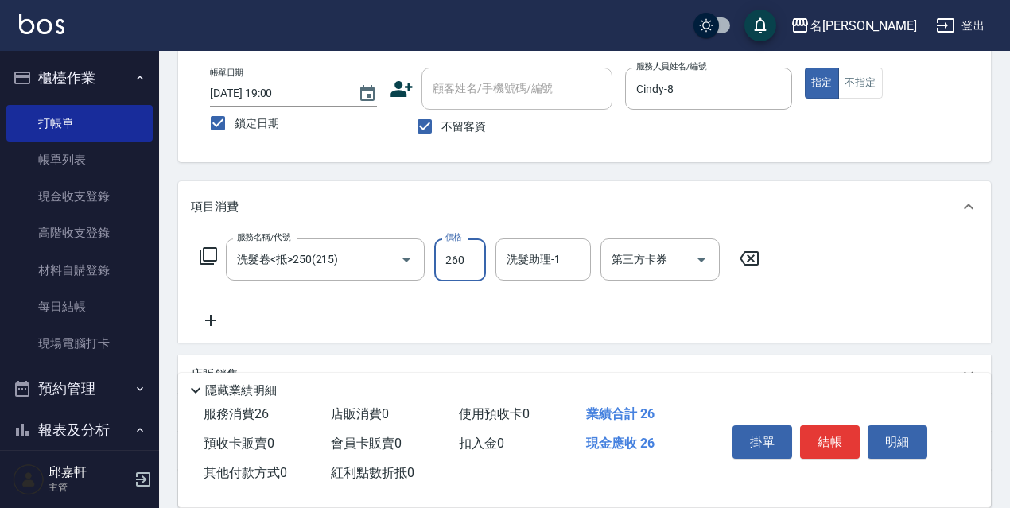
type input "260"
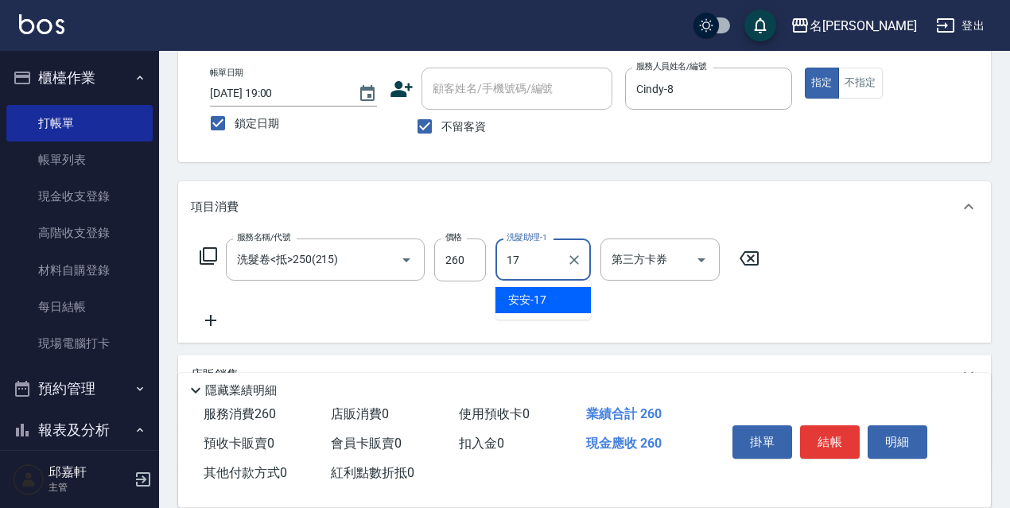
type input "安安-17"
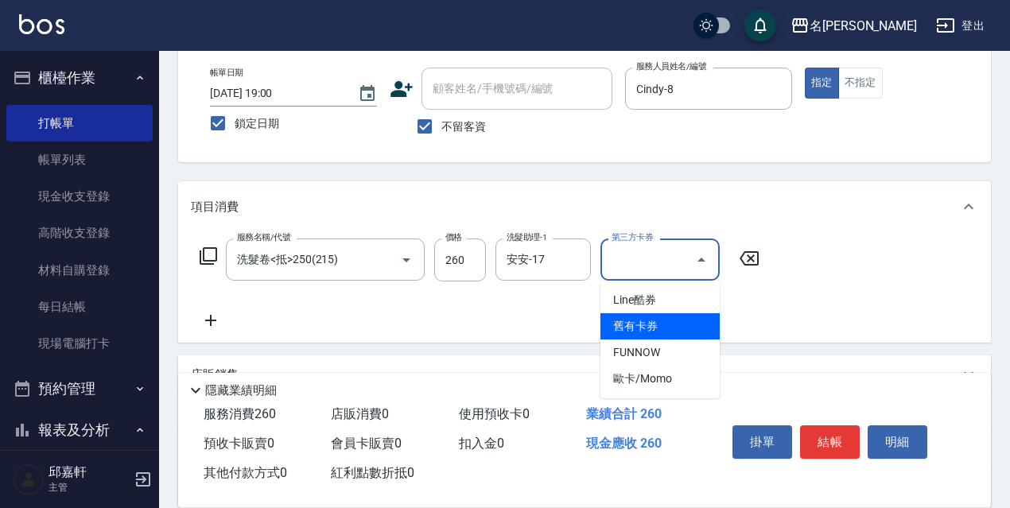
type input "舊有卡券"
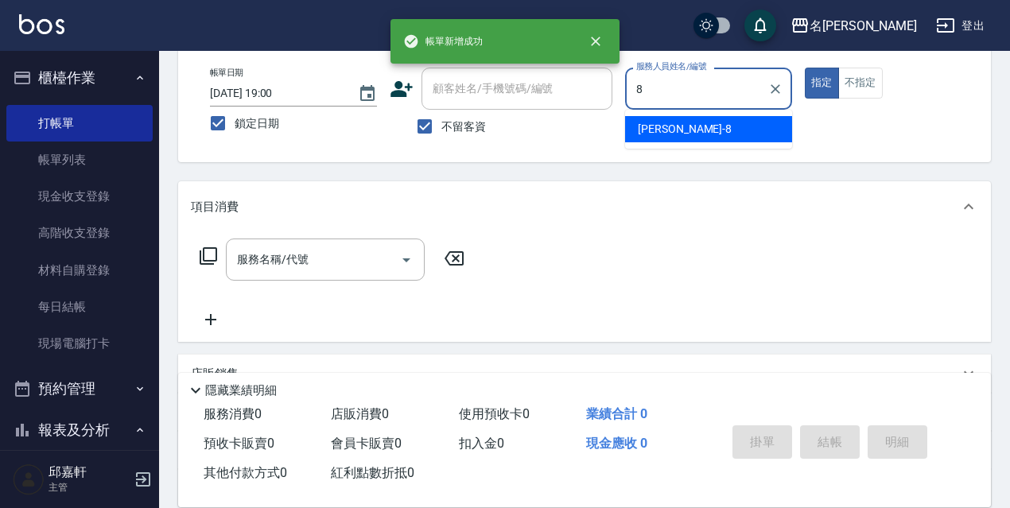
type input "Cindy-8"
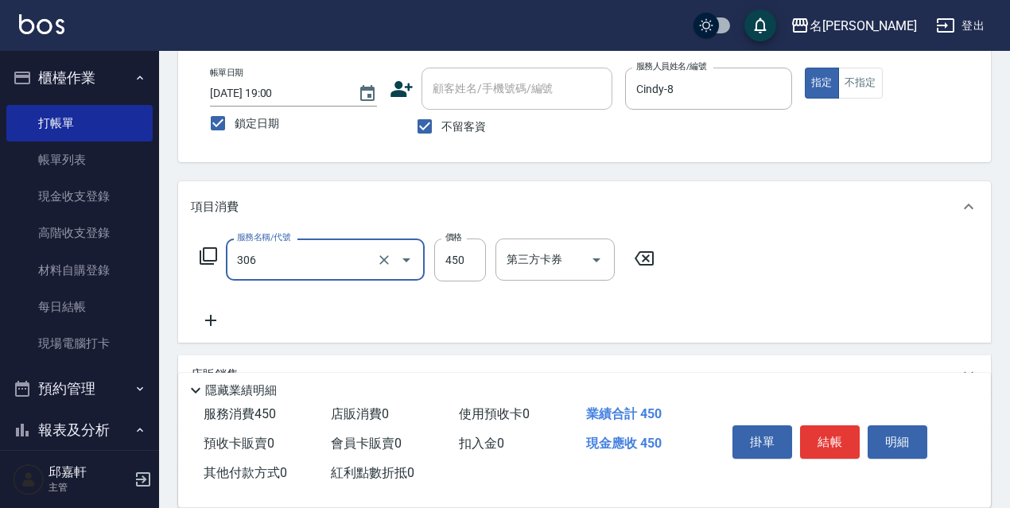
type input "剪髮450(306)"
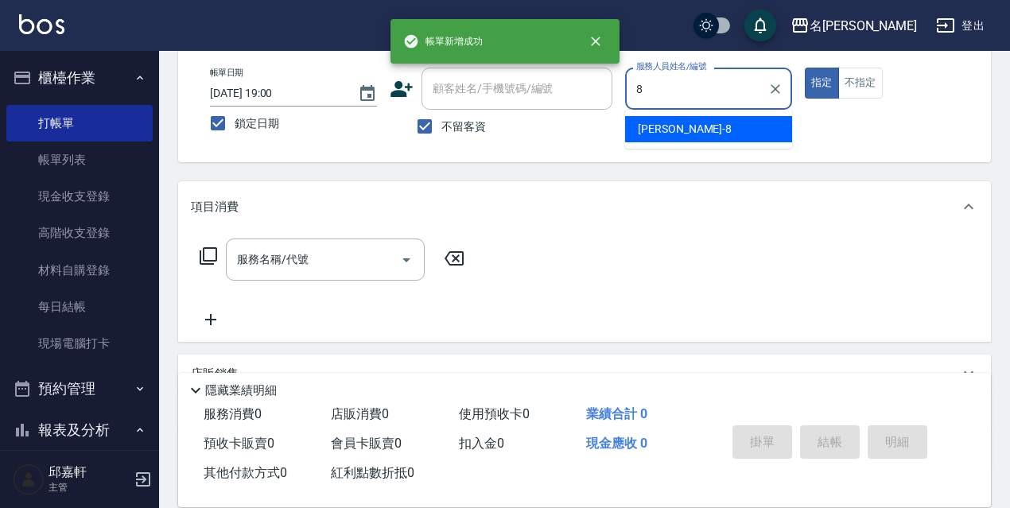
type input "Cindy-8"
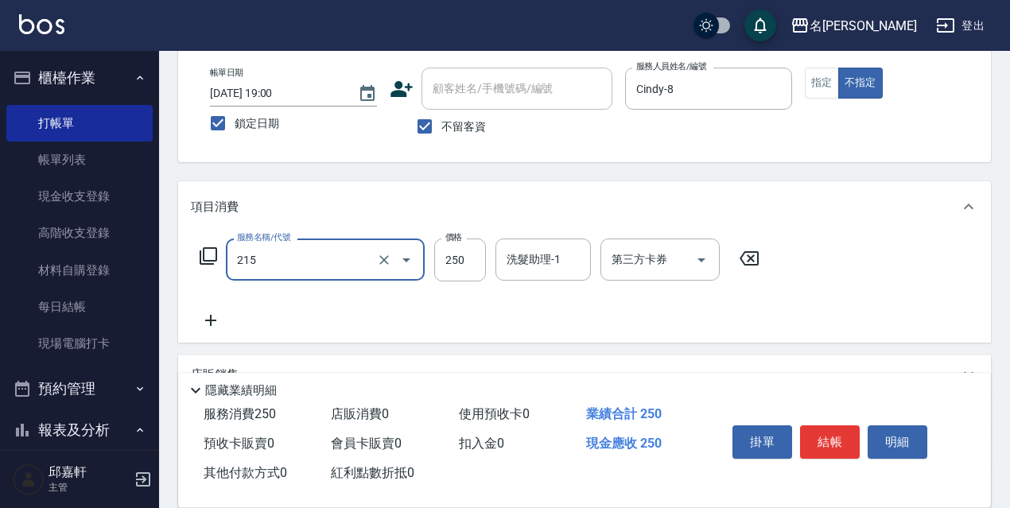
type input "洗髮卷<抵>250(215)"
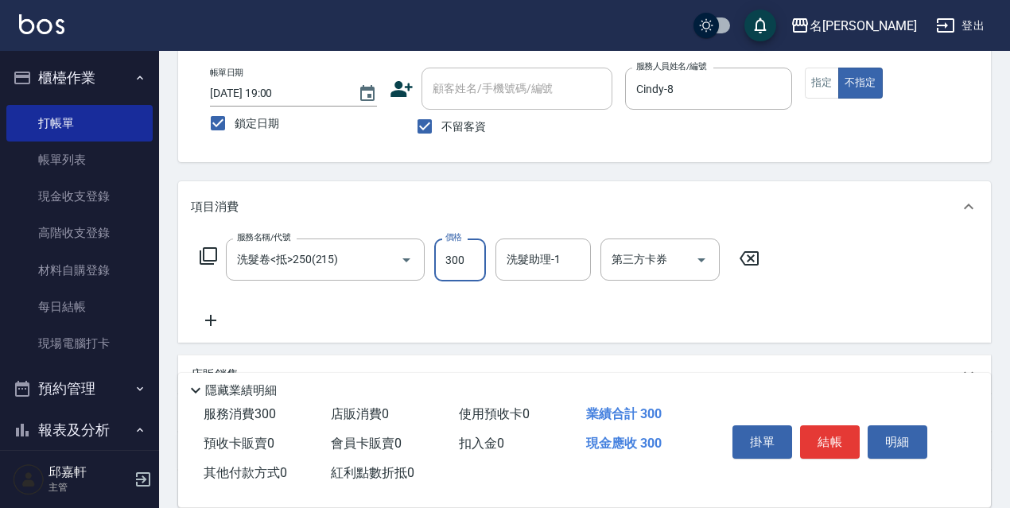
type input "300"
click at [351, 265] on input "洗髮卷<抵>250(215)" at bounding box center [303, 260] width 140 height 28
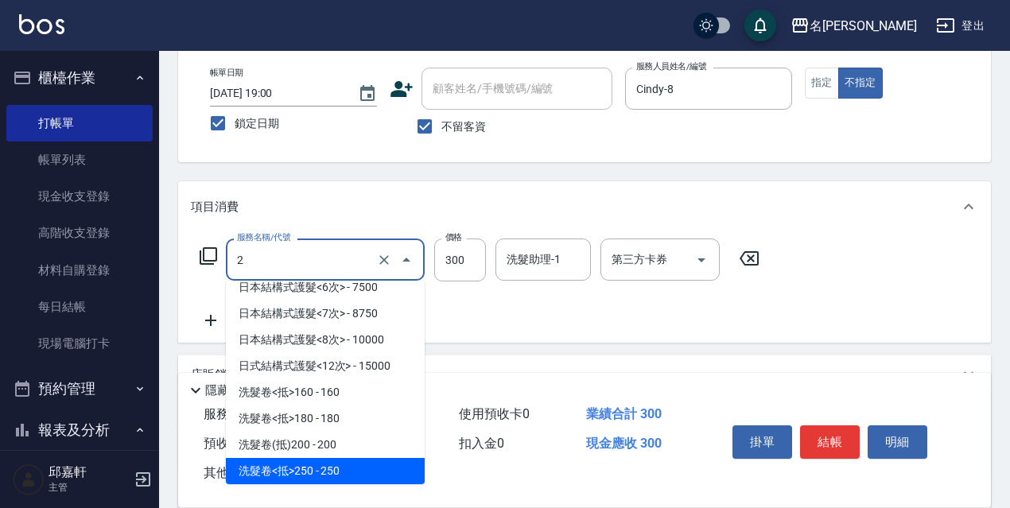
scroll to position [0, 0]
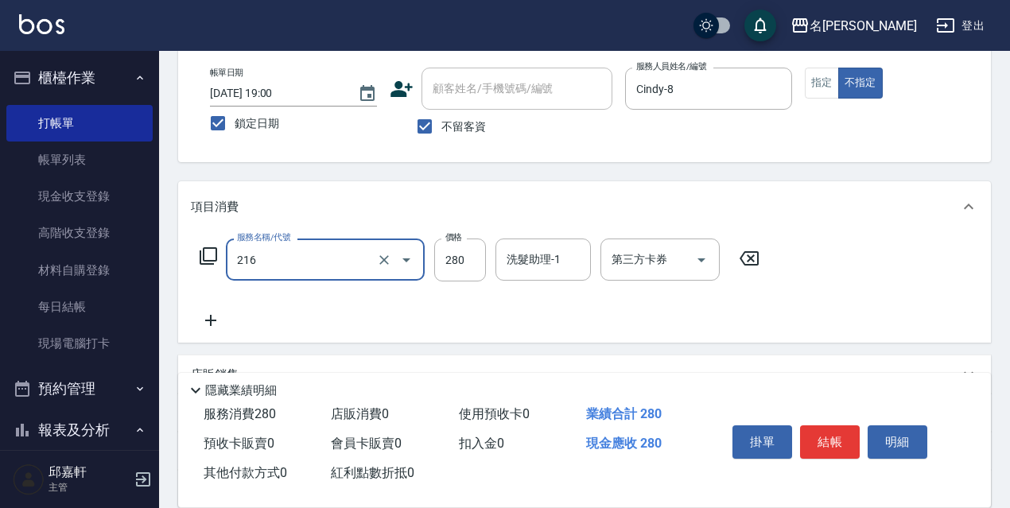
type input "洗髮卷<抵>280(216)"
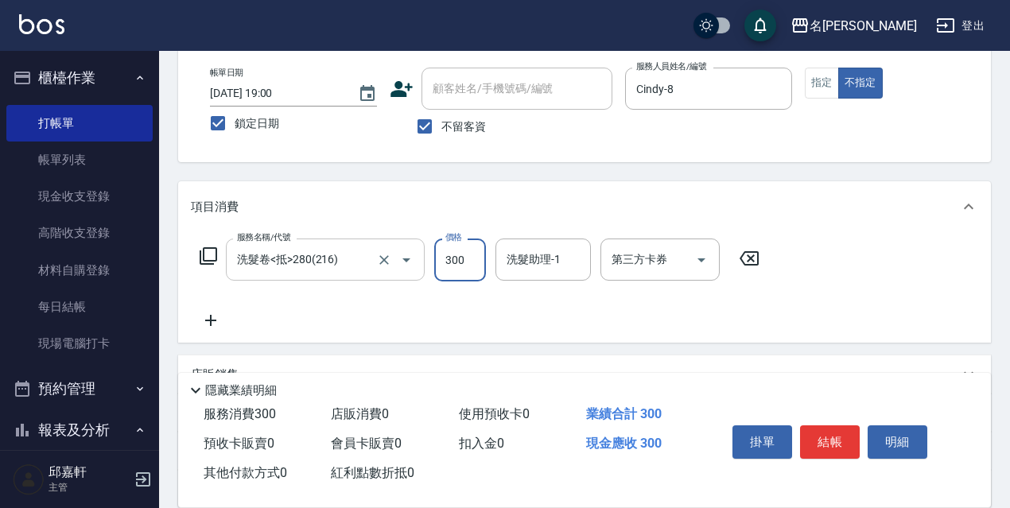
type input "300"
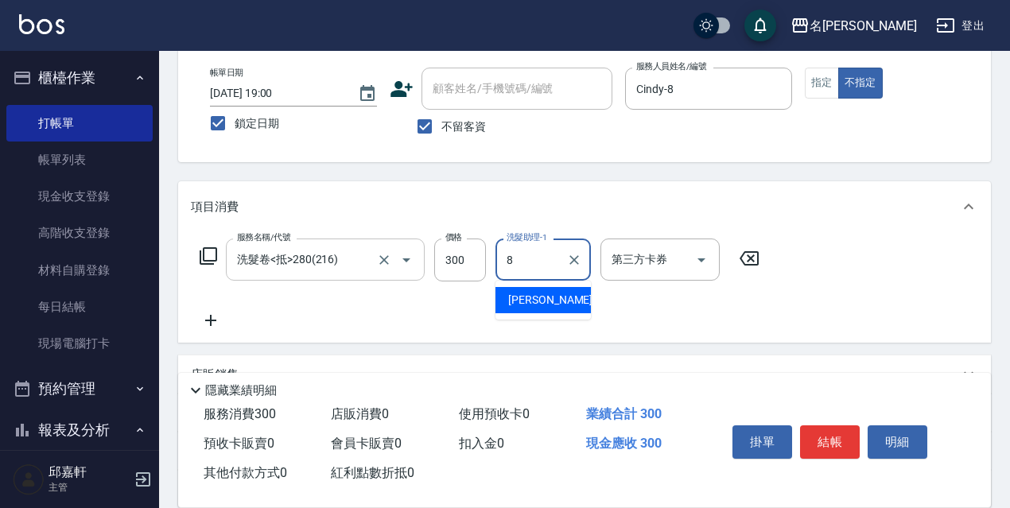
type input "Cindy-8"
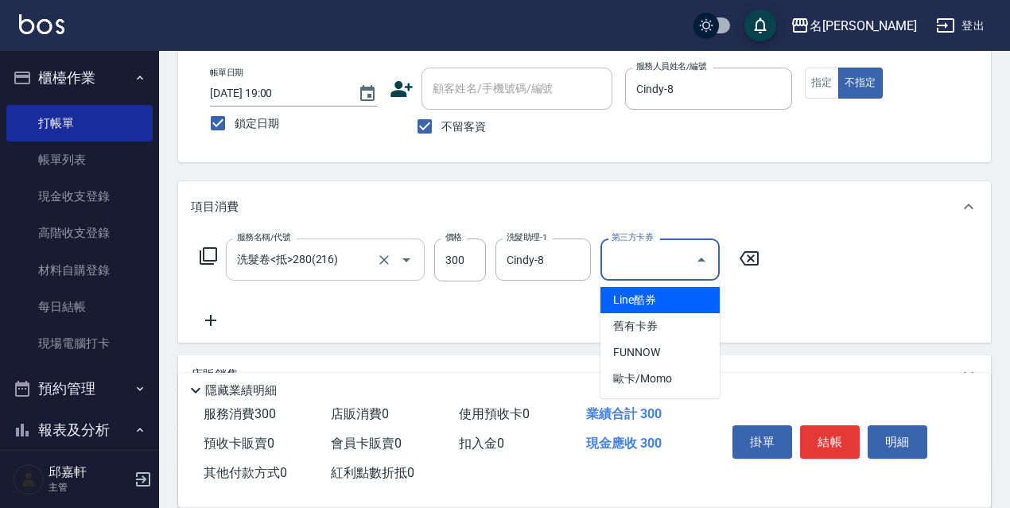
type input "舊有卡券"
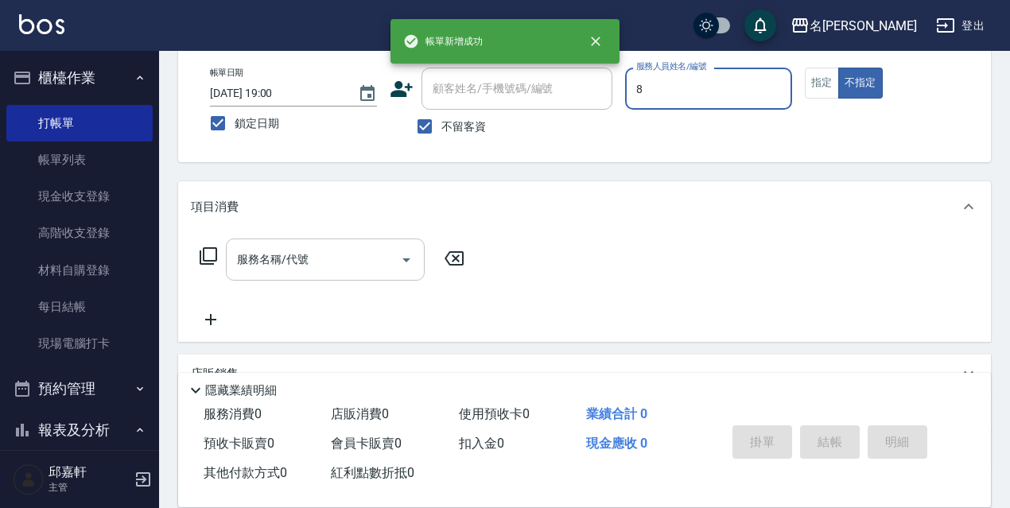
type input "Cindy-8"
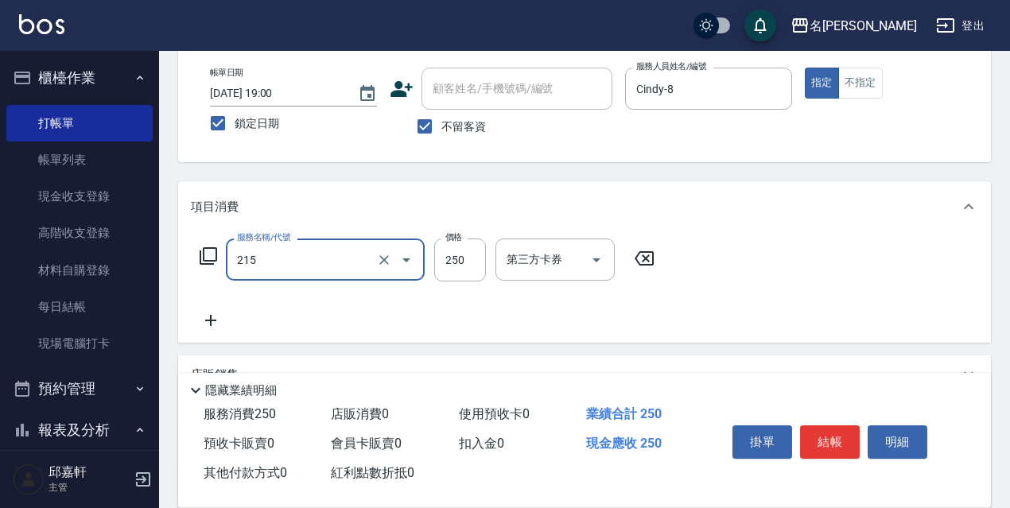
type input "洗髮卷<抵>250(215)"
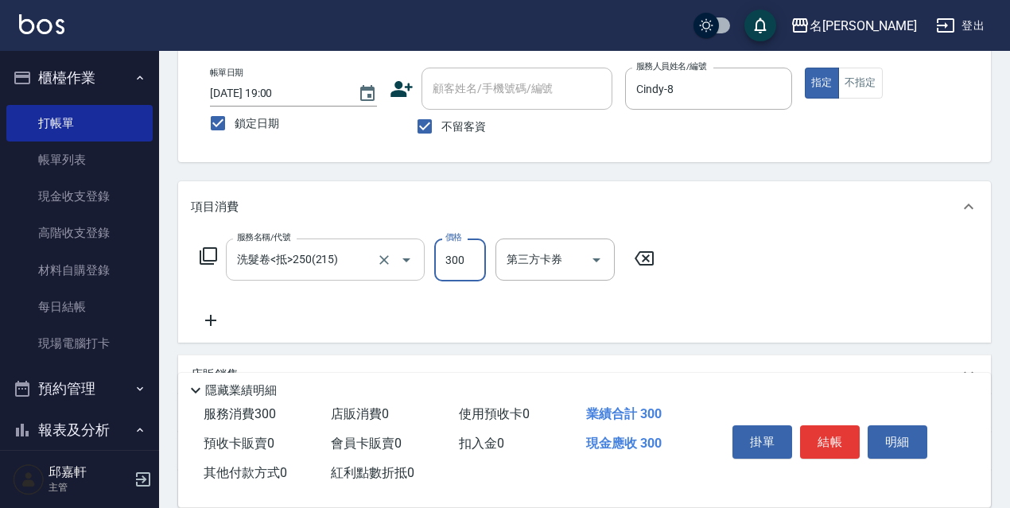
type input "300"
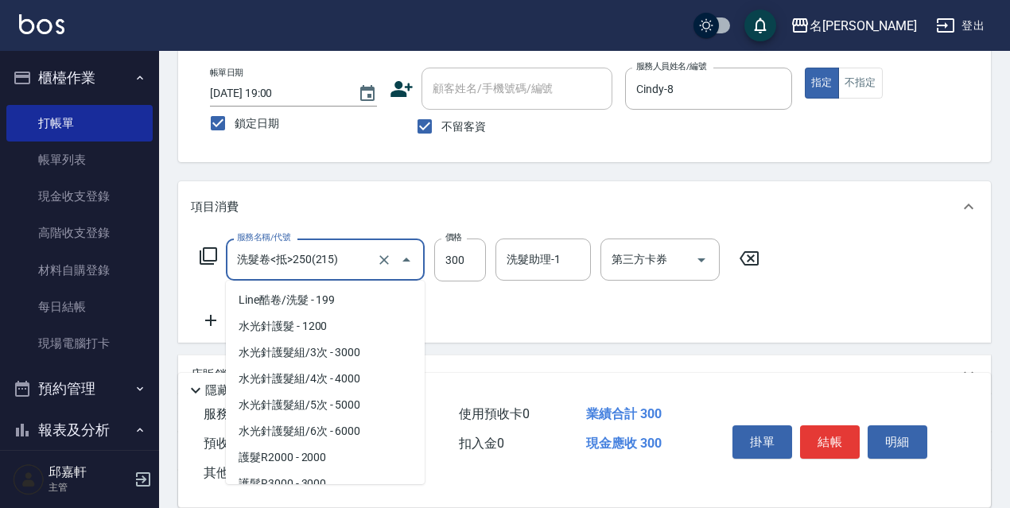
click at [303, 266] on input "洗髮卷<抵>250(215)" at bounding box center [303, 260] width 140 height 28
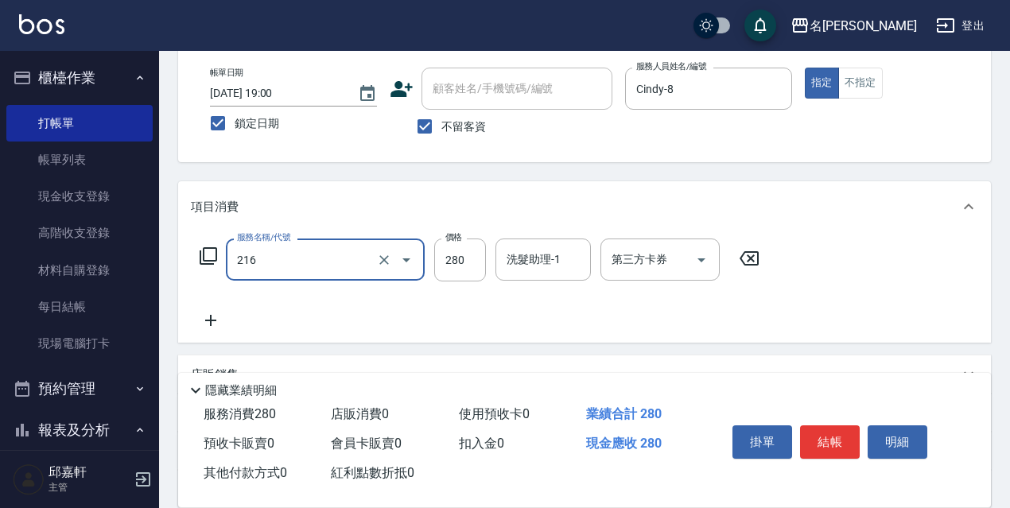
type input "洗髮卷<抵>280(216)"
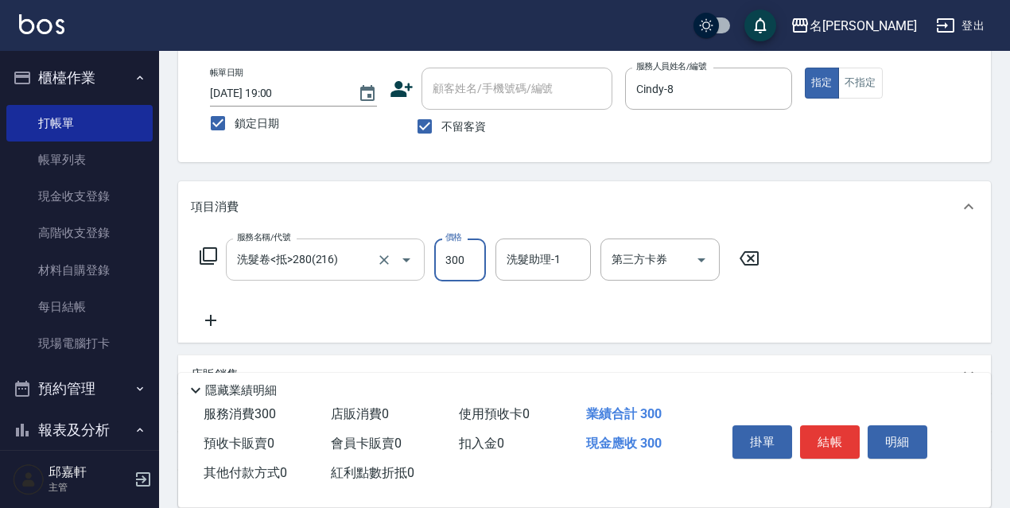
type input "300"
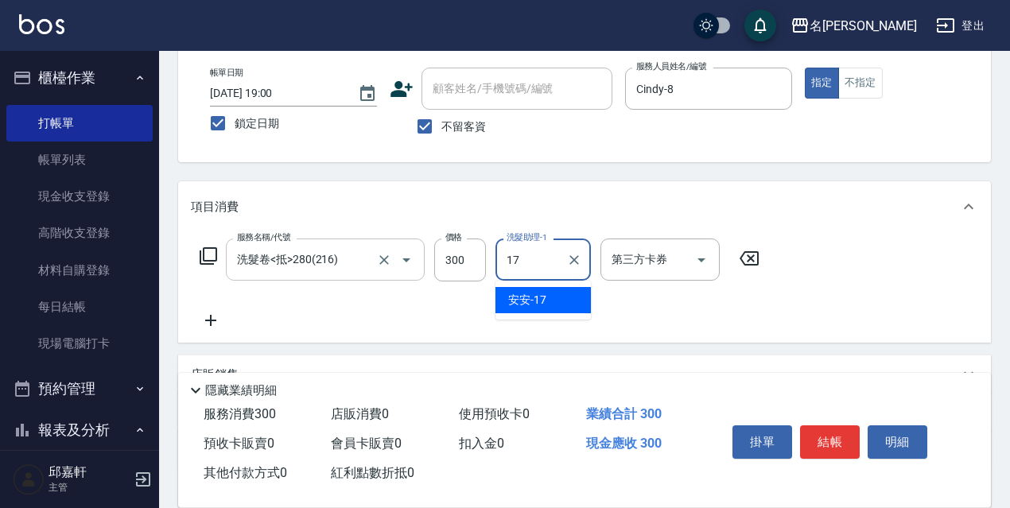
type input "安安-17"
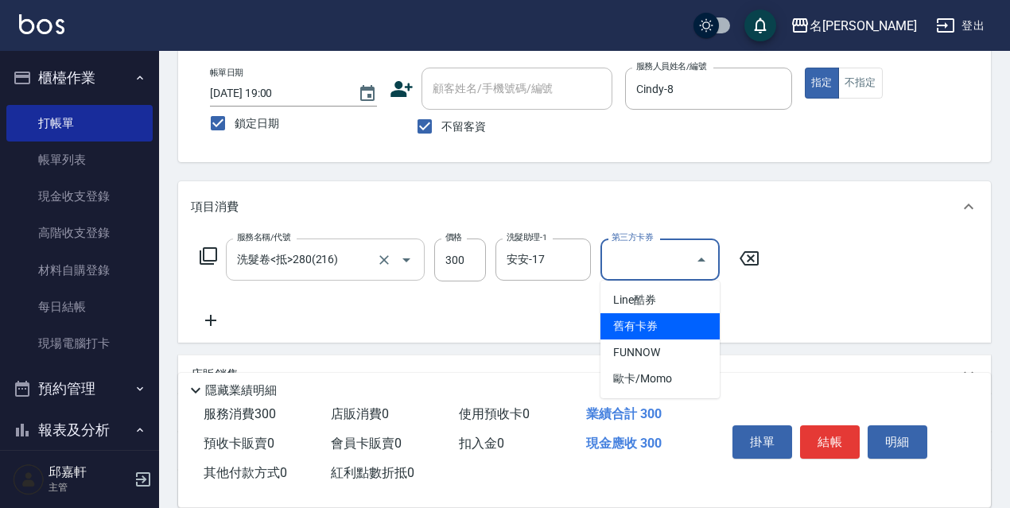
type input "舊有卡券"
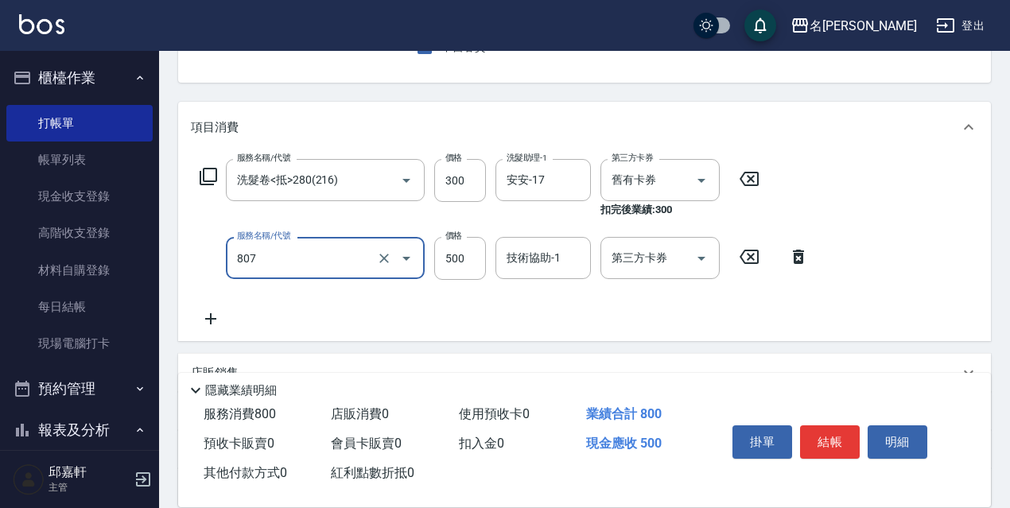
scroll to position [239, 0]
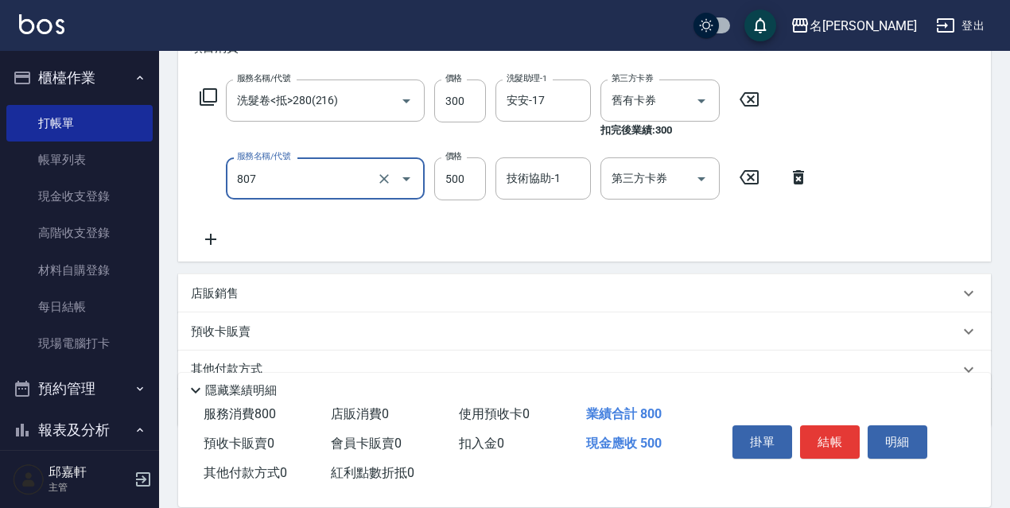
type input "補燙(807)"
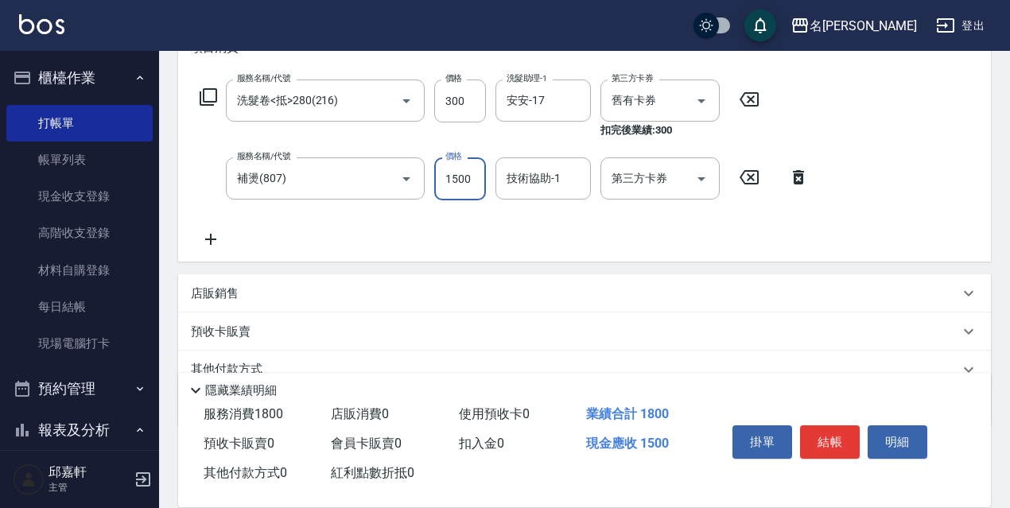
type input "1500"
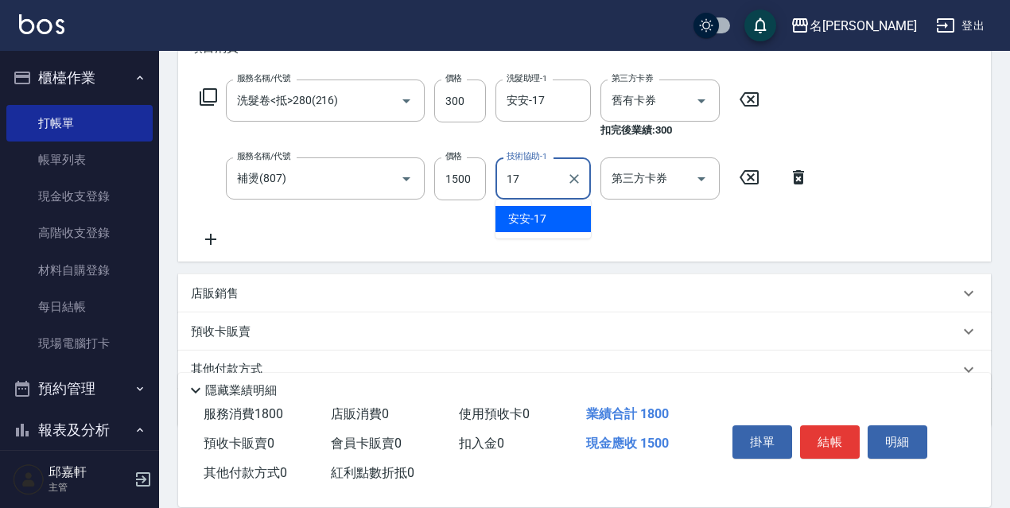
type input "安安-17"
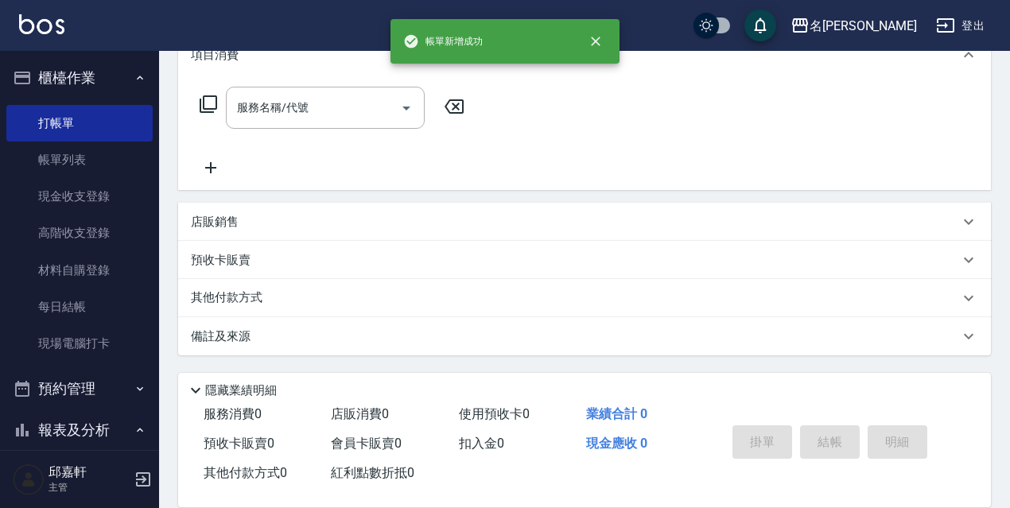
scroll to position [0, 0]
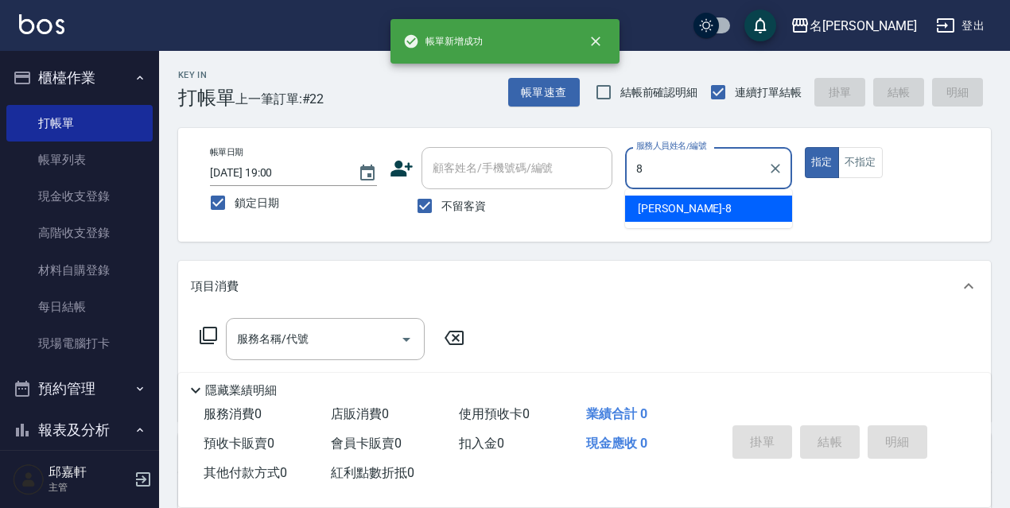
type input "Cindy-8"
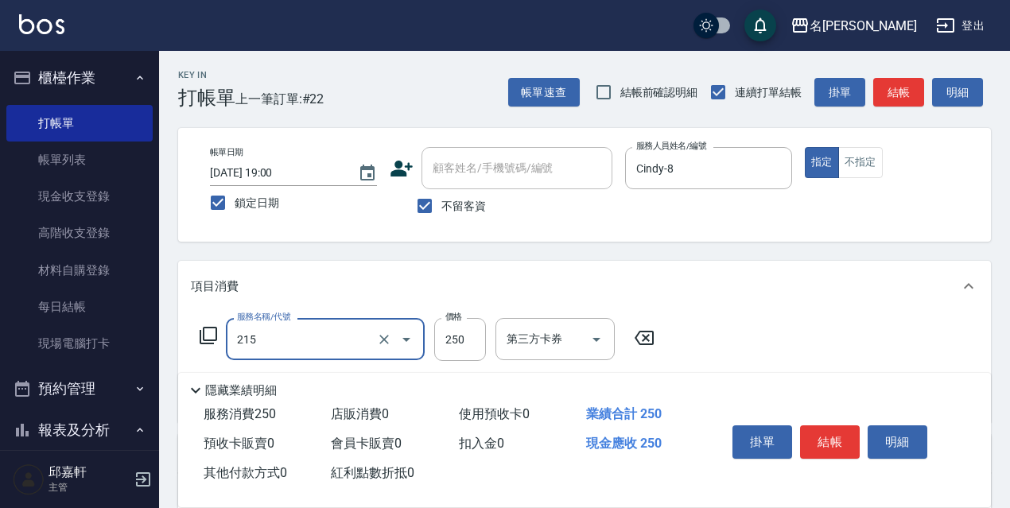
type input "洗髮卷<抵>250(215)"
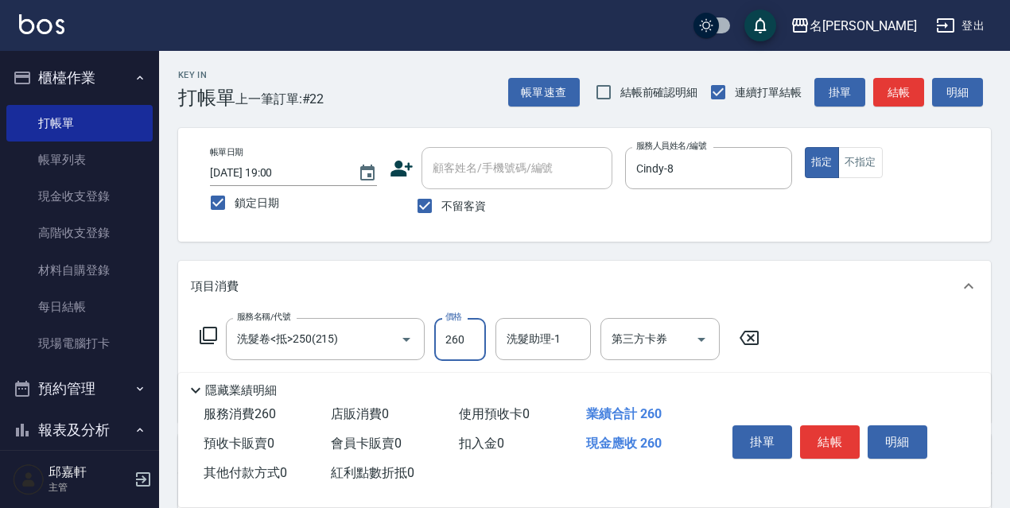
type input "260"
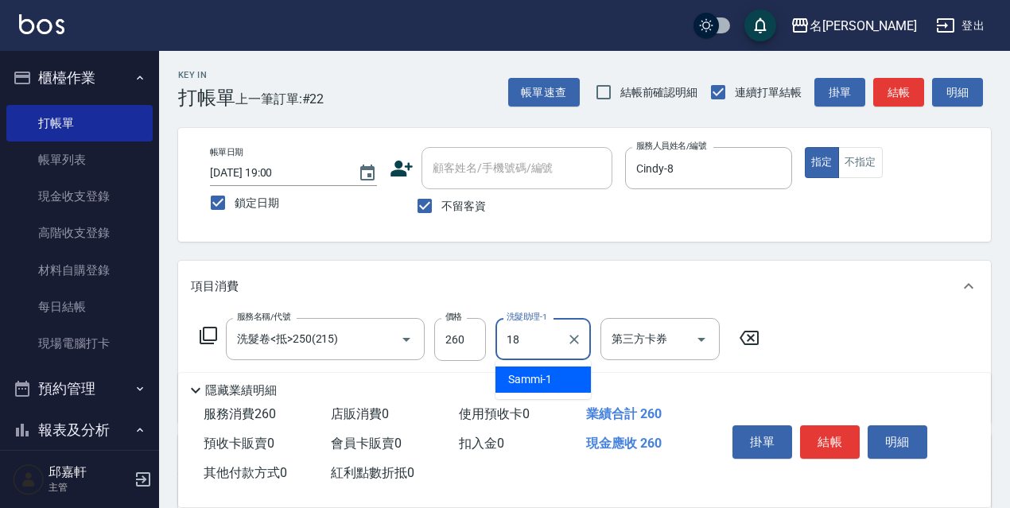
type input "倩倩-18"
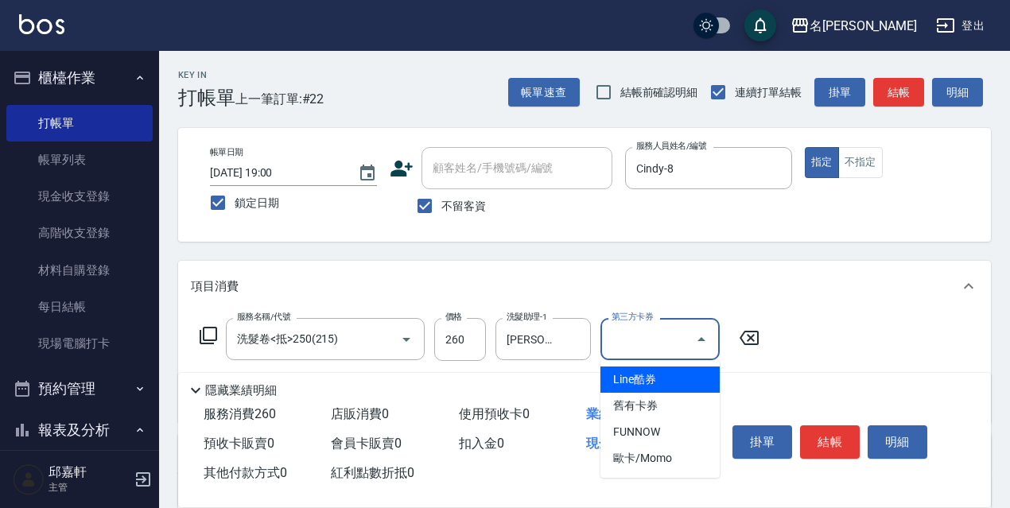
type input "舊有卡券"
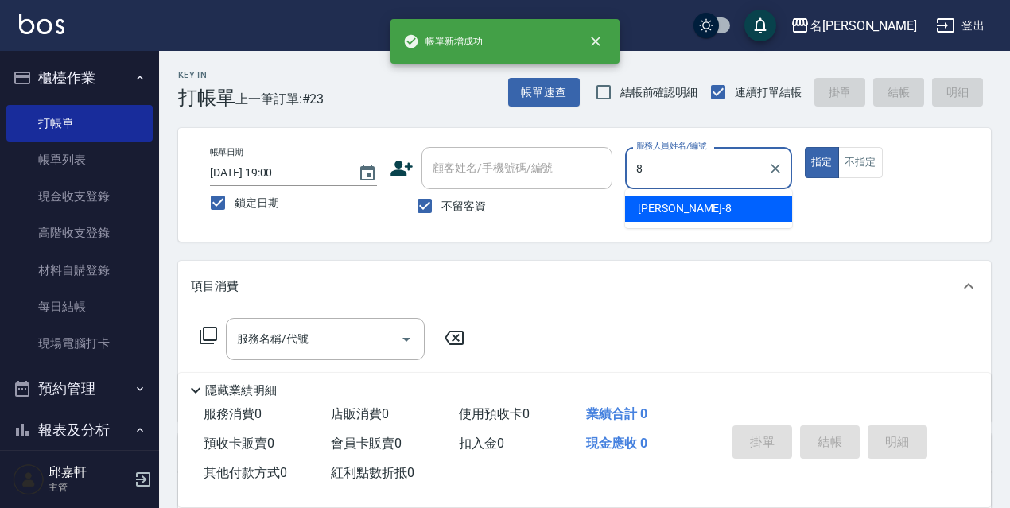
type input "Cindy-8"
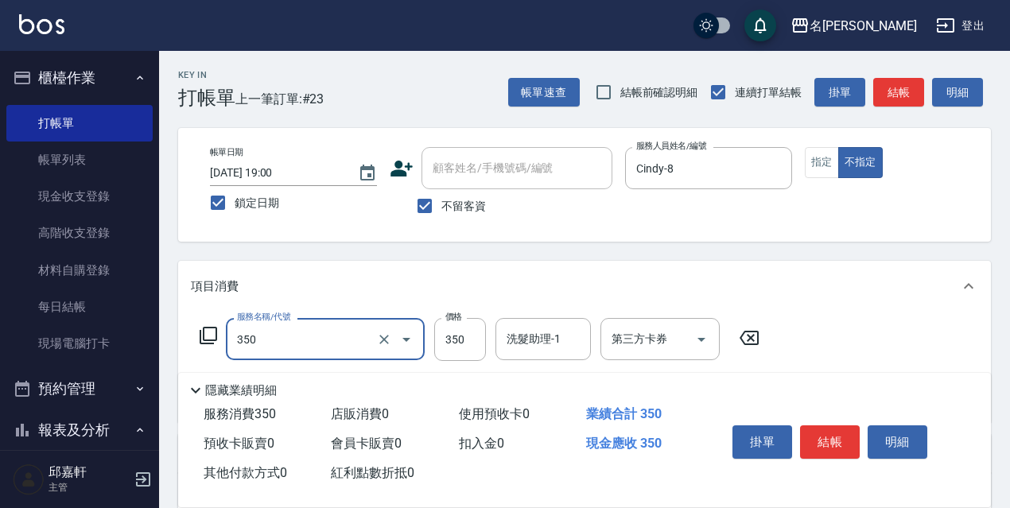
type input "洗髮350(350)"
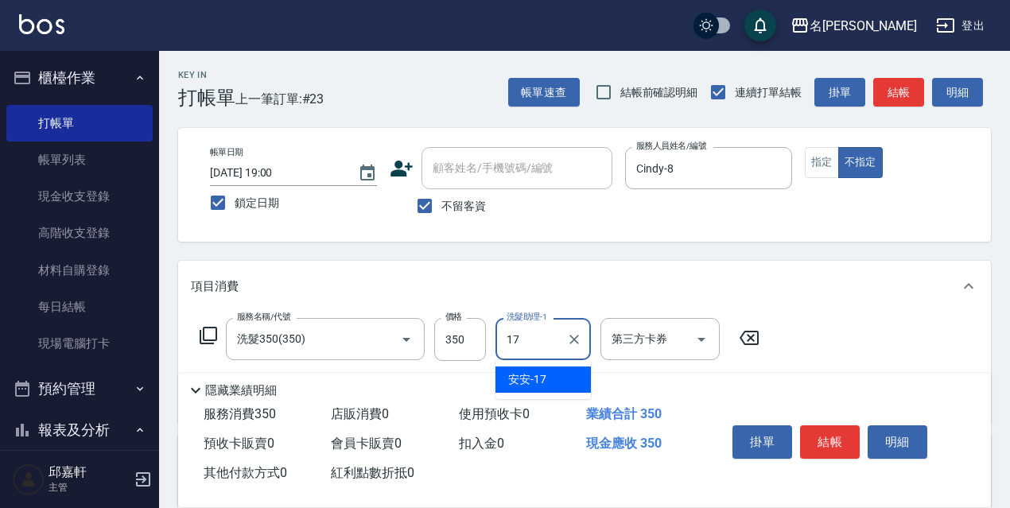
type input "安安-17"
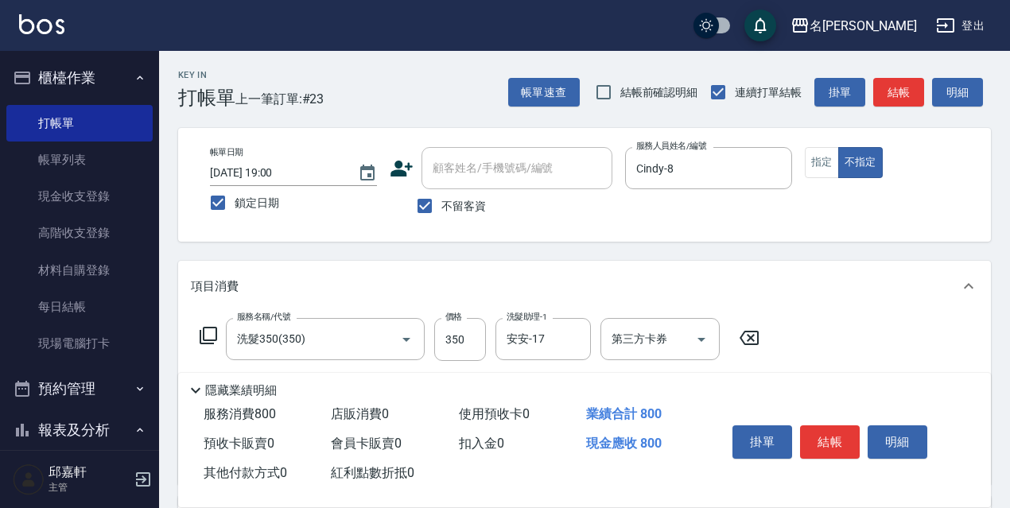
scroll to position [239, 0]
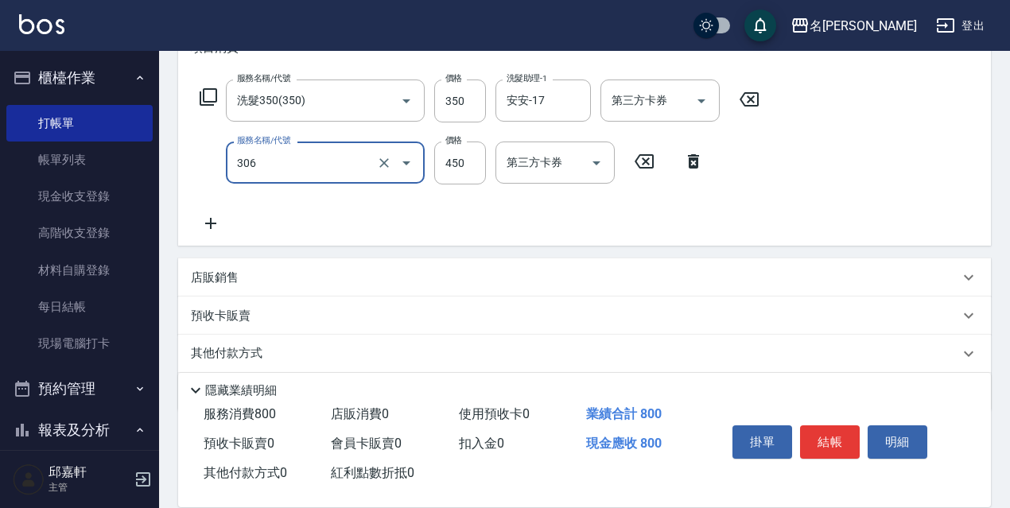
type input "剪髮450(306)"
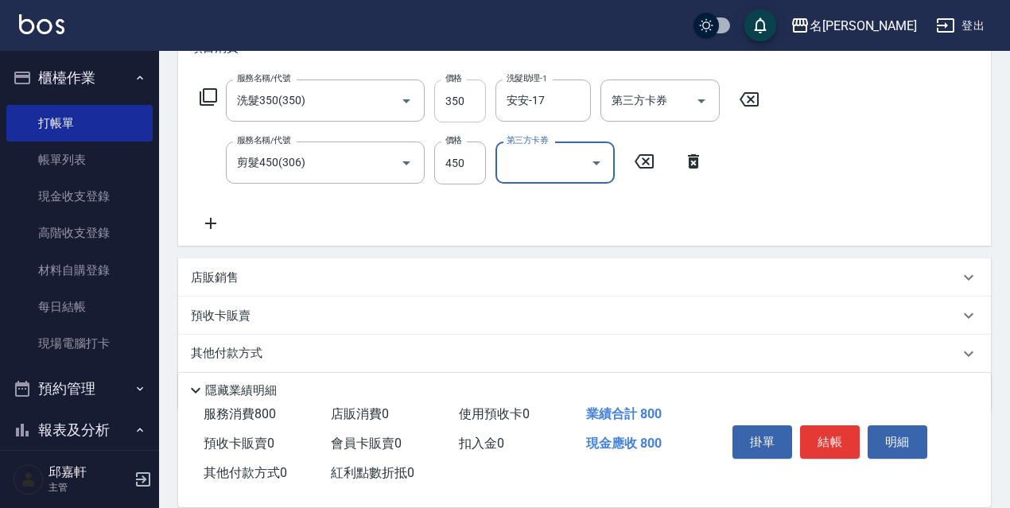
click at [463, 111] on input "350" at bounding box center [460, 101] width 52 height 43
click at [462, 111] on input "350" at bounding box center [460, 101] width 52 height 43
type input "330"
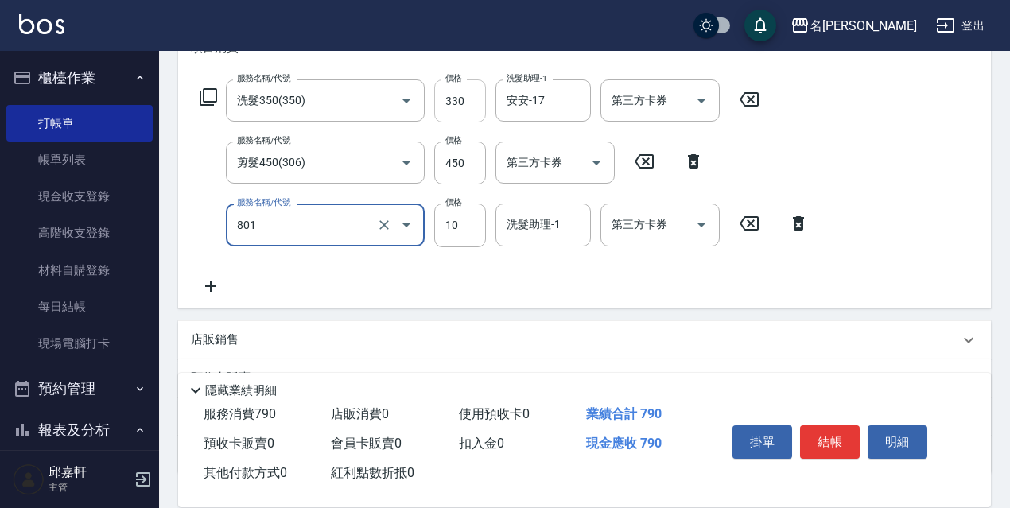
type input "潤絲精(801)"
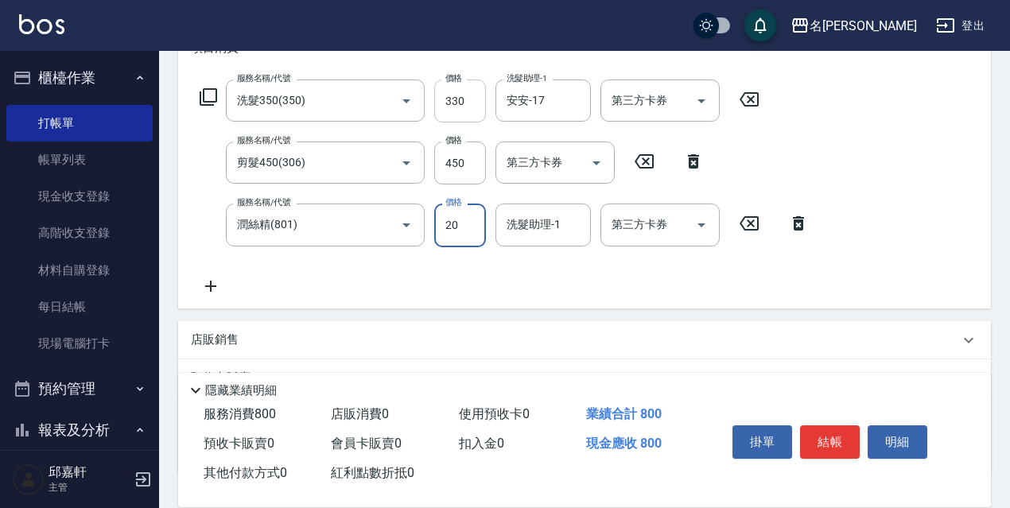
type input "20"
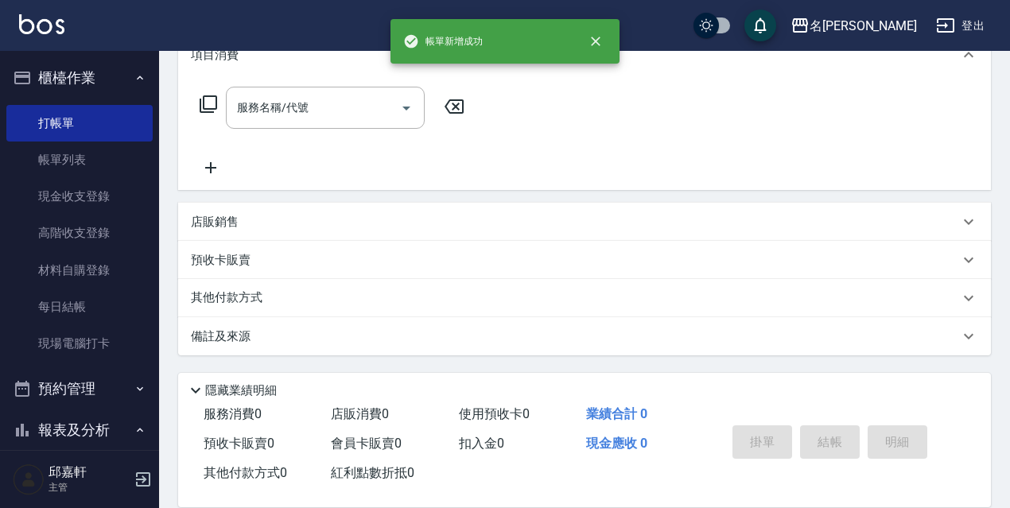
scroll to position [0, 0]
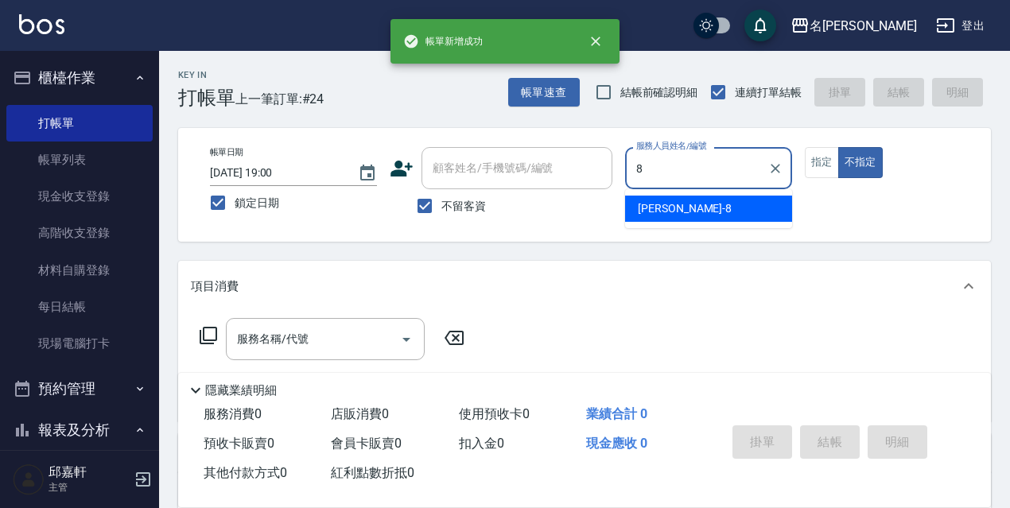
type input "Cindy-8"
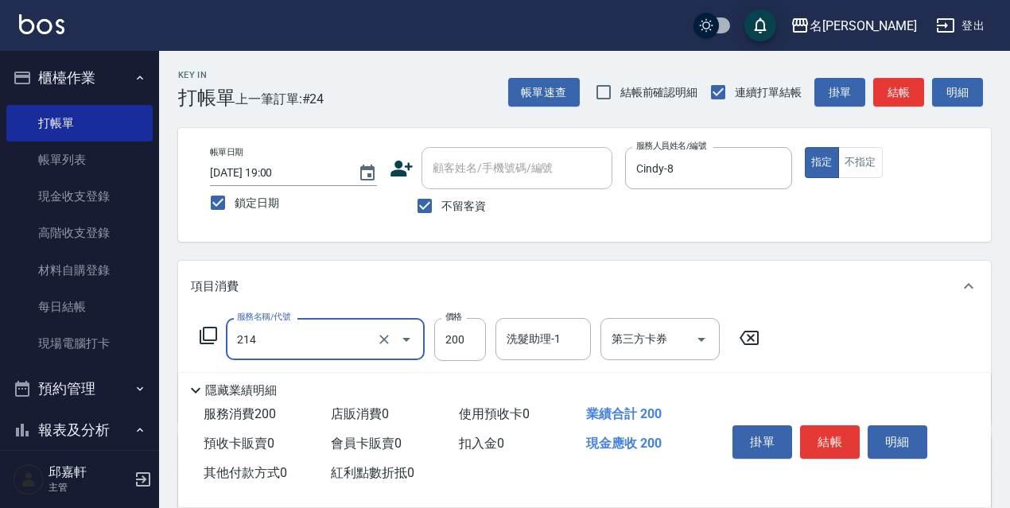
type input "洗髮卷(抵)200(214)"
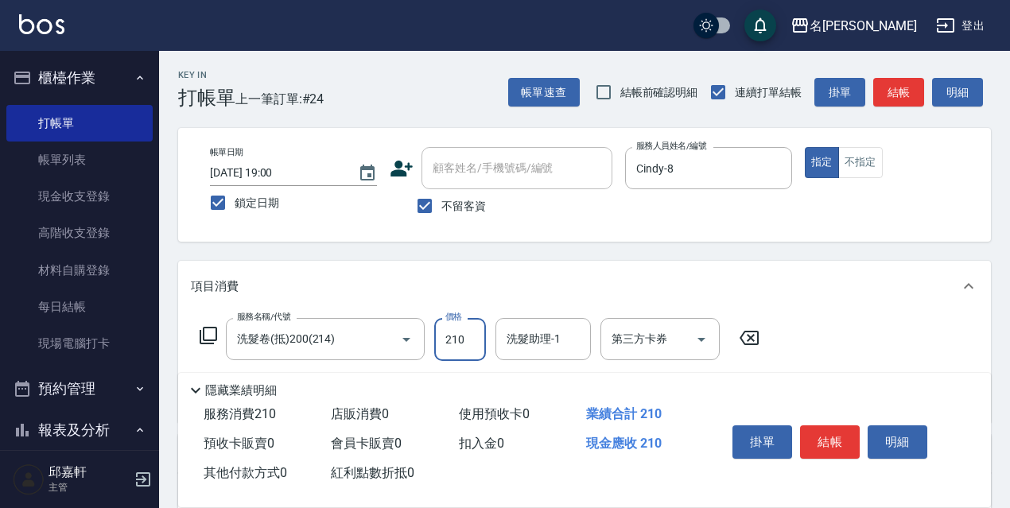
type input "210"
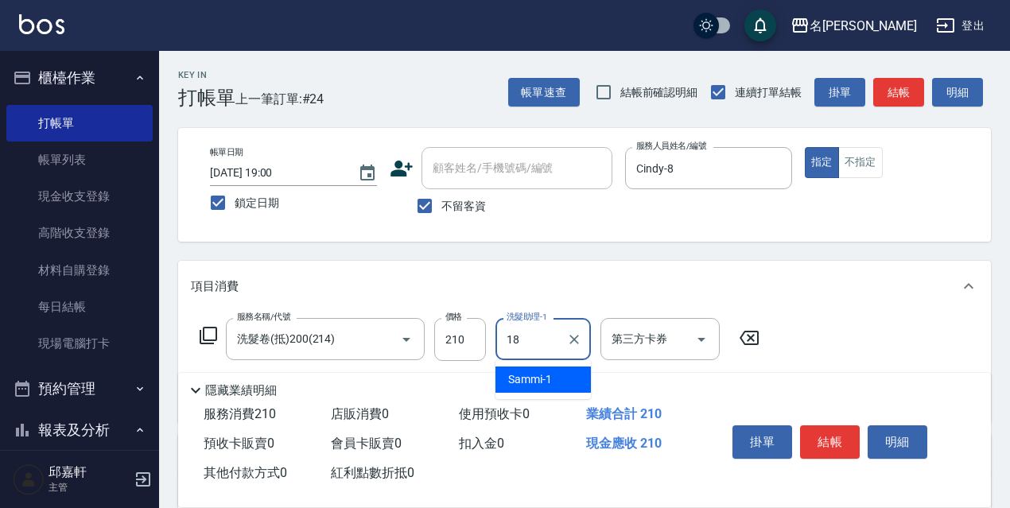
type input "倩倩-18"
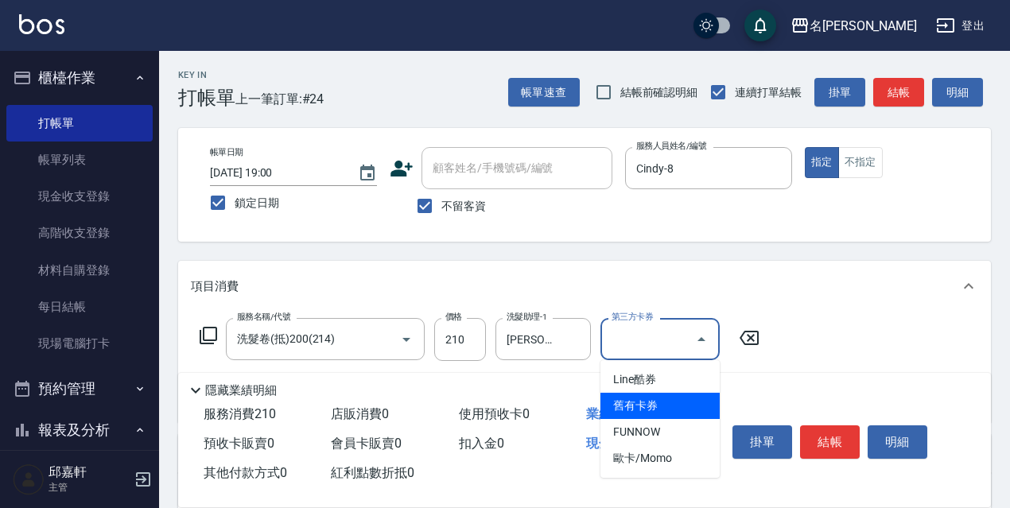
type input "舊有卡券"
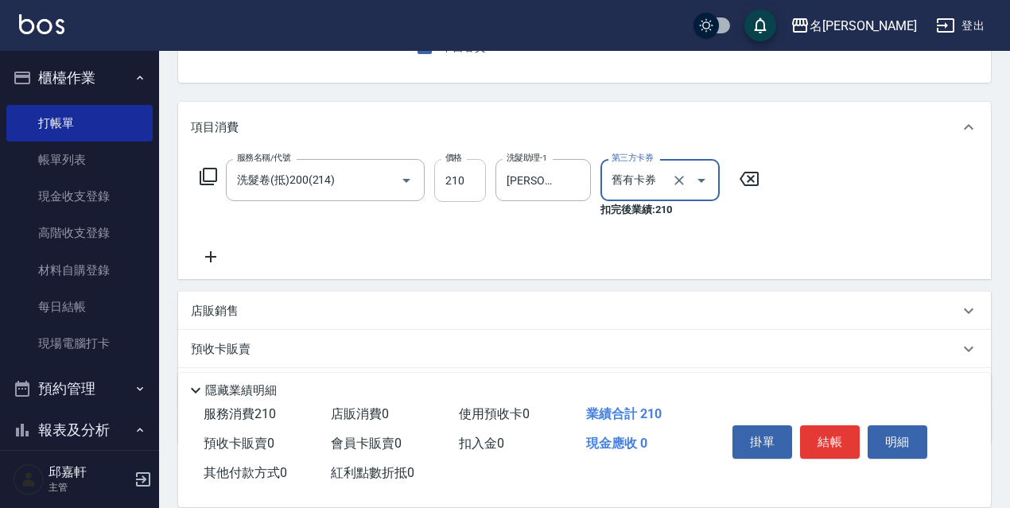
scroll to position [248, 0]
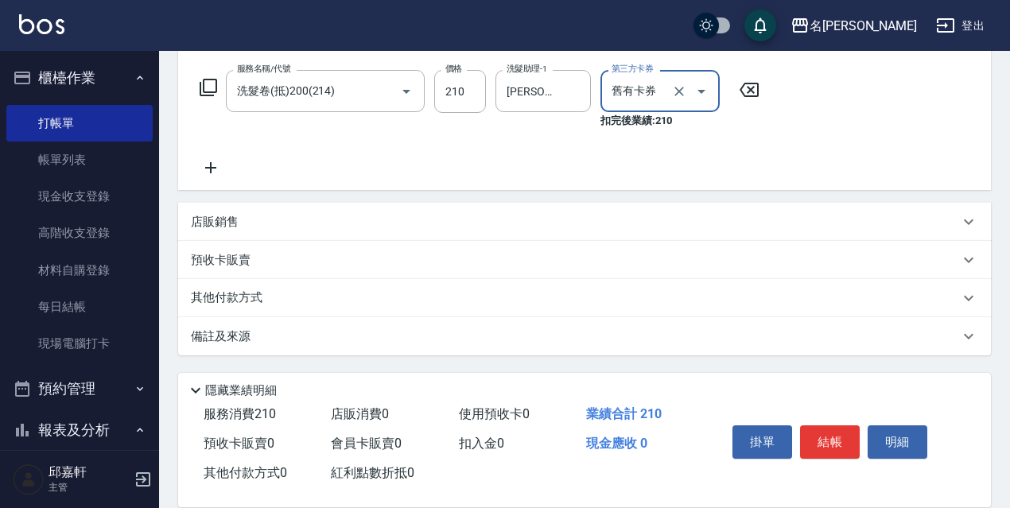
click at [225, 210] on div "店販銷售" at bounding box center [584, 222] width 813 height 38
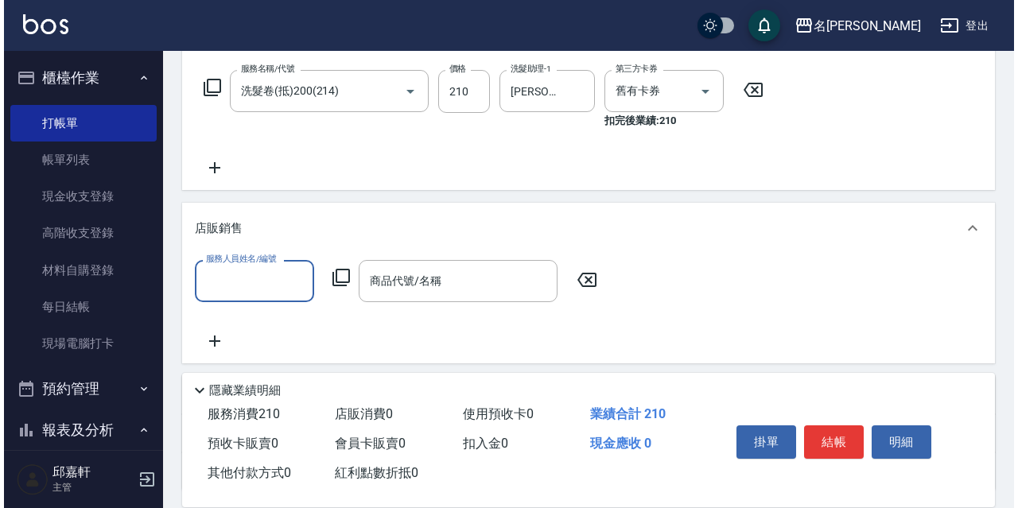
scroll to position [0, 0]
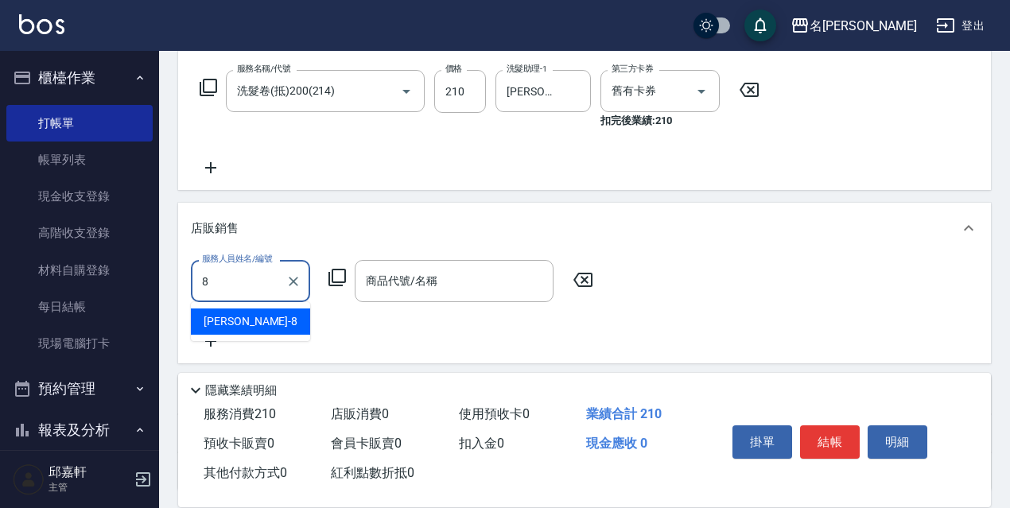
type input "Cindy-8"
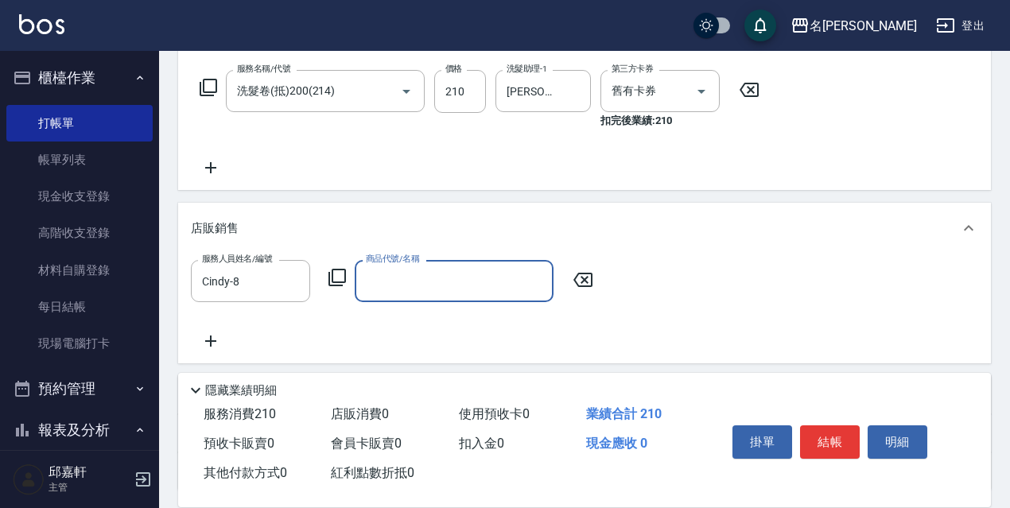
click at [334, 282] on icon at bounding box center [337, 277] width 19 height 19
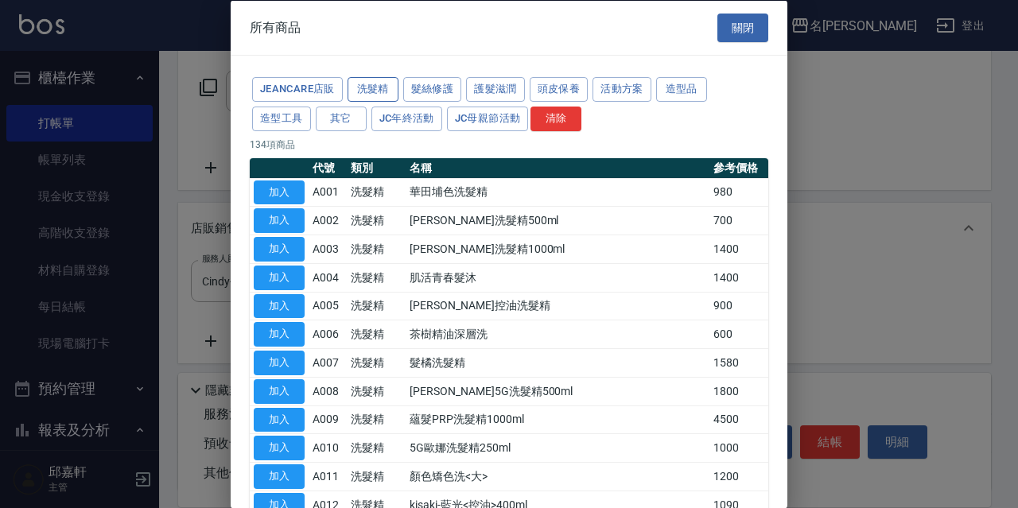
click at [367, 83] on button "洗髮精" at bounding box center [373, 89] width 51 height 25
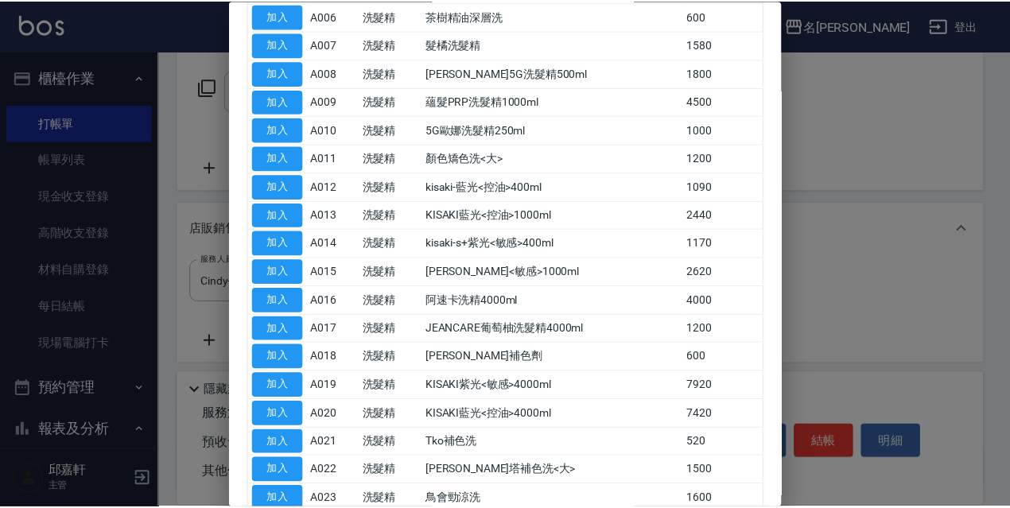
scroll to position [398, 0]
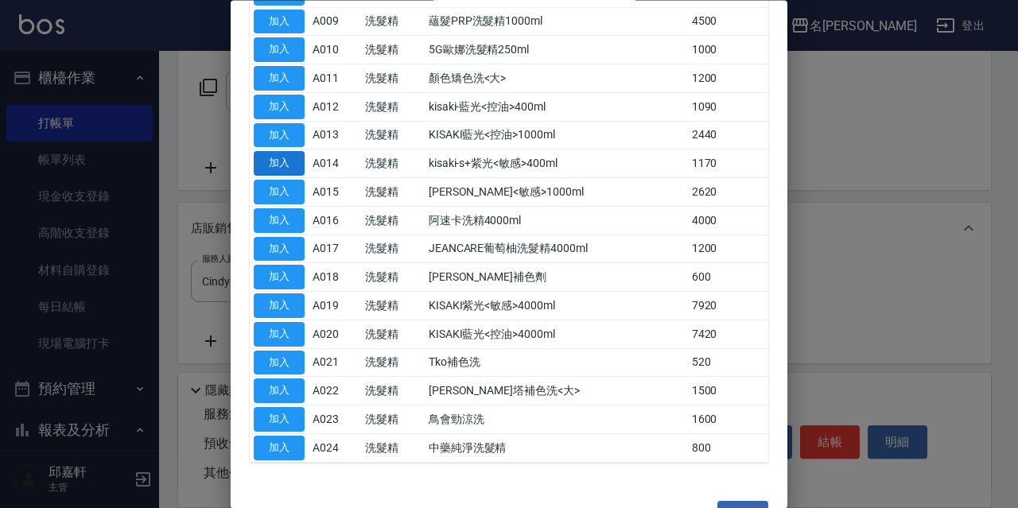
click at [281, 168] on button "加入" at bounding box center [279, 164] width 51 height 25
type input "kisaki-s+紫光<敏感>400ml"
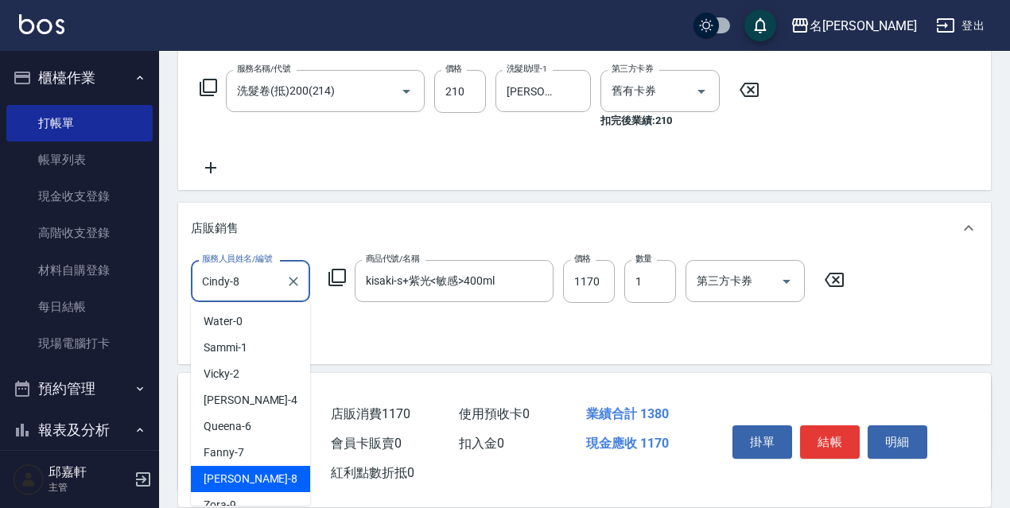
click at [260, 283] on input "Cindy-8" at bounding box center [238, 281] width 81 height 28
click at [289, 286] on icon "Clear" at bounding box center [294, 282] width 16 height 16
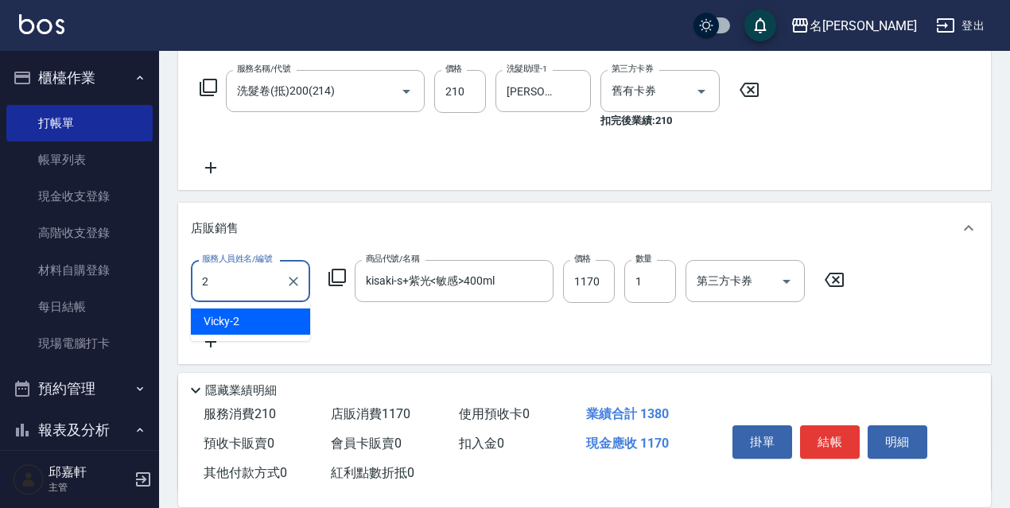
type input "Vicky-2"
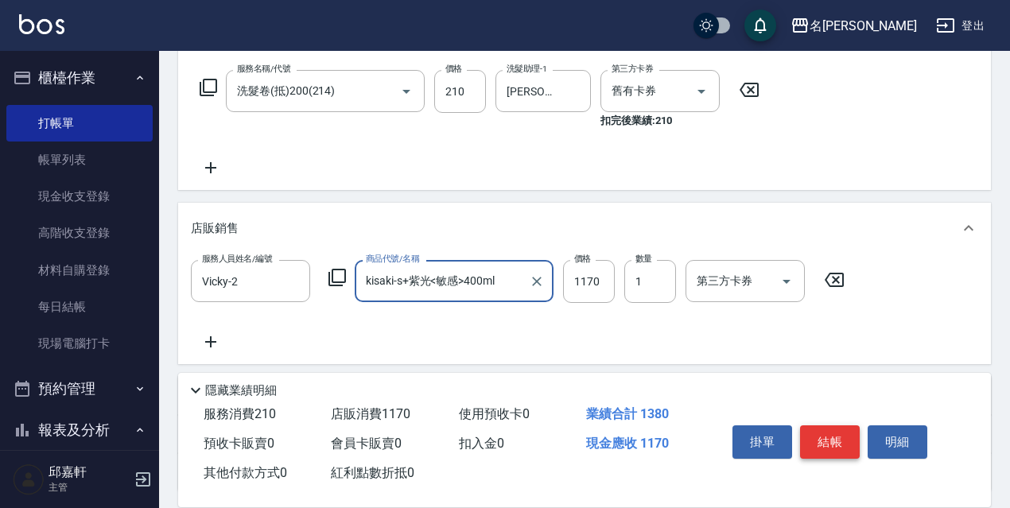
click at [837, 435] on button "結帳" at bounding box center [830, 441] width 60 height 33
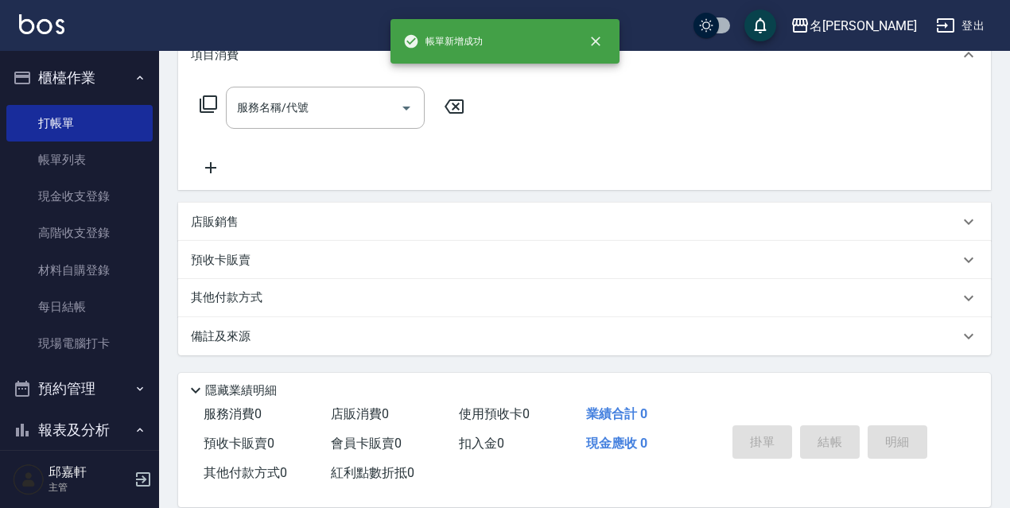
scroll to position [0, 0]
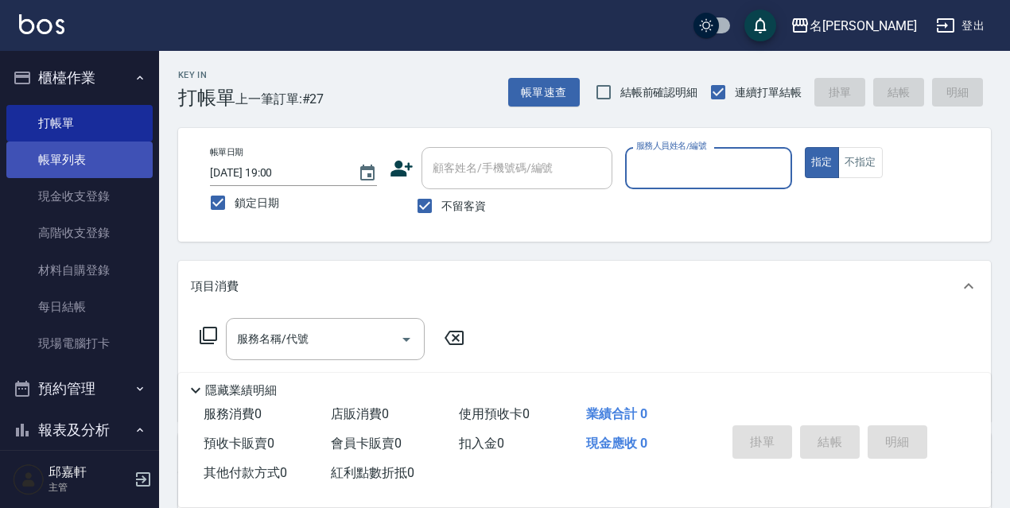
click at [71, 153] on link "帳單列表" at bounding box center [79, 160] width 146 height 37
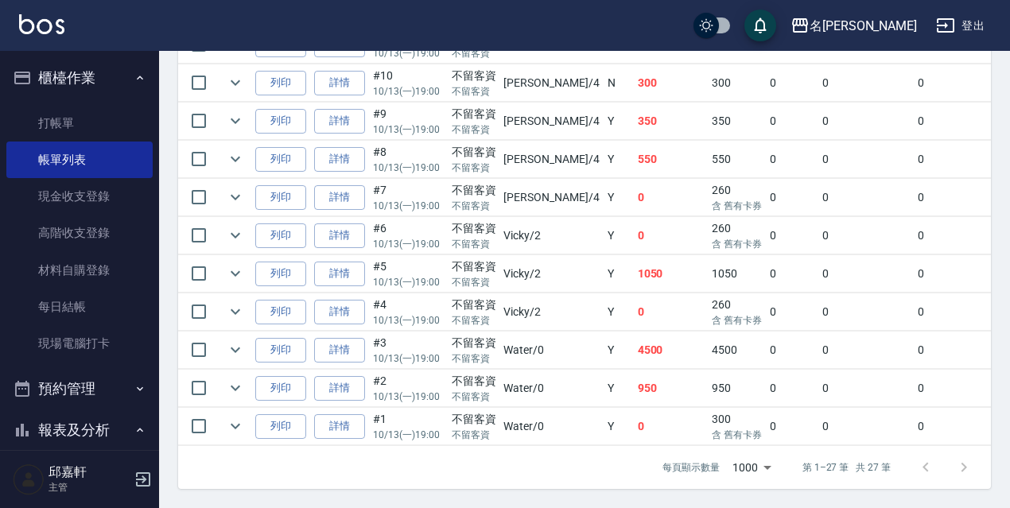
scroll to position [1046, 0]
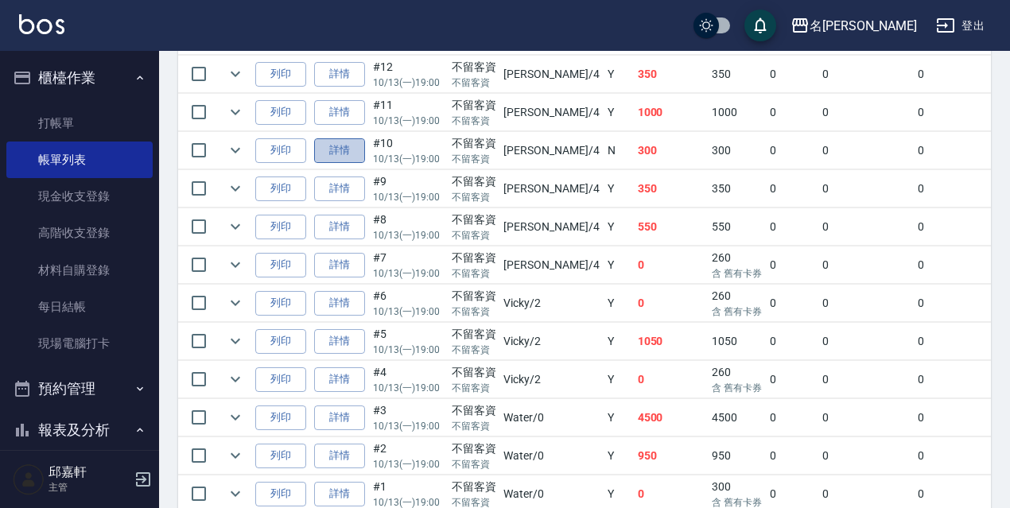
drag, startPoint x: 356, startPoint y: 156, endPoint x: 371, endPoint y: 154, distance: 16.0
click at [356, 156] on link "詳情" at bounding box center [339, 150] width 51 height 25
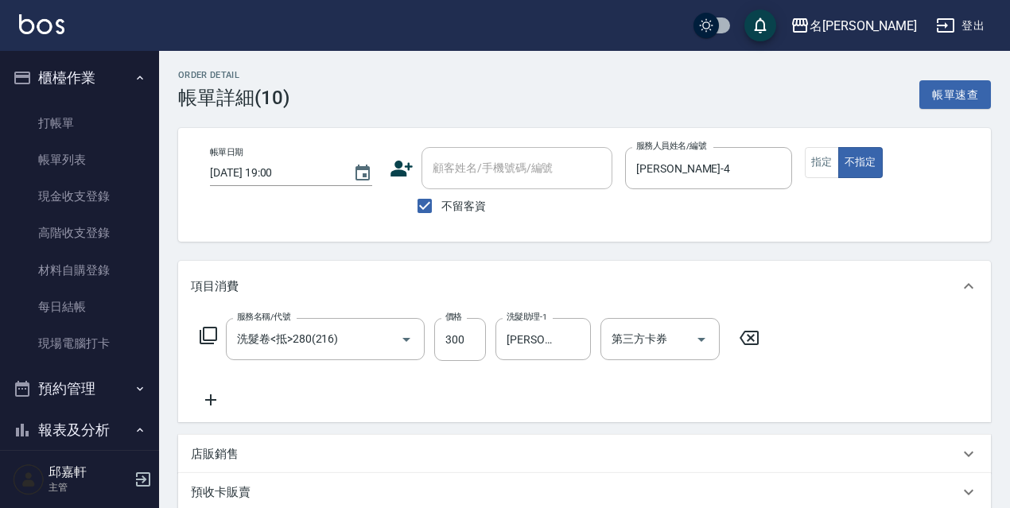
scroll to position [80, 0]
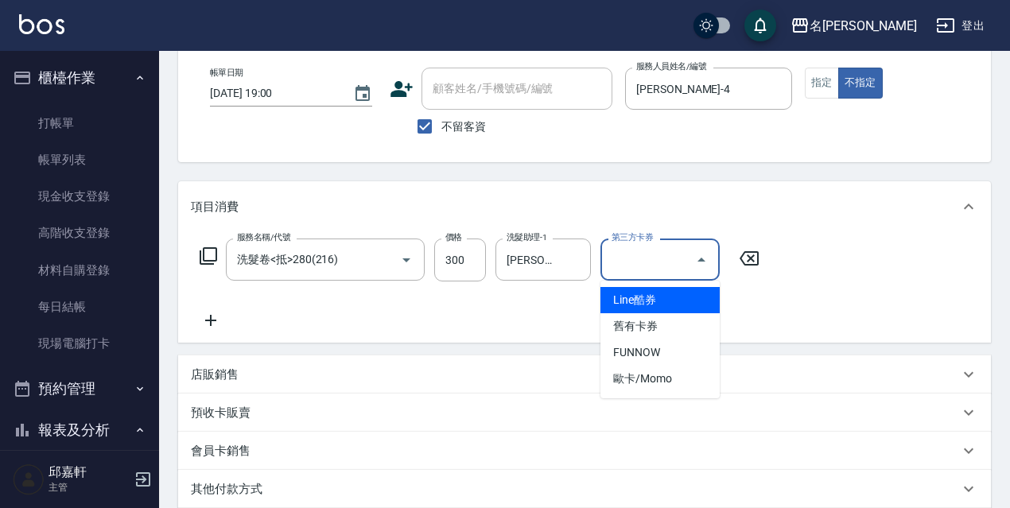
click at [628, 250] on input "第三方卡券" at bounding box center [648, 260] width 81 height 28
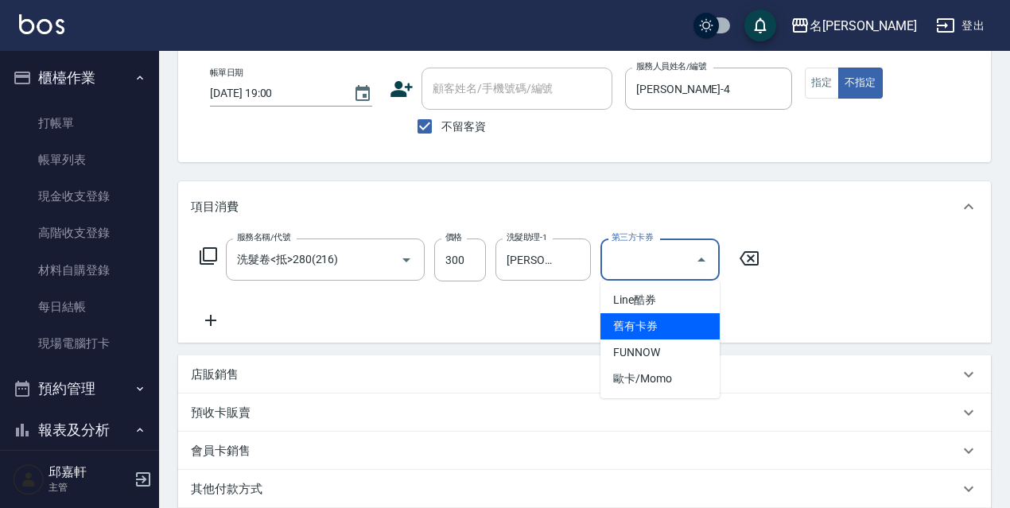
click at [616, 313] on span "舊有卡券" at bounding box center [659, 326] width 119 height 26
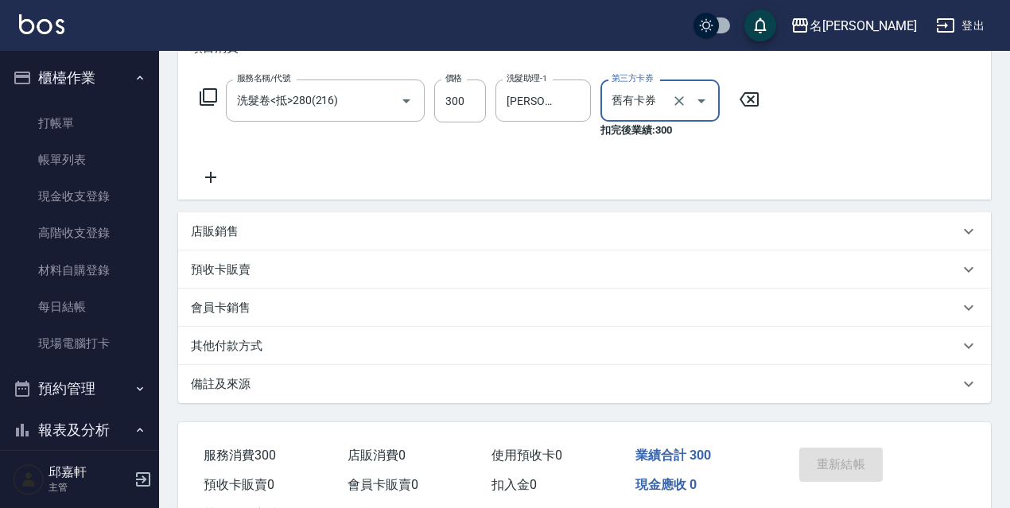
scroll to position [305, 0]
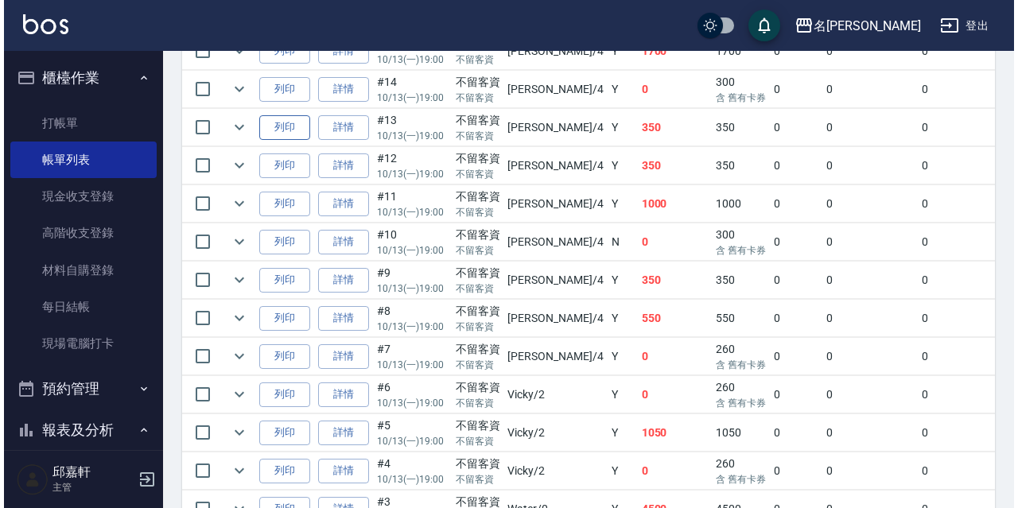
scroll to position [875, 0]
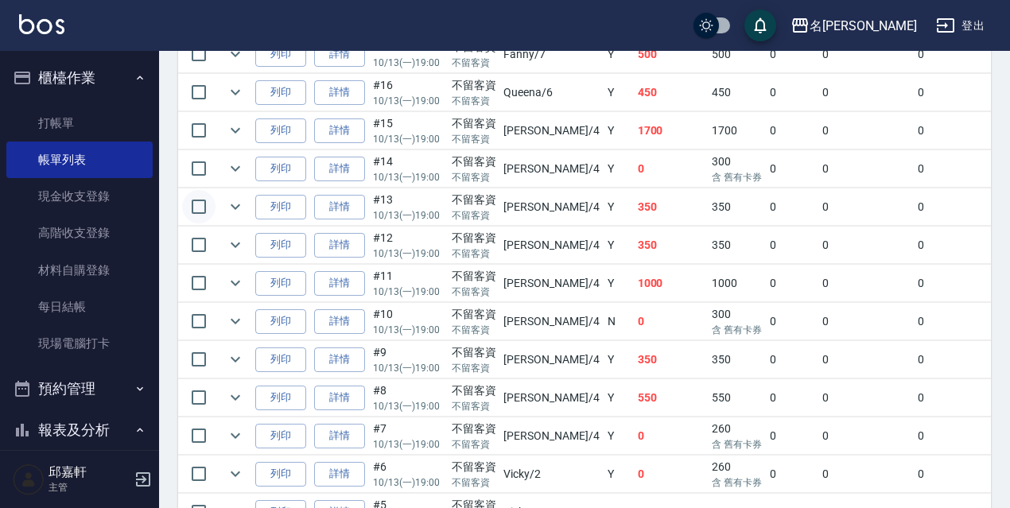
click at [204, 203] on input "checkbox" at bounding box center [198, 206] width 33 height 33
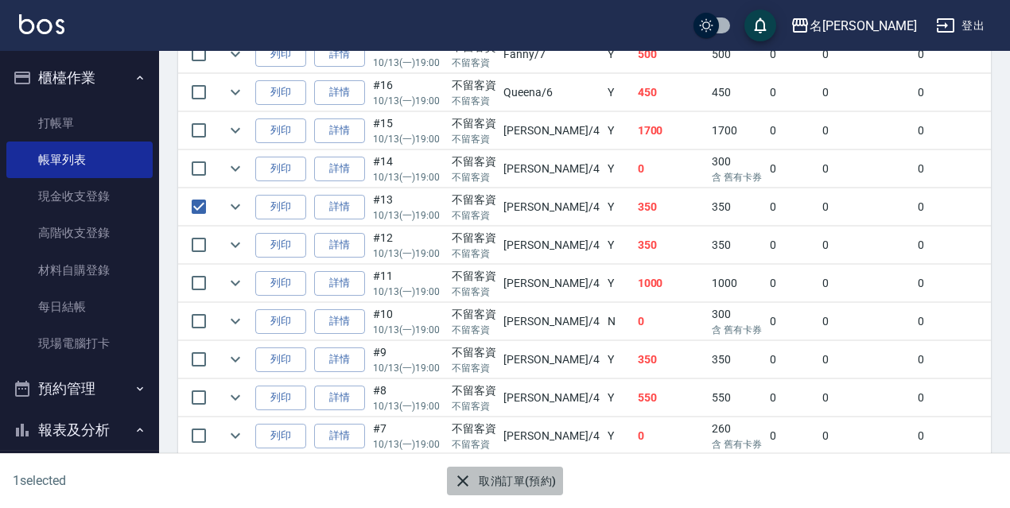
click at [483, 486] on button "取消訂單(預約)" at bounding box center [504, 481] width 115 height 29
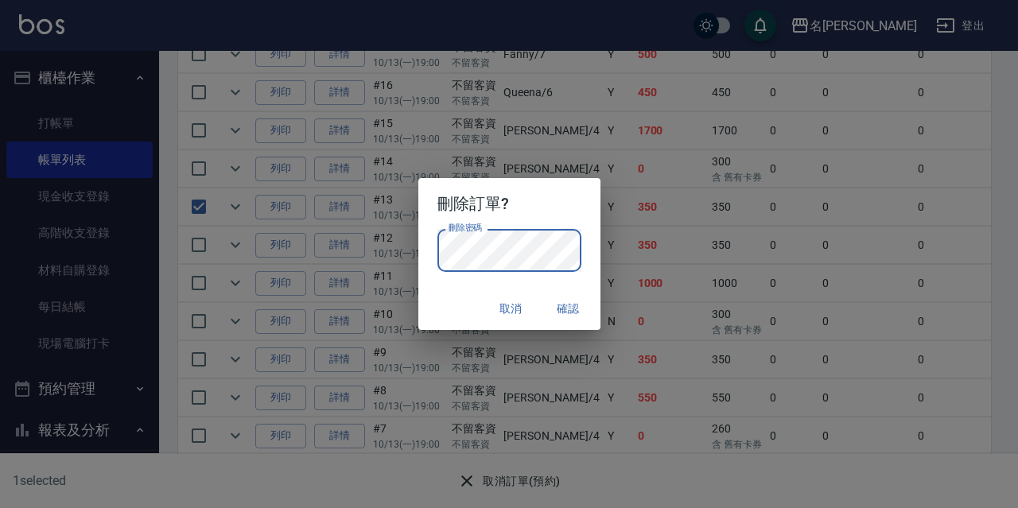
click at [453, 320] on div "取消 確認" at bounding box center [509, 309] width 182 height 42
click at [563, 298] on button "確認" at bounding box center [568, 308] width 51 height 29
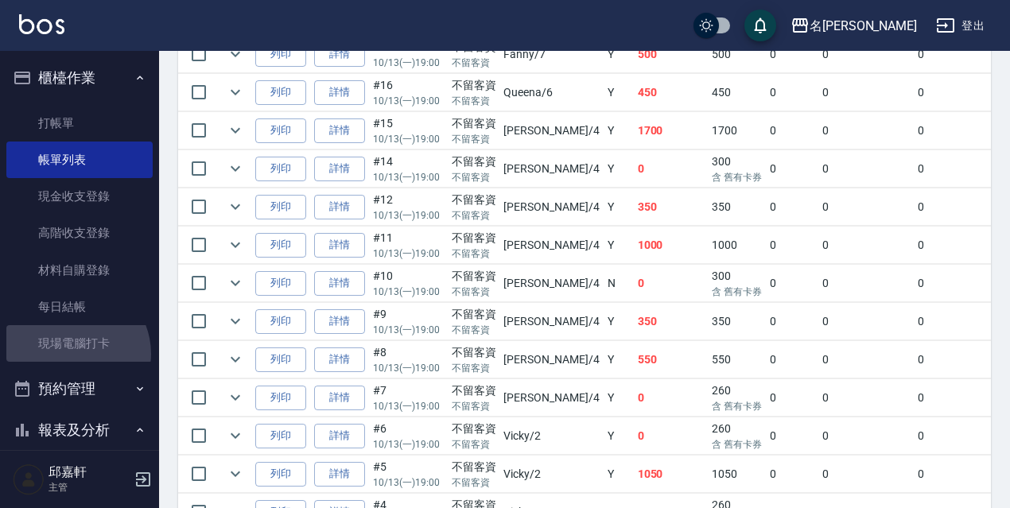
drag, startPoint x: 72, startPoint y: 354, endPoint x: 610, endPoint y: 282, distance: 543.3
click at [73, 353] on link "現場電腦打卡" at bounding box center [79, 343] width 146 height 37
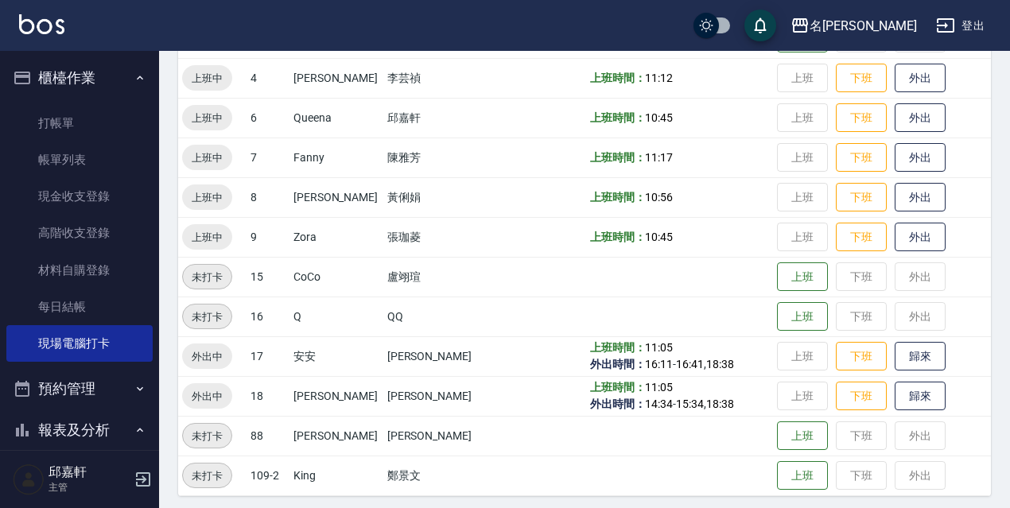
scroll to position [325, 0]
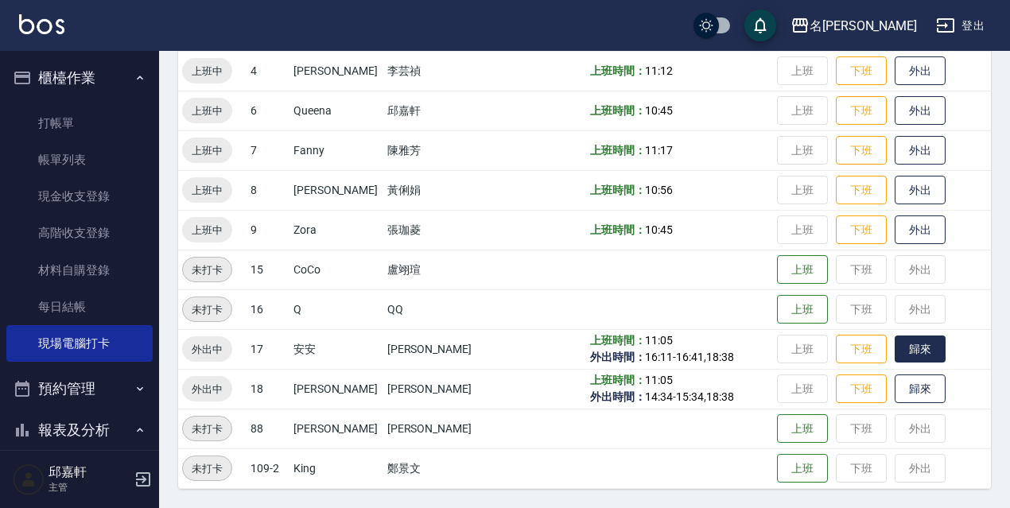
click at [920, 358] on button "歸來" at bounding box center [920, 350] width 51 height 28
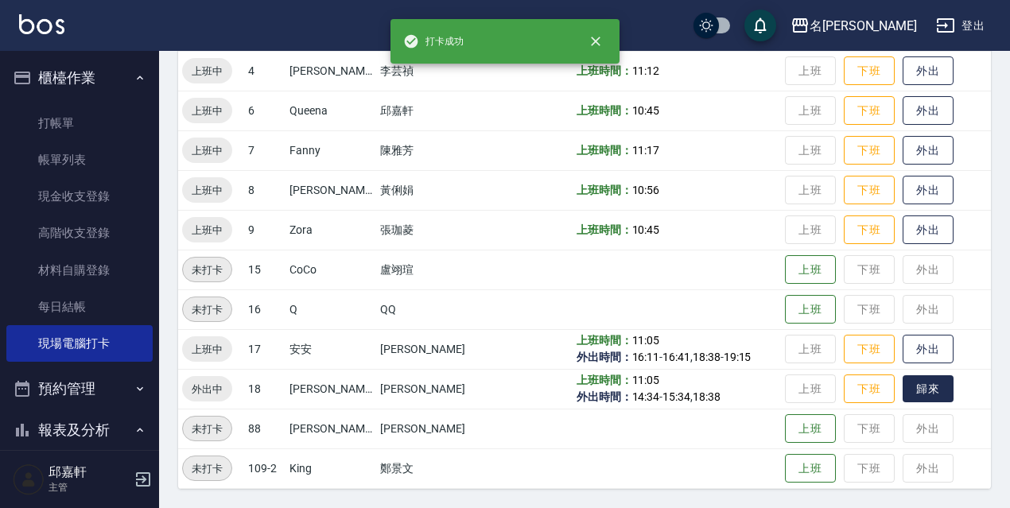
click at [907, 383] on button "歸來" at bounding box center [928, 389] width 51 height 28
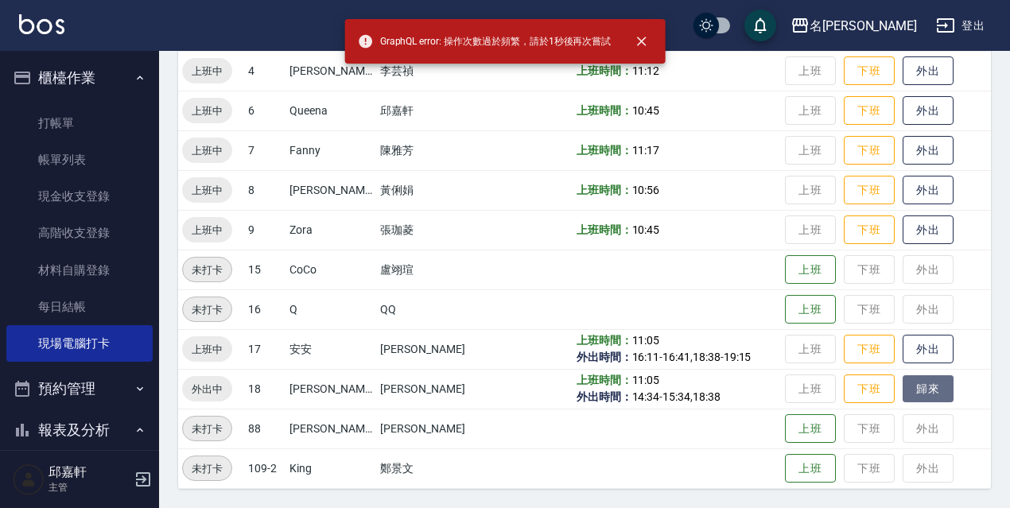
click at [907, 383] on button "歸來" at bounding box center [928, 389] width 51 height 28
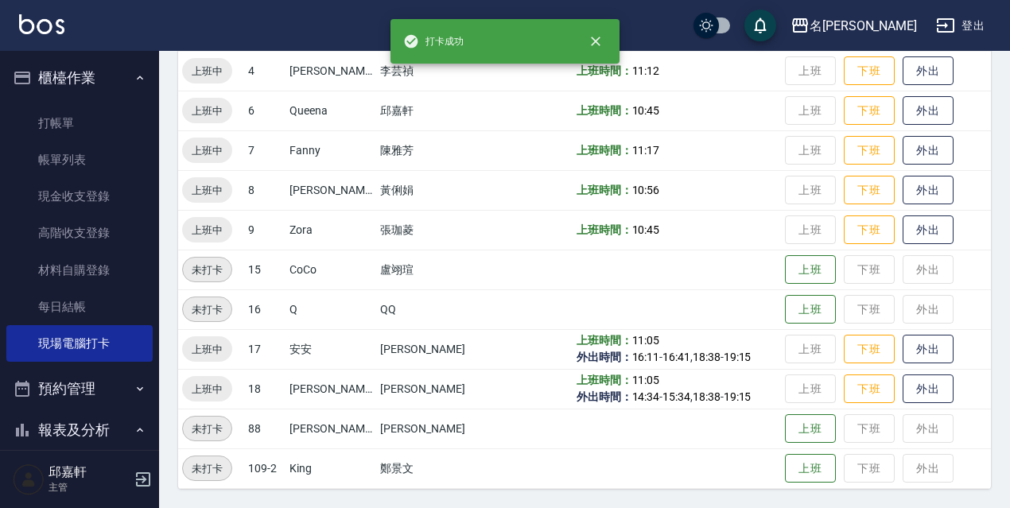
scroll to position [246, 0]
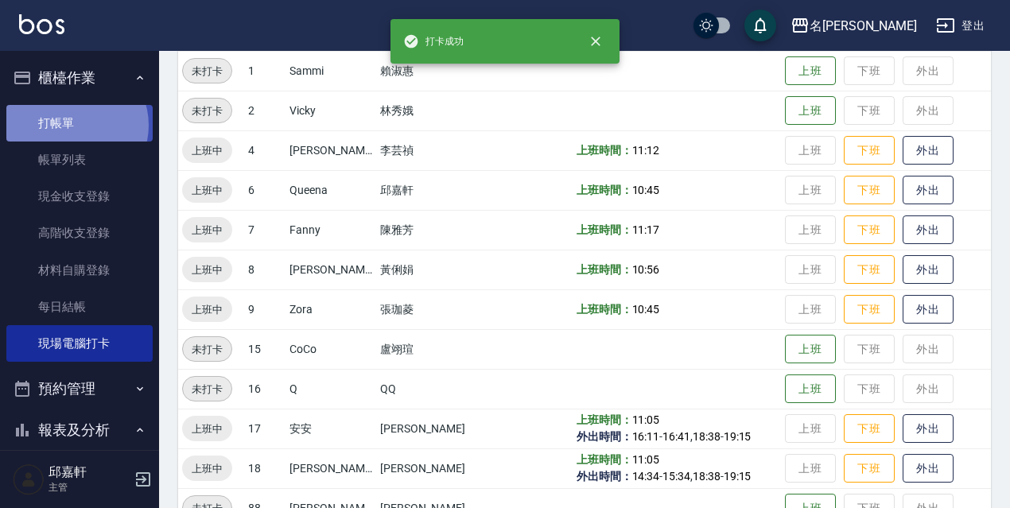
click at [73, 125] on link "打帳單" at bounding box center [79, 123] width 146 height 37
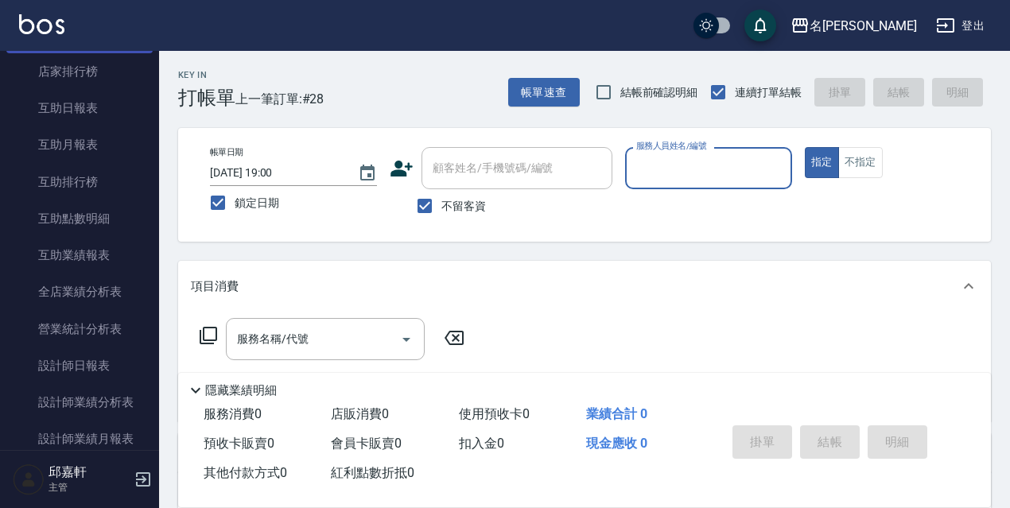
scroll to position [557, 0]
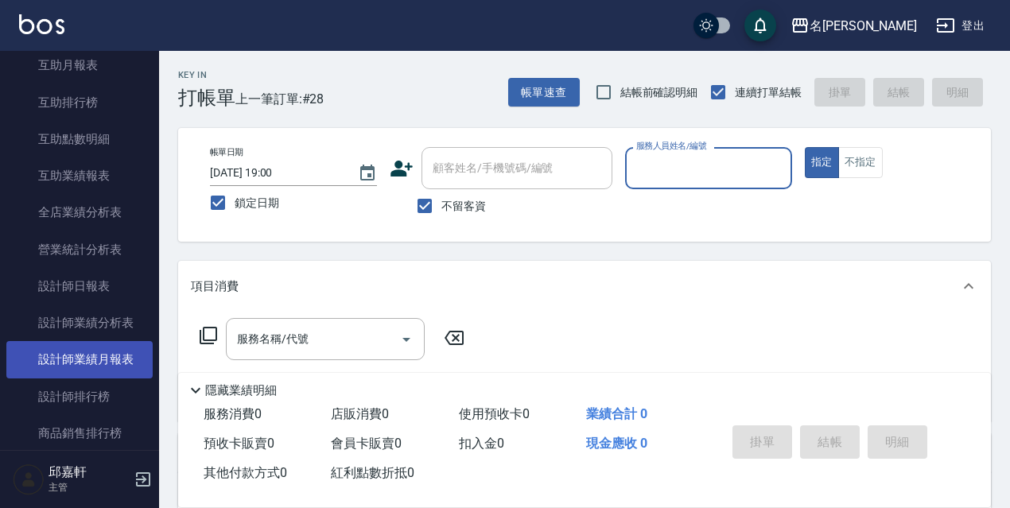
click at [95, 363] on link "設計師業績月報表" at bounding box center [79, 359] width 146 height 37
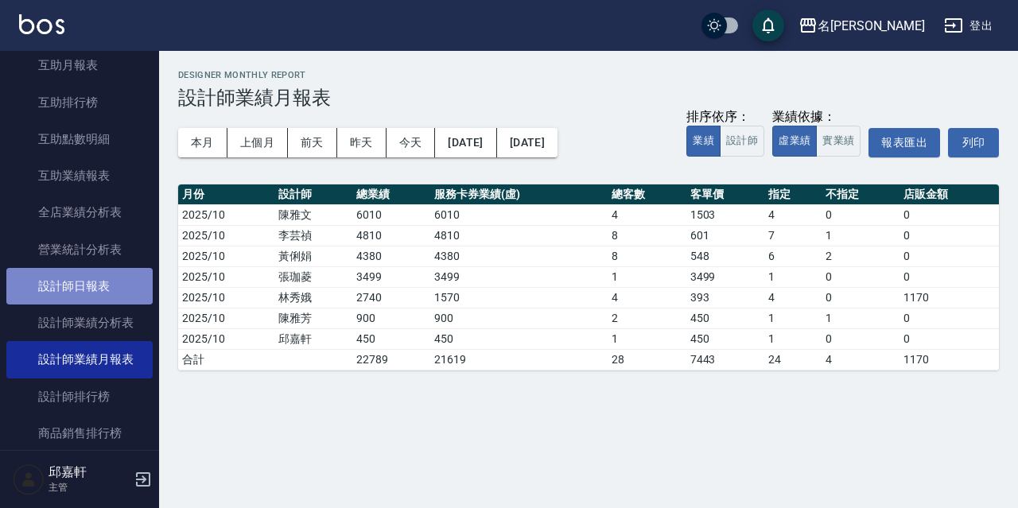
click at [88, 293] on link "設計師日報表" at bounding box center [79, 286] width 146 height 37
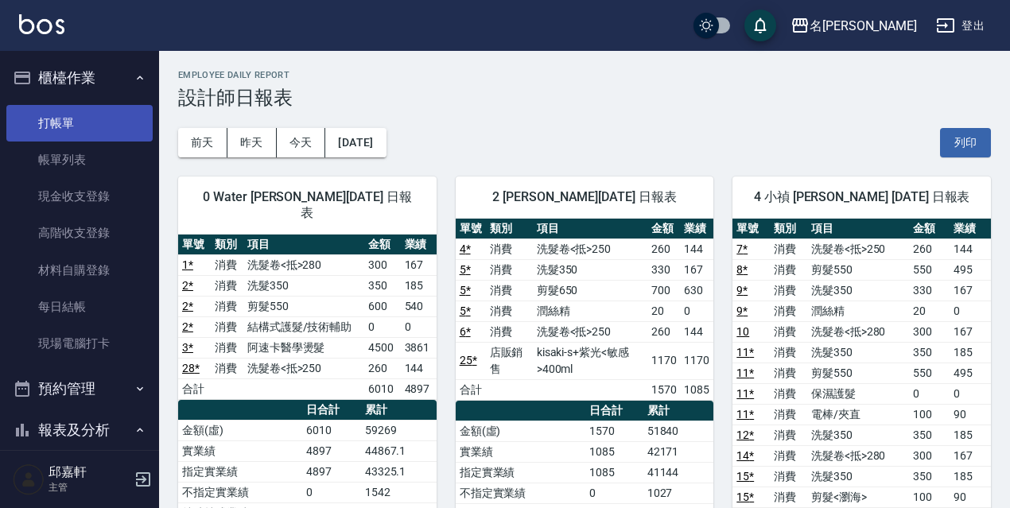
click at [76, 123] on link "打帳單" at bounding box center [79, 123] width 146 height 37
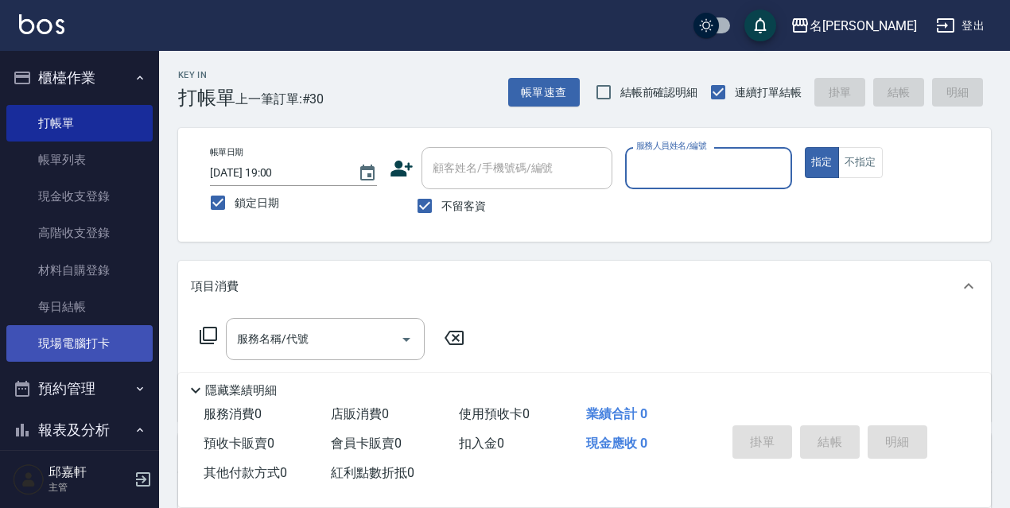
click at [98, 345] on link "現場電腦打卡" at bounding box center [79, 343] width 146 height 37
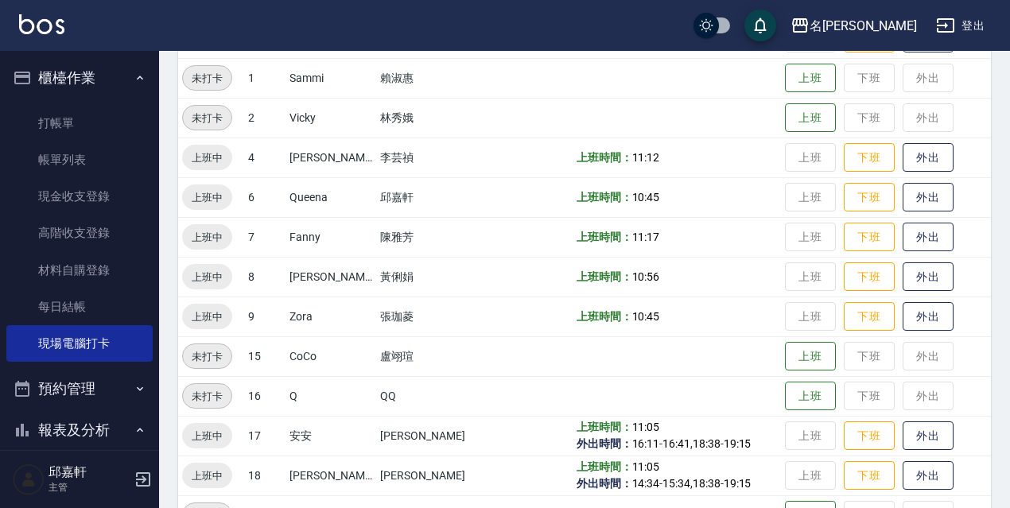
scroll to position [325, 0]
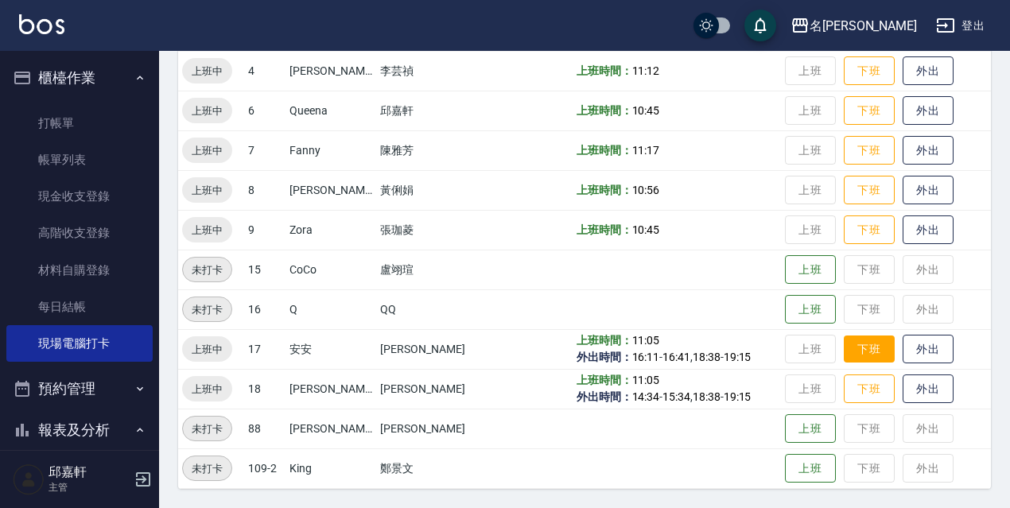
click at [852, 355] on button "下班" at bounding box center [869, 350] width 51 height 28
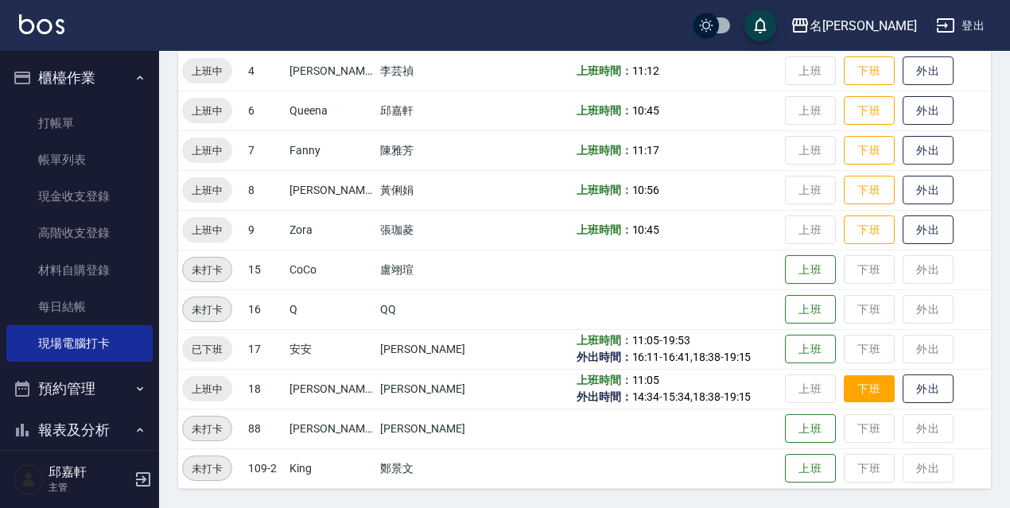
click at [864, 390] on button "下班" at bounding box center [869, 389] width 51 height 28
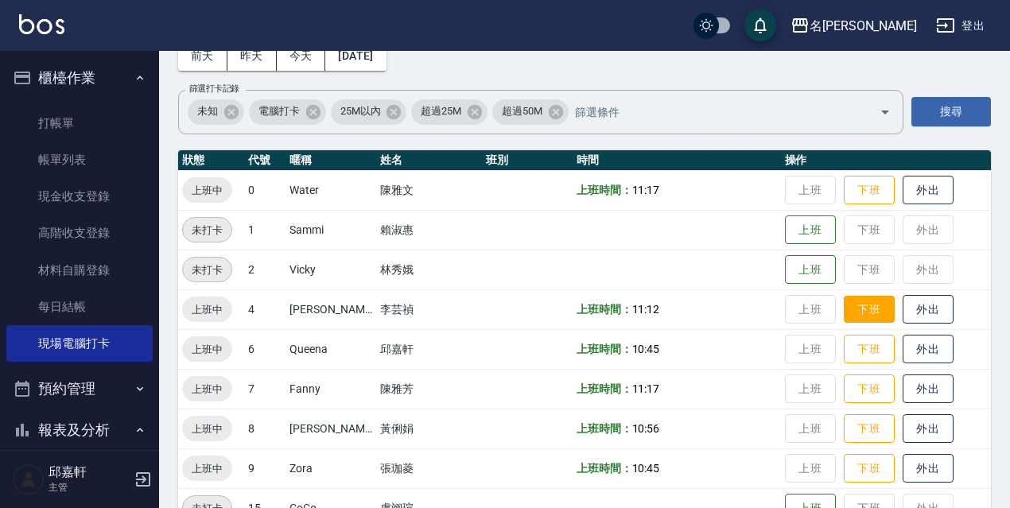
scroll to position [166, 0]
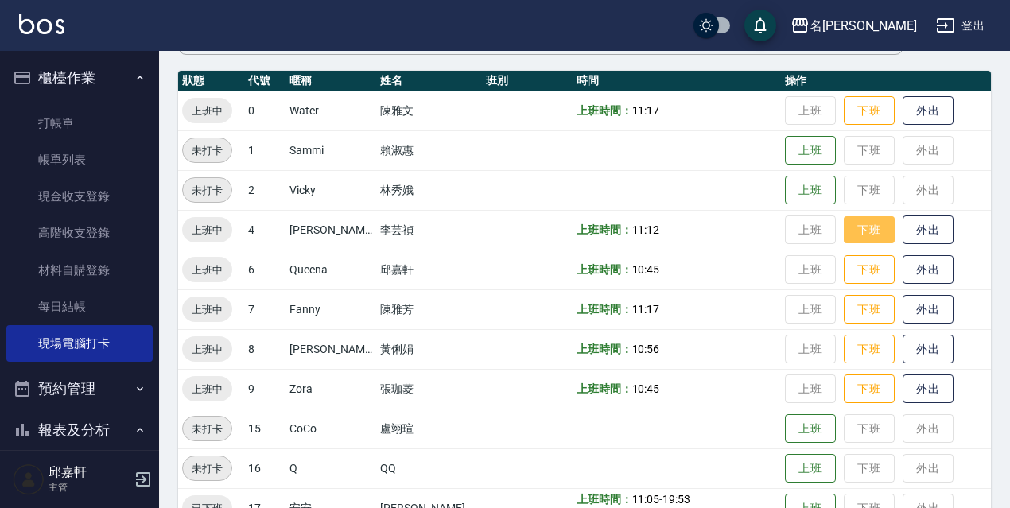
click at [844, 231] on button "下班" at bounding box center [869, 230] width 51 height 28
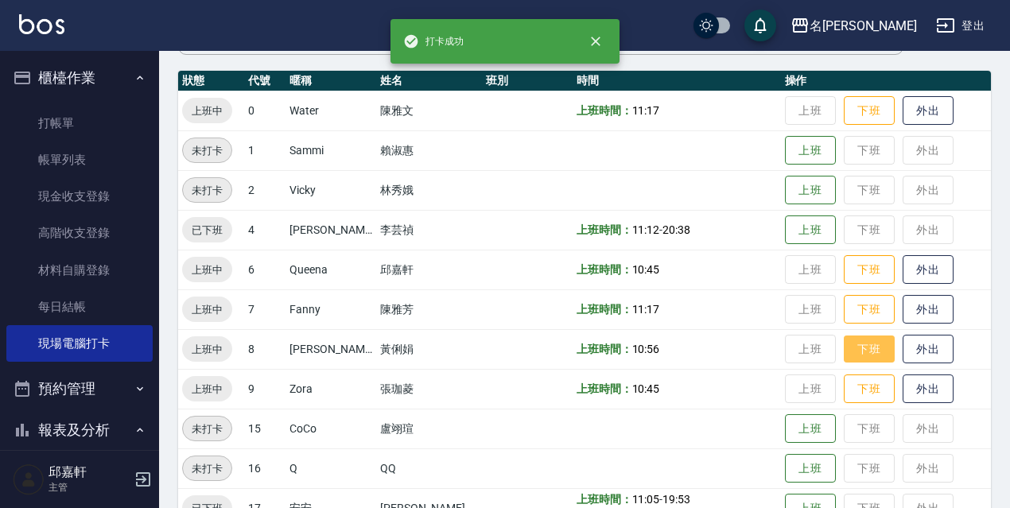
click at [848, 342] on button "下班" at bounding box center [869, 350] width 51 height 28
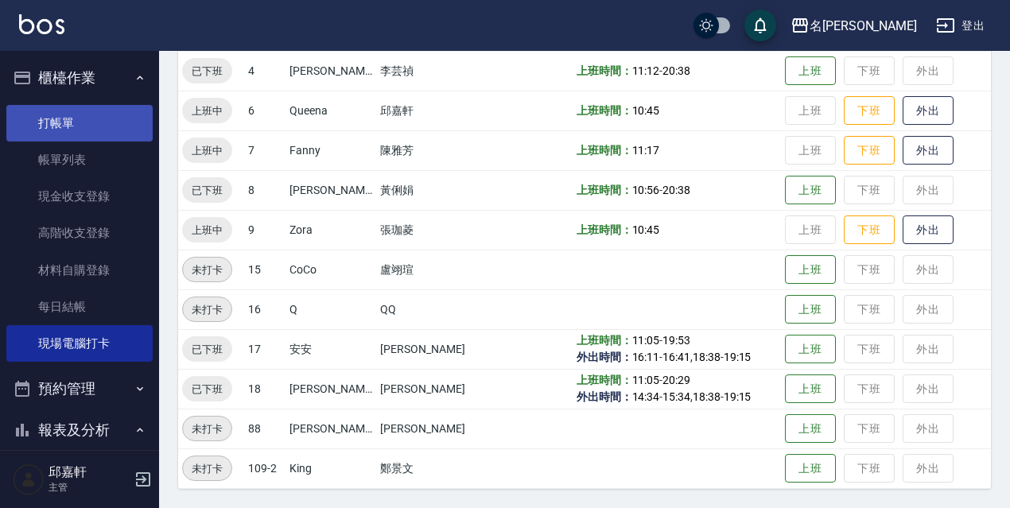
click at [45, 119] on link "打帳單" at bounding box center [79, 123] width 146 height 37
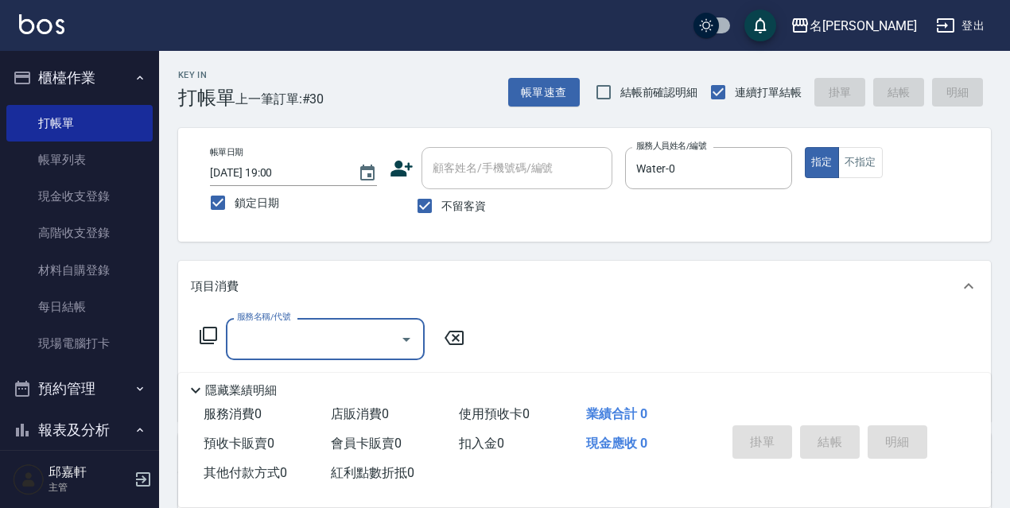
click at [212, 331] on icon at bounding box center [208, 335] width 19 height 19
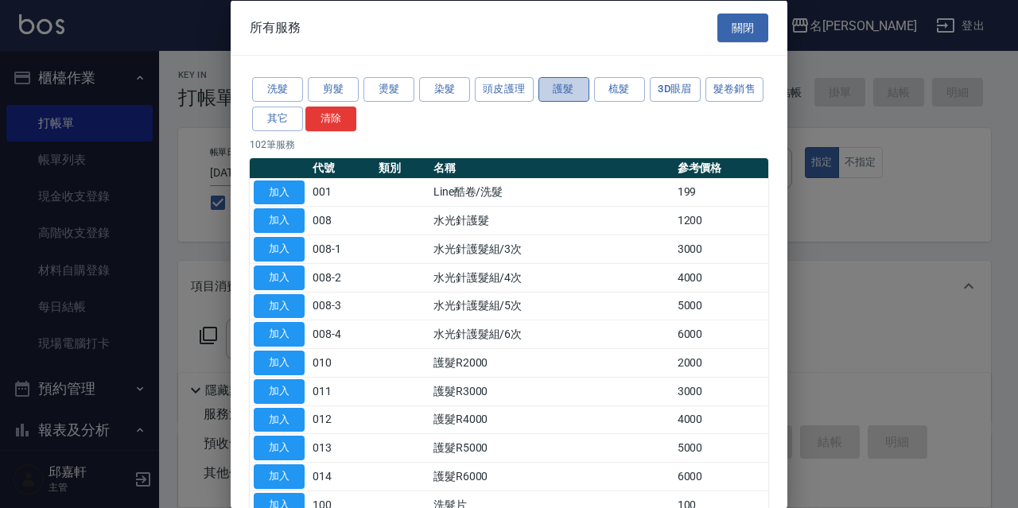
click at [586, 92] on button "護髮" at bounding box center [563, 89] width 51 height 25
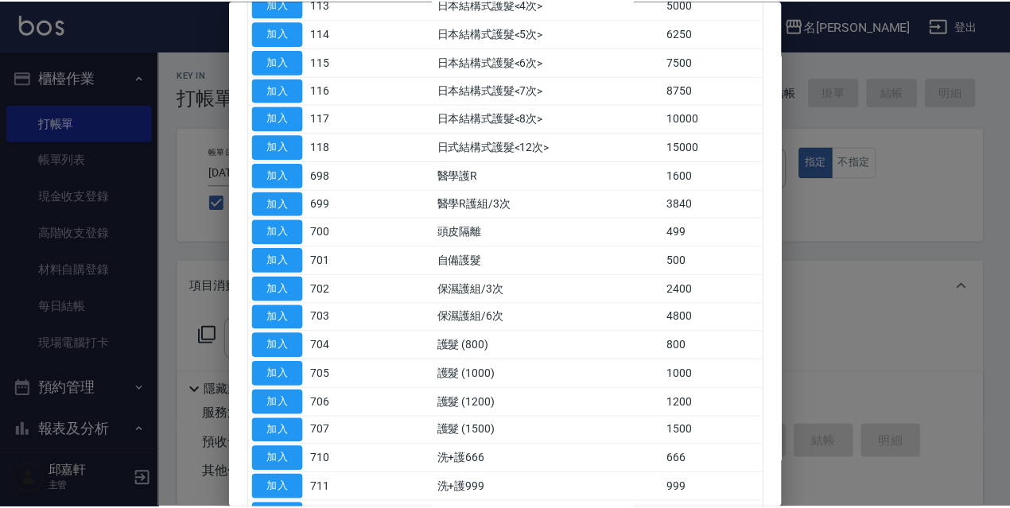
scroll to position [636, 0]
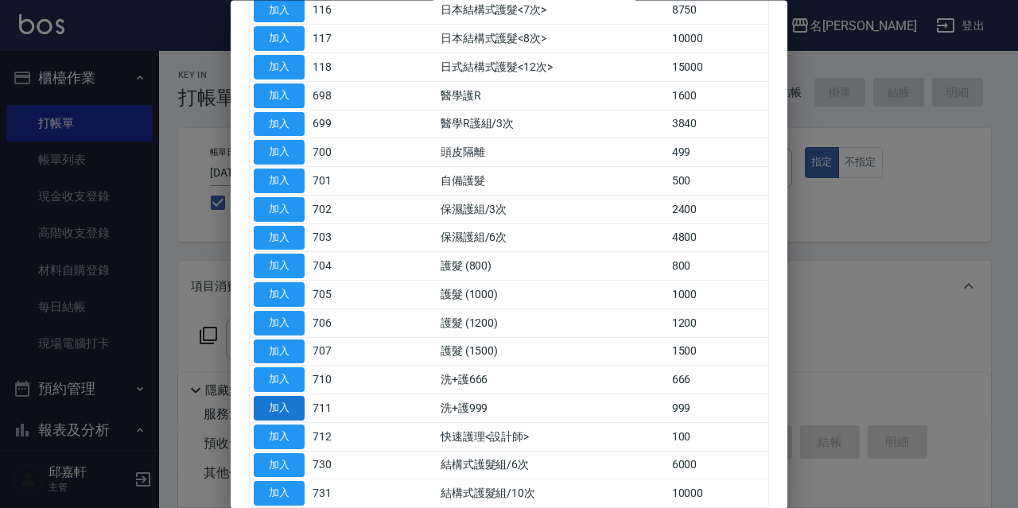
click at [278, 406] on button "加入" at bounding box center [279, 409] width 51 height 25
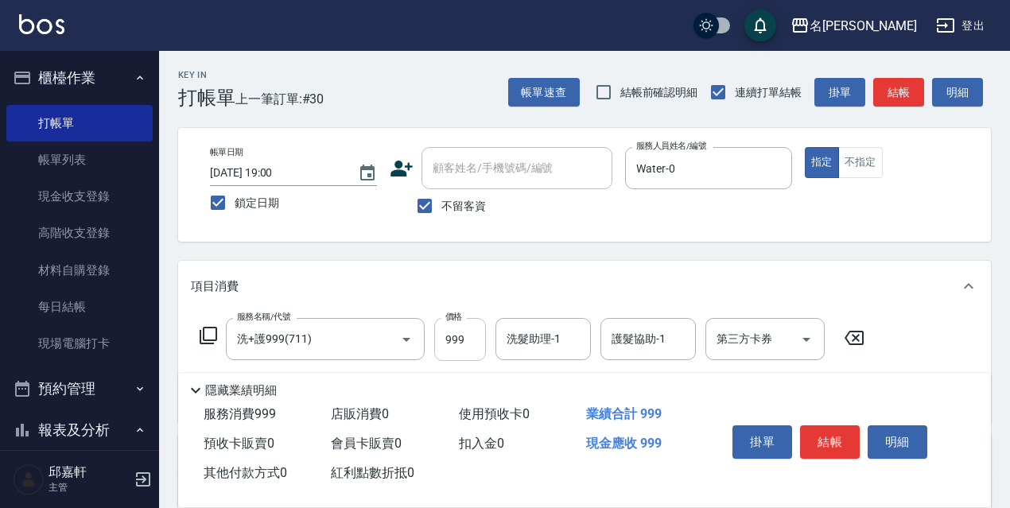
click at [472, 356] on input "999" at bounding box center [460, 339] width 52 height 43
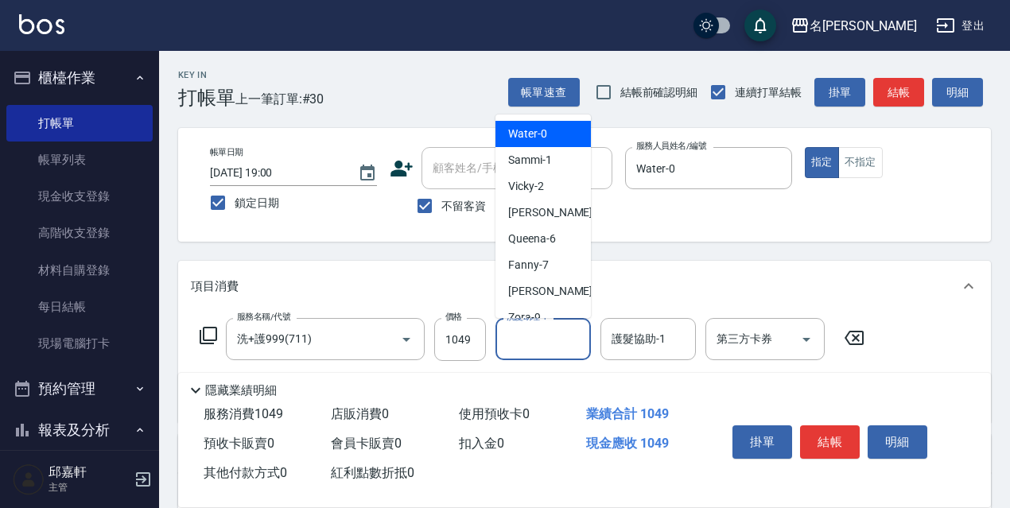
click at [528, 342] on input "洗髮助理-1" at bounding box center [543, 339] width 81 height 28
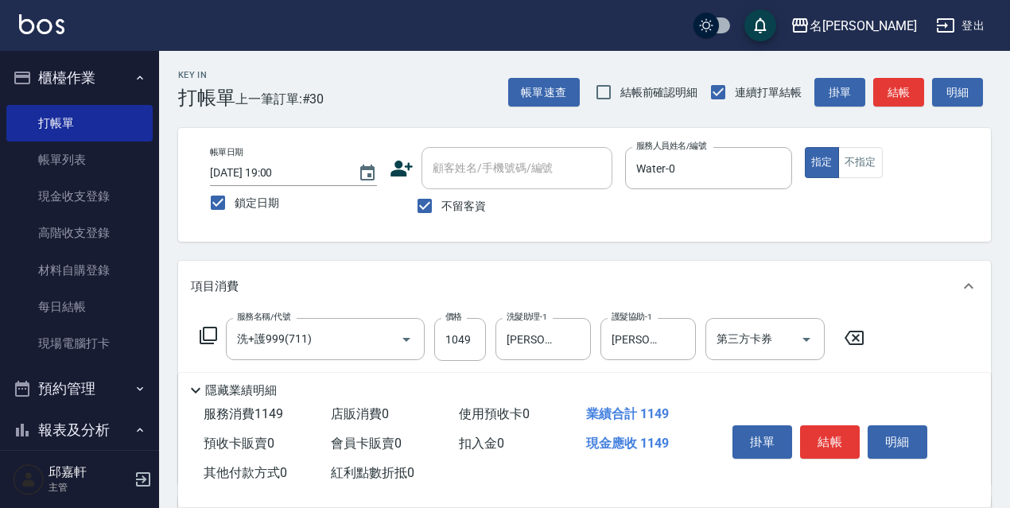
scroll to position [80, 0]
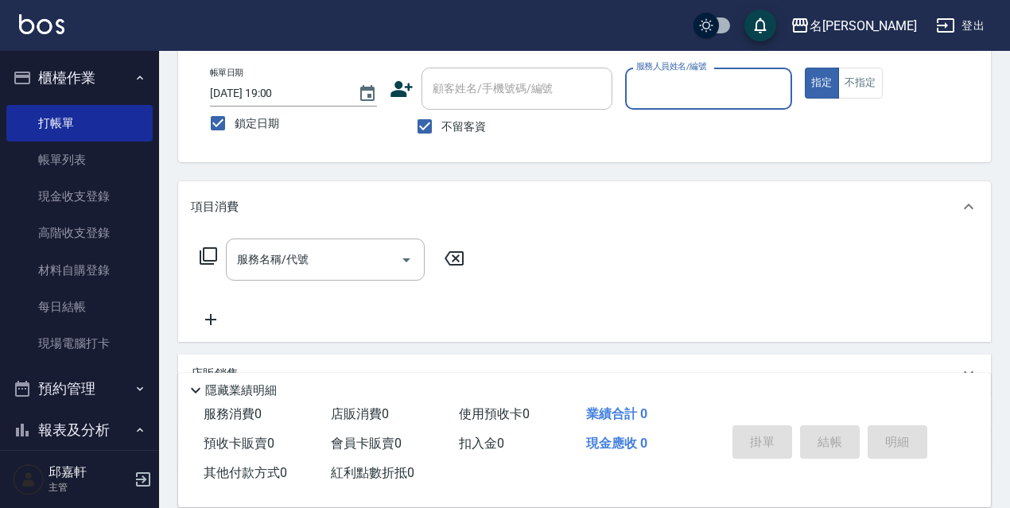
click at [979, 19] on button "登出" at bounding box center [960, 25] width 61 height 29
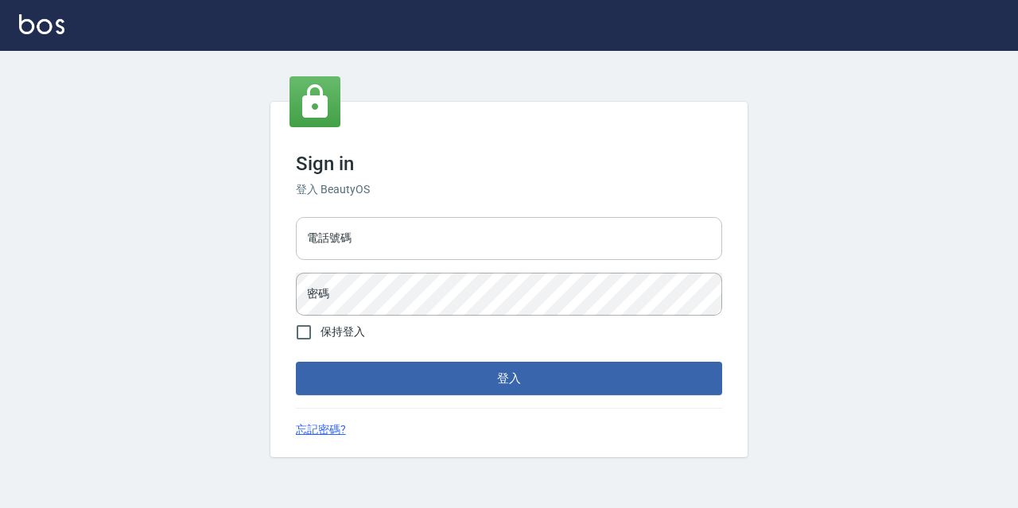
click at [473, 238] on input "電話號碼" at bounding box center [509, 238] width 426 height 43
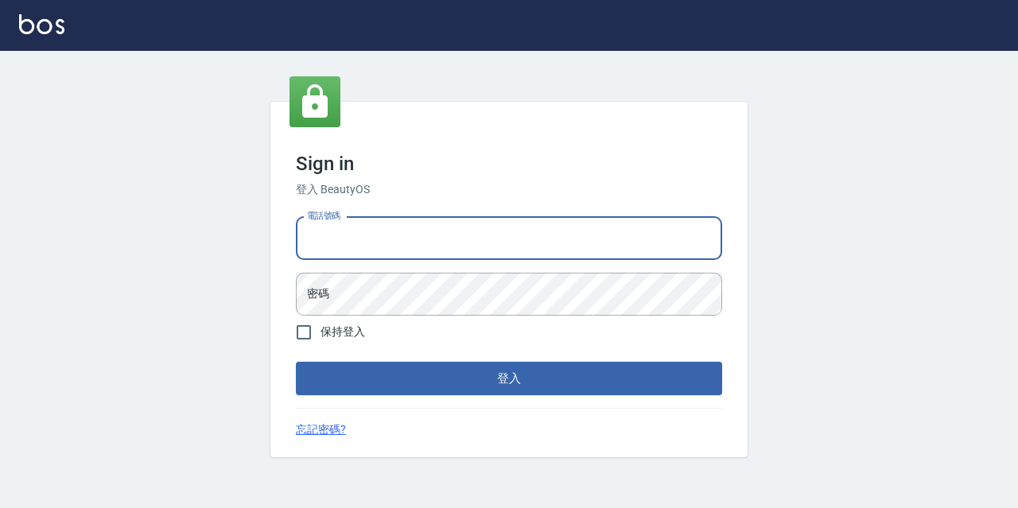
type input "0967388409"
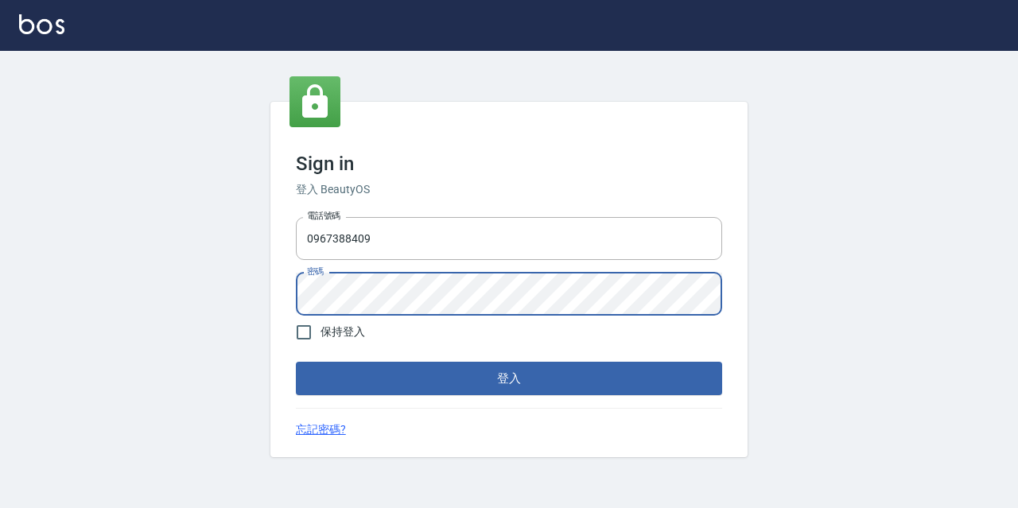
click at [296, 362] on button "登入" at bounding box center [509, 378] width 426 height 33
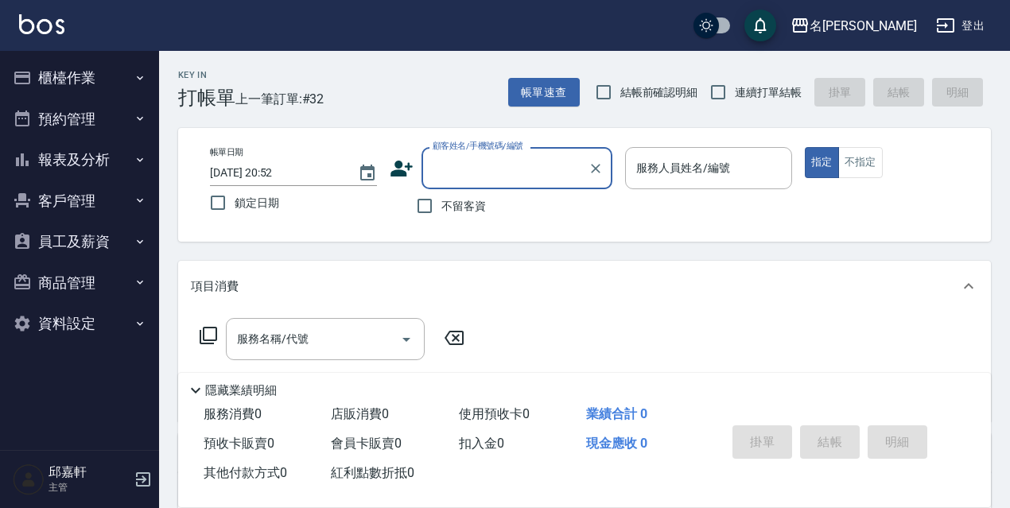
click at [110, 157] on button "報表及分析" at bounding box center [79, 159] width 146 height 41
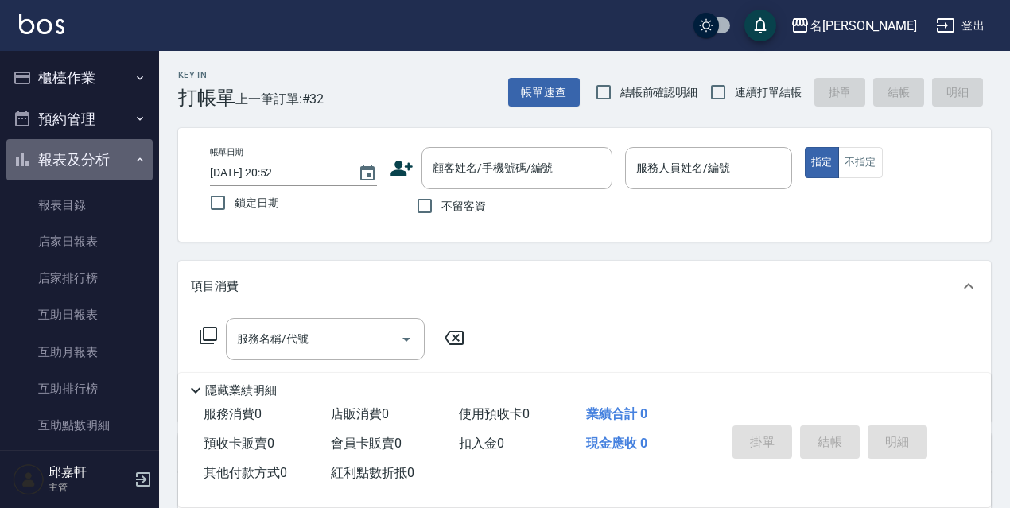
click at [110, 157] on button "報表及分析" at bounding box center [79, 159] width 146 height 41
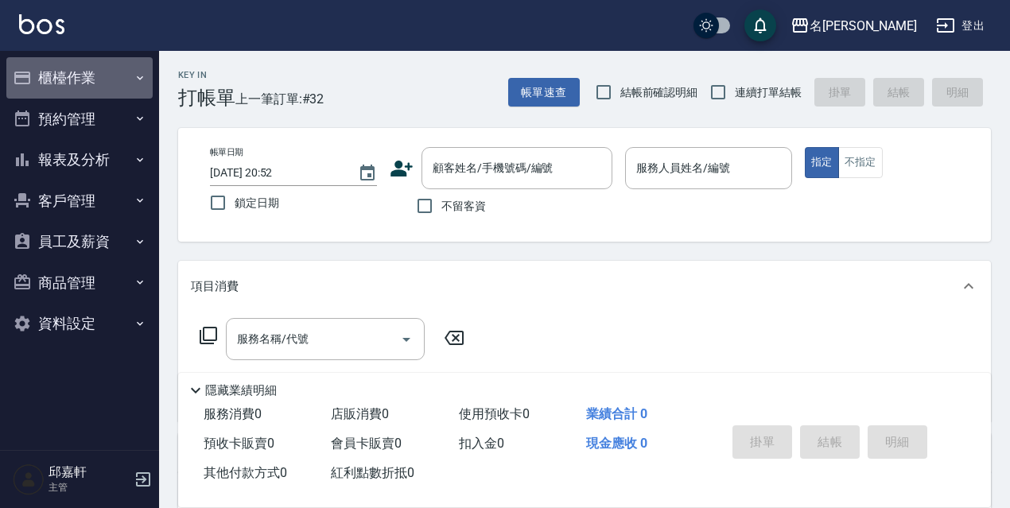
click at [137, 78] on icon "button" at bounding box center [140, 78] width 13 height 13
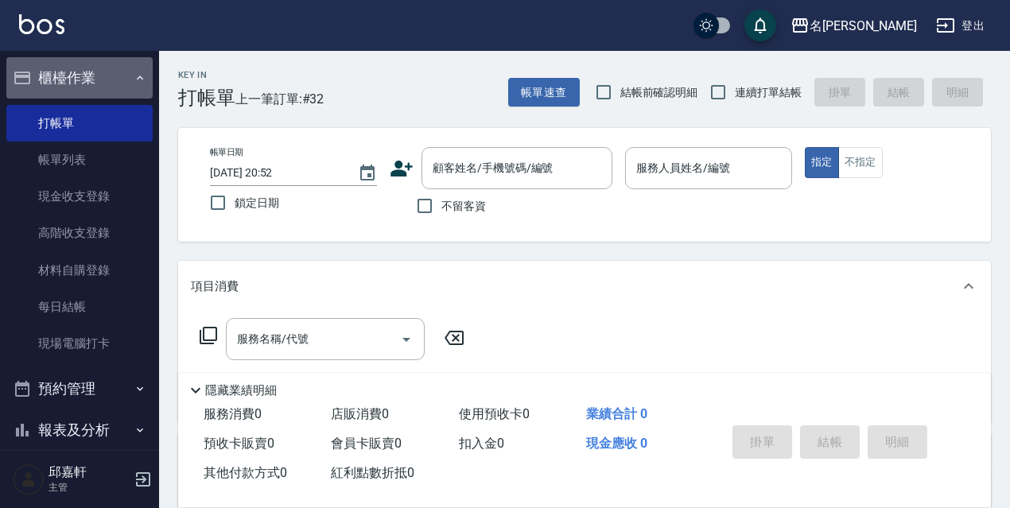
click at [137, 78] on icon "button" at bounding box center [140, 78] width 13 height 13
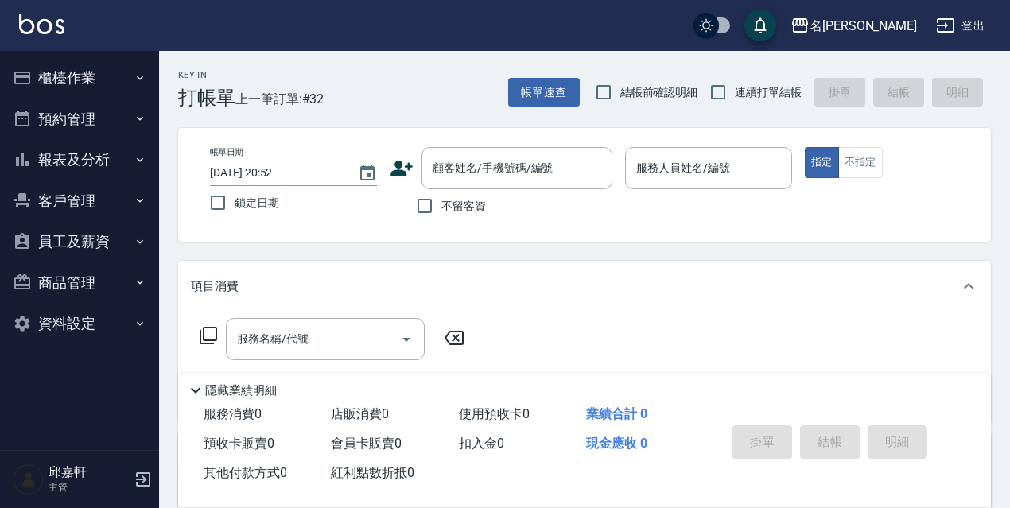
click at [118, 97] on button "櫃檯作業" at bounding box center [79, 77] width 146 height 41
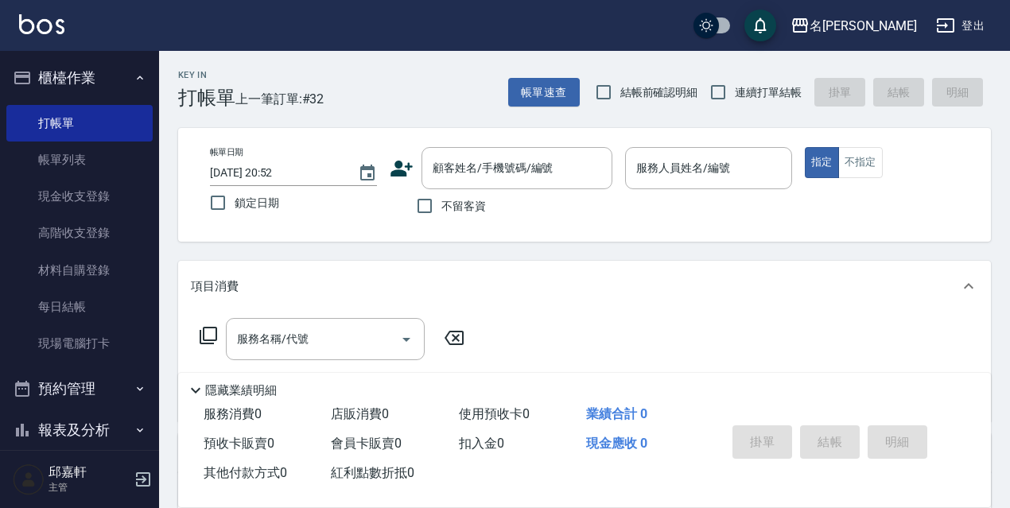
click at [119, 93] on button "櫃檯作業" at bounding box center [79, 77] width 146 height 41
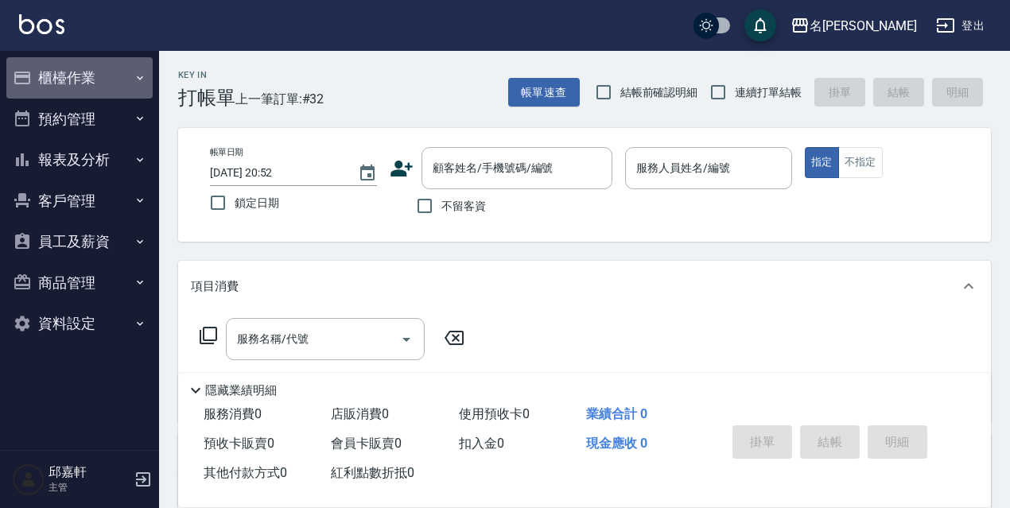
click at [121, 87] on button "櫃檯作業" at bounding box center [79, 77] width 146 height 41
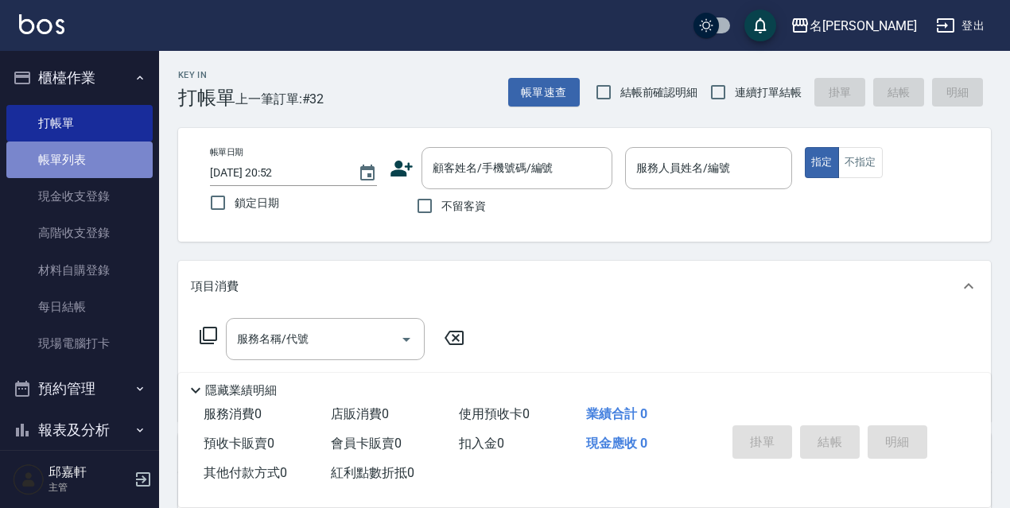
click at [83, 172] on link "帳單列表" at bounding box center [79, 160] width 146 height 37
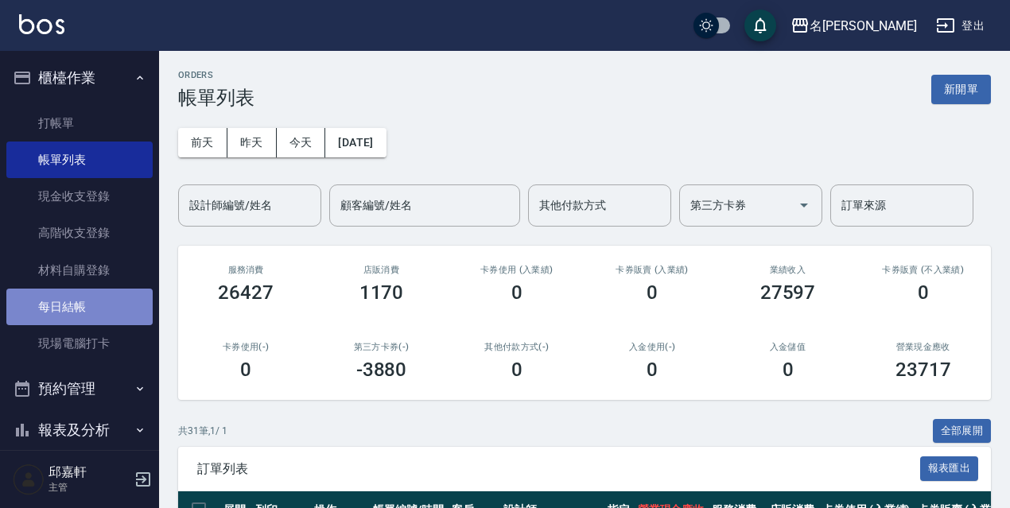
click at [84, 295] on link "每日結帳" at bounding box center [79, 307] width 146 height 37
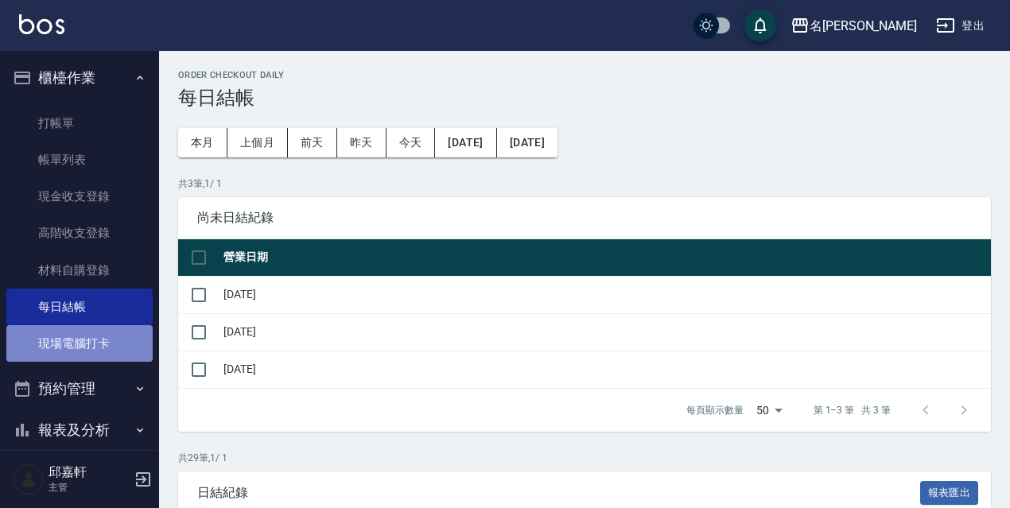
click at [101, 352] on link "現場電腦打卡" at bounding box center [79, 343] width 146 height 37
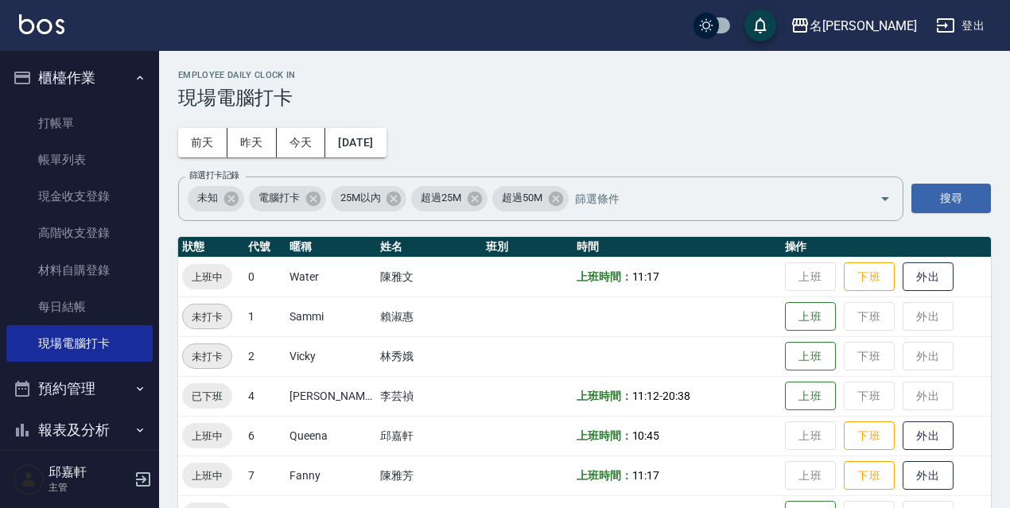
scroll to position [159, 0]
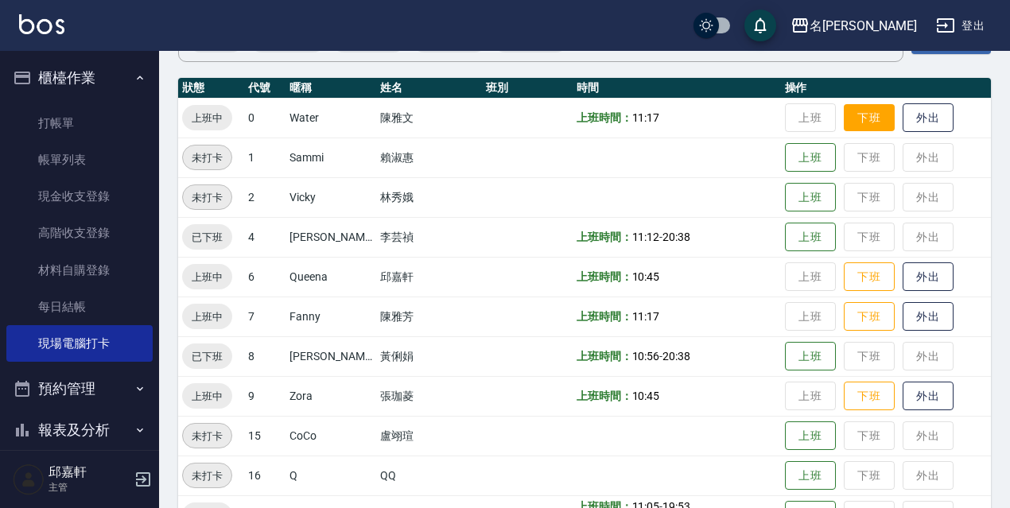
click at [876, 119] on button "下班" at bounding box center [869, 118] width 51 height 28
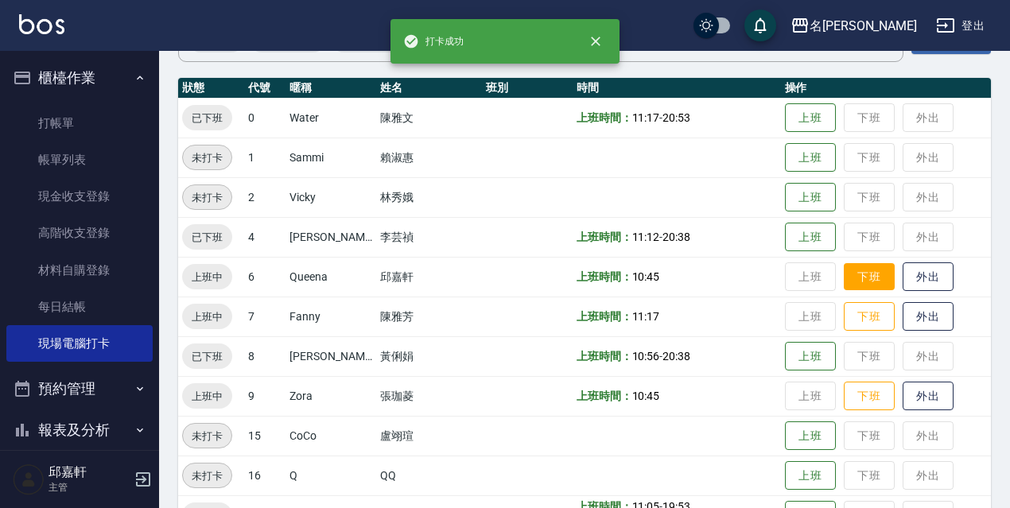
click at [853, 278] on button "下班" at bounding box center [869, 277] width 51 height 28
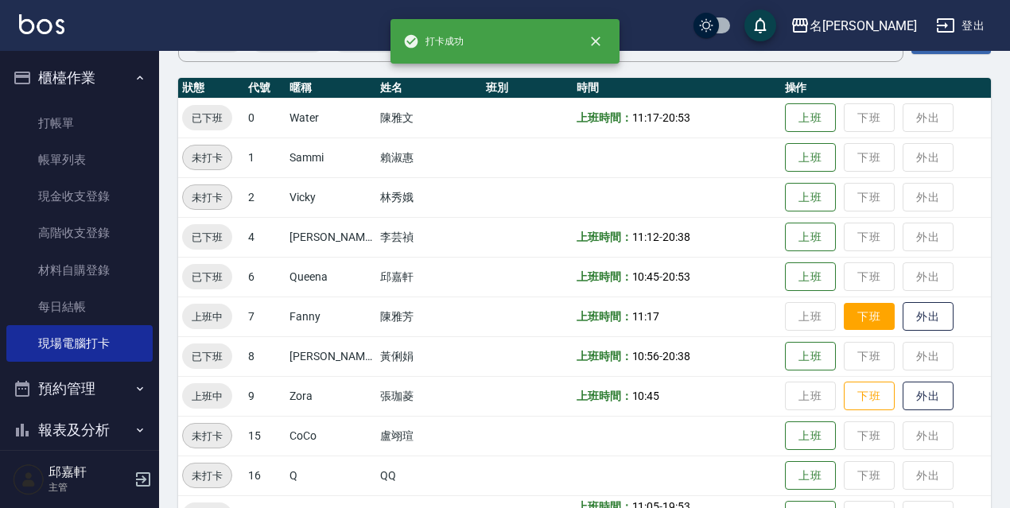
click at [861, 321] on button "下班" at bounding box center [869, 317] width 51 height 28
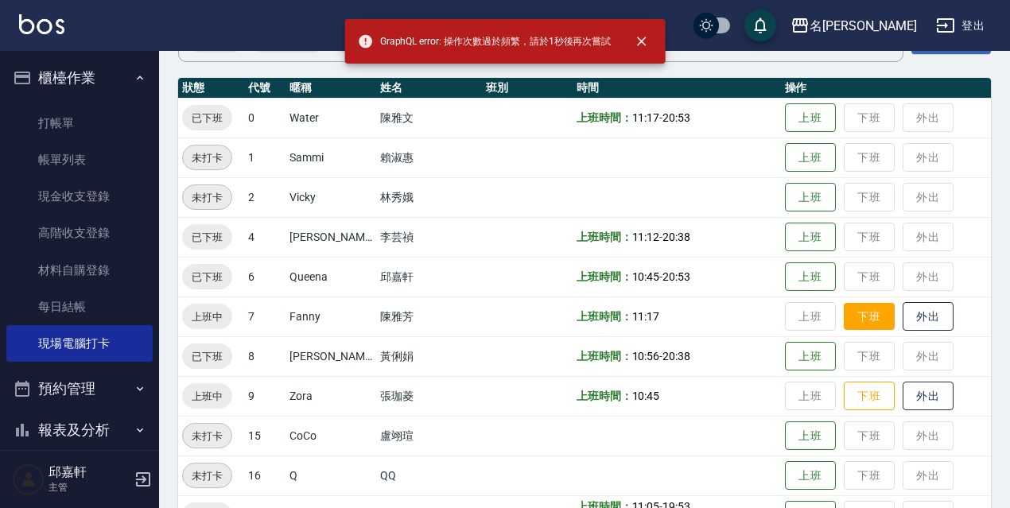
click at [878, 317] on button "下班" at bounding box center [869, 317] width 51 height 28
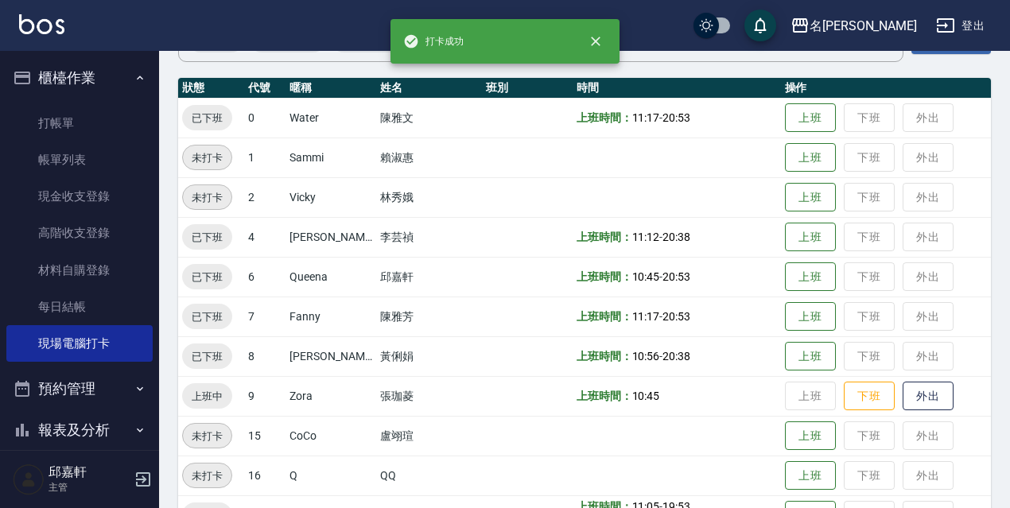
drag, startPoint x: 885, startPoint y: 412, endPoint x: 887, endPoint y: 402, distance: 10.5
click at [885, 408] on td "上班 下班 外出" at bounding box center [886, 396] width 210 height 40
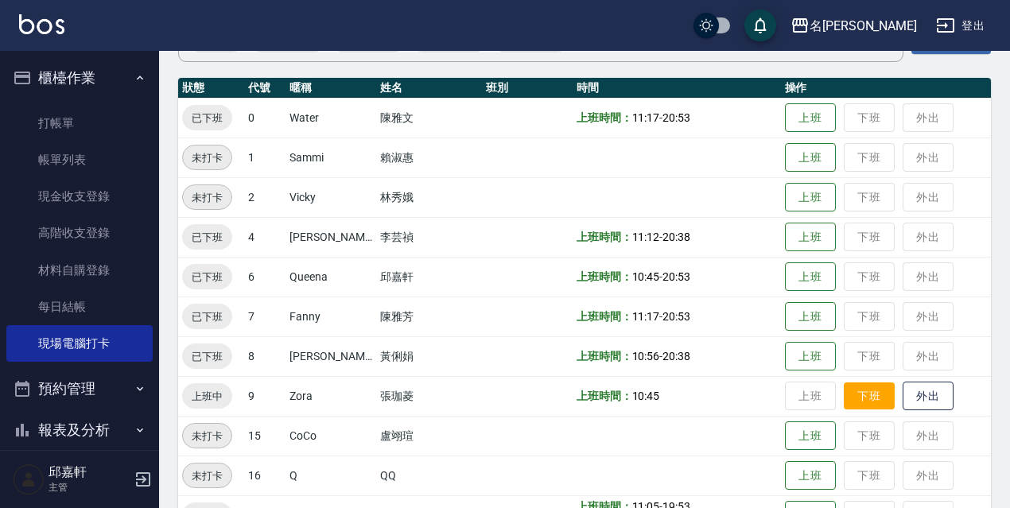
click at [874, 398] on button "下班" at bounding box center [869, 397] width 51 height 28
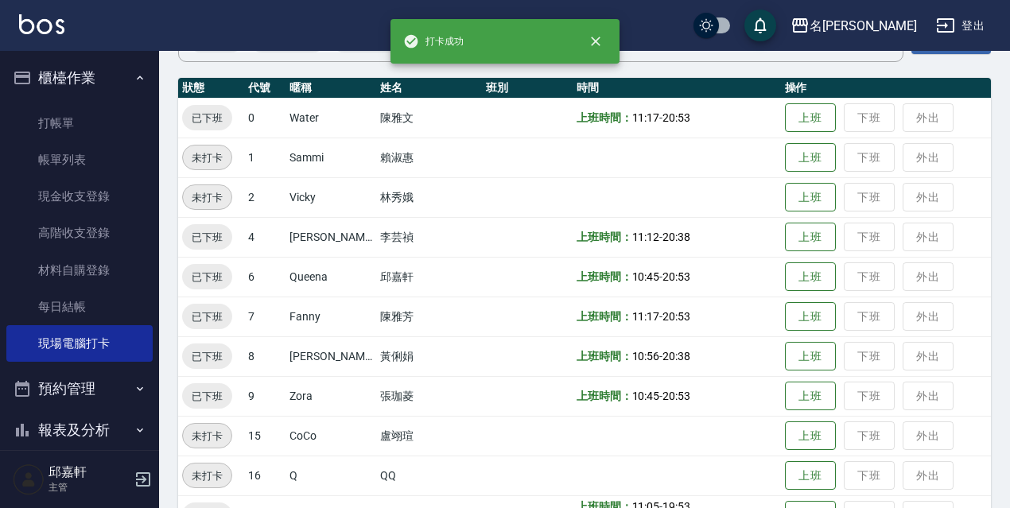
scroll to position [318, 0]
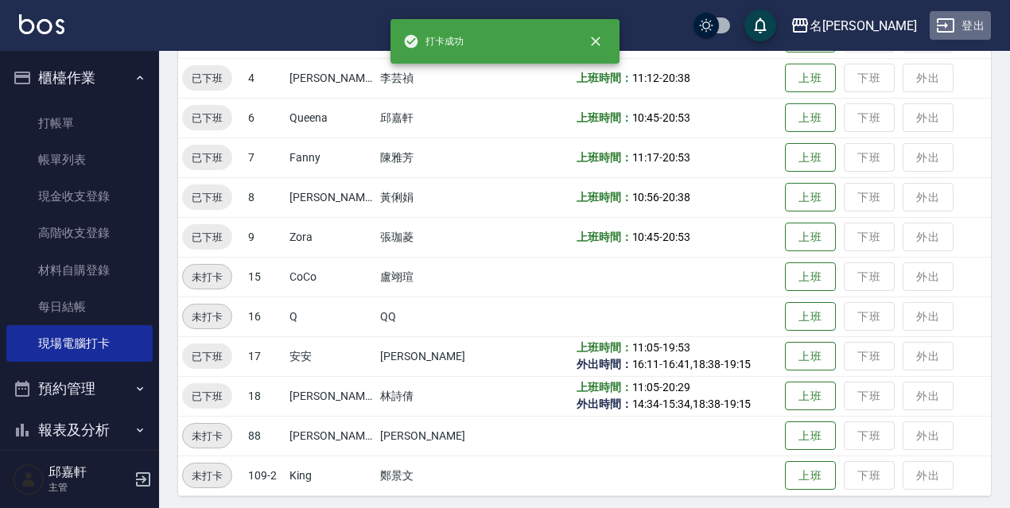
click at [976, 35] on button "登出" at bounding box center [960, 25] width 61 height 29
